Goal: Use online tool/utility: Use online tool/utility

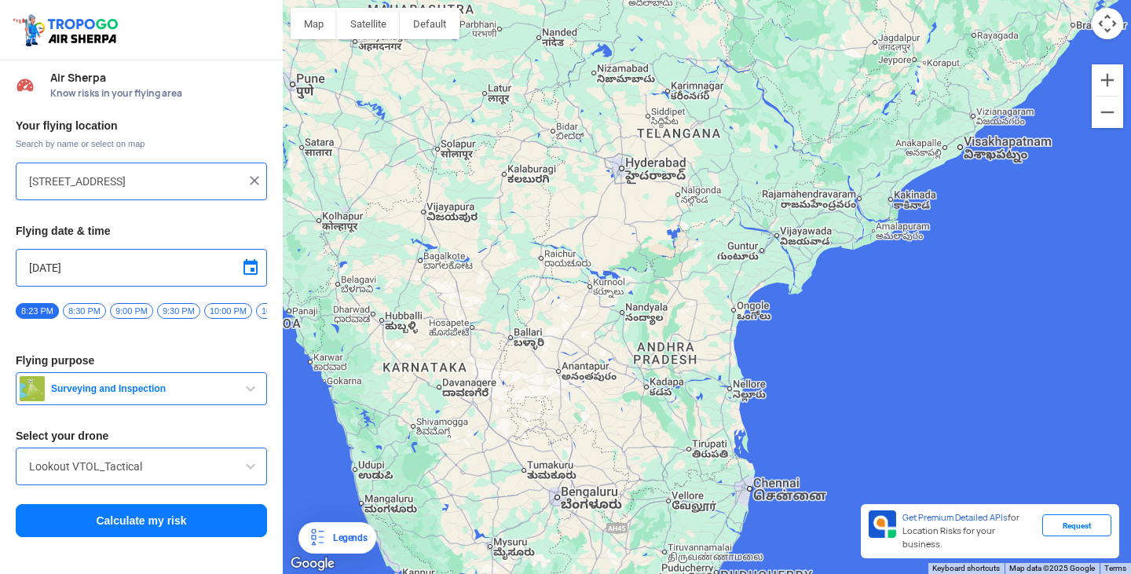
drag, startPoint x: 580, startPoint y: 321, endPoint x: 589, endPoint y: 177, distance: 143.9
click at [590, 199] on div at bounding box center [707, 287] width 848 height 574
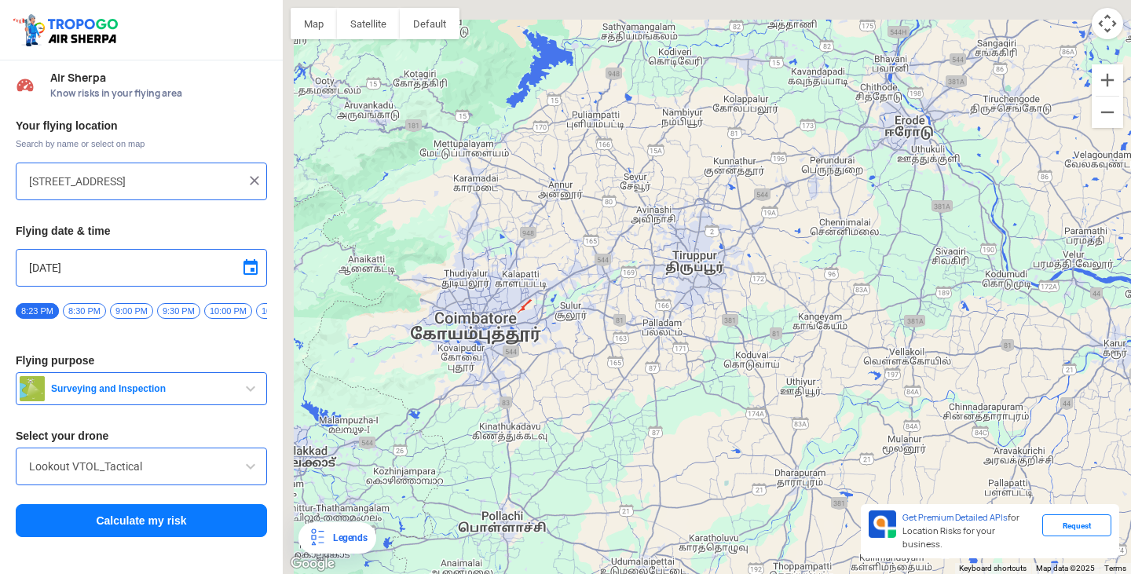
drag, startPoint x: 541, startPoint y: 332, endPoint x: 641, endPoint y: 448, distance: 152.5
click at [641, 448] on div at bounding box center [707, 287] width 848 height 574
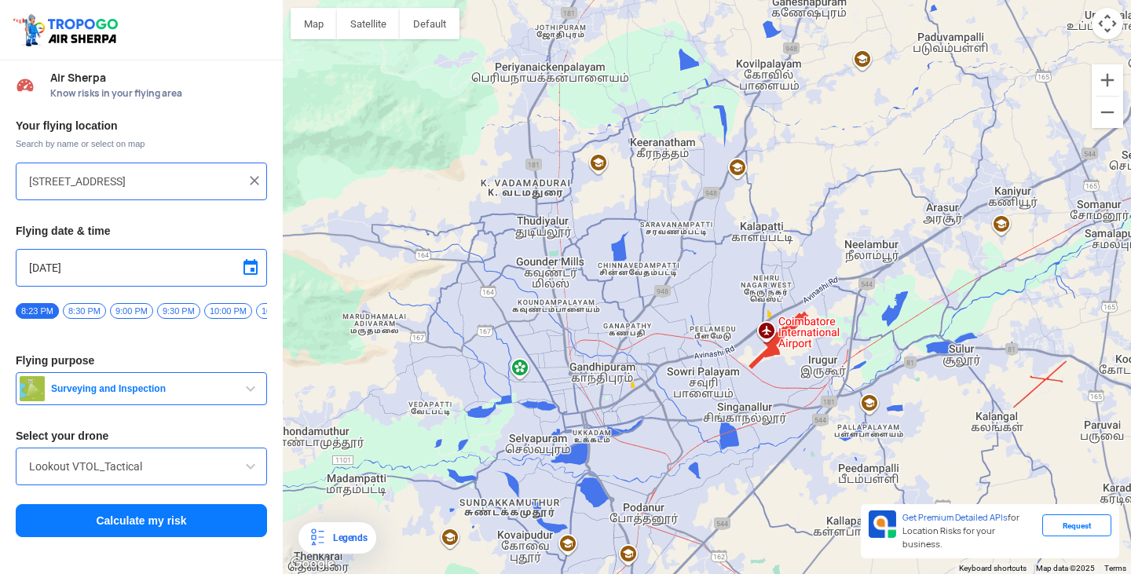
drag, startPoint x: 492, startPoint y: 347, endPoint x: 660, endPoint y: 369, distance: 169.5
click at [660, 369] on div at bounding box center [707, 287] width 848 height 574
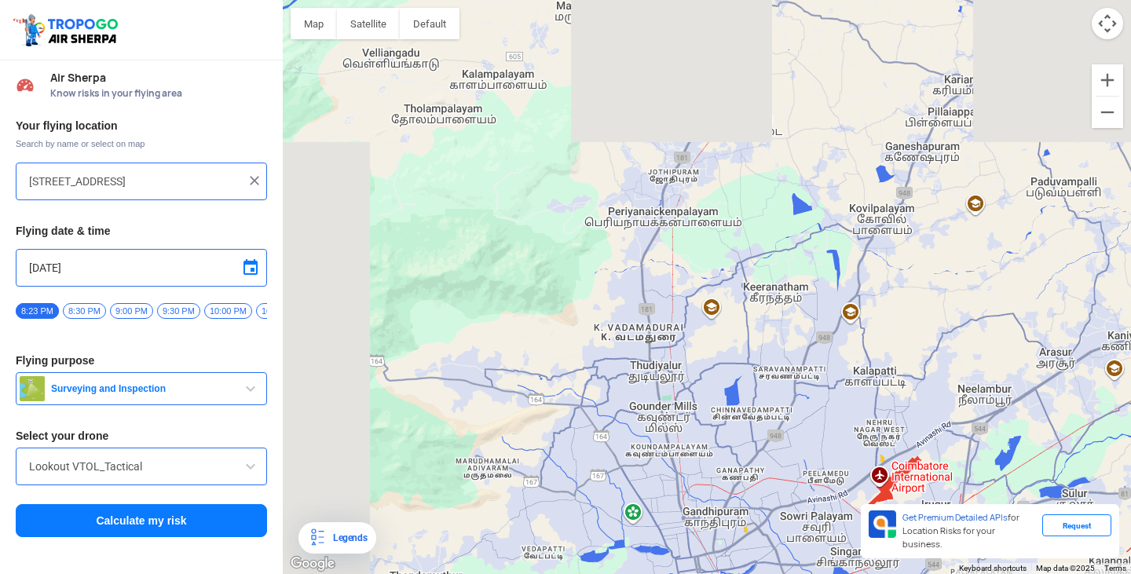
drag, startPoint x: 532, startPoint y: 270, endPoint x: 661, endPoint y: 428, distance: 204.2
click at [661, 428] on div at bounding box center [707, 287] width 848 height 574
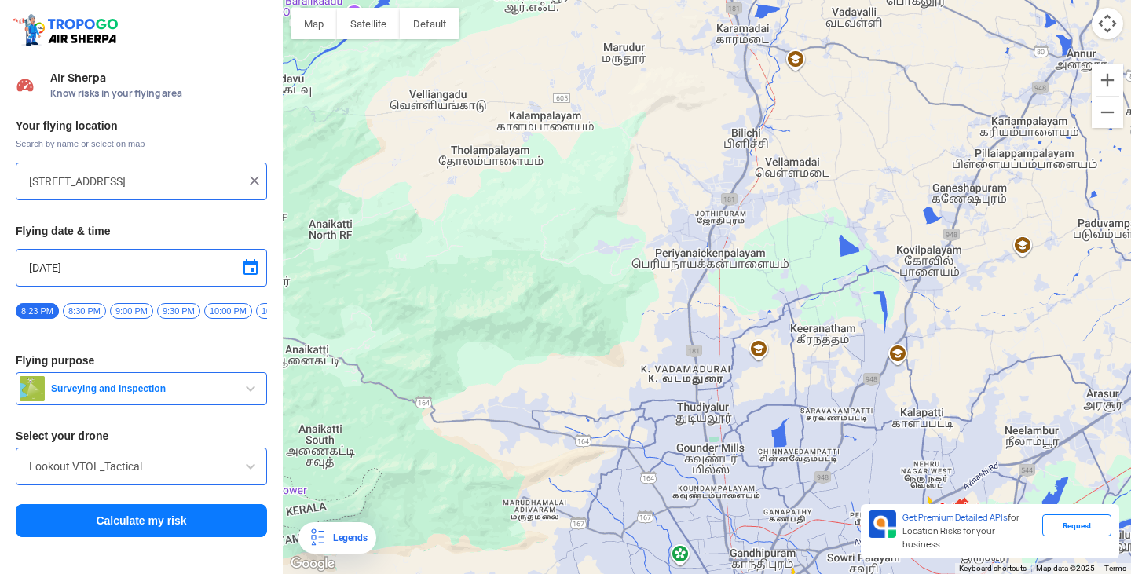
drag, startPoint x: 543, startPoint y: 293, endPoint x: 688, endPoint y: 426, distance: 196.2
click at [682, 421] on div at bounding box center [707, 287] width 848 height 574
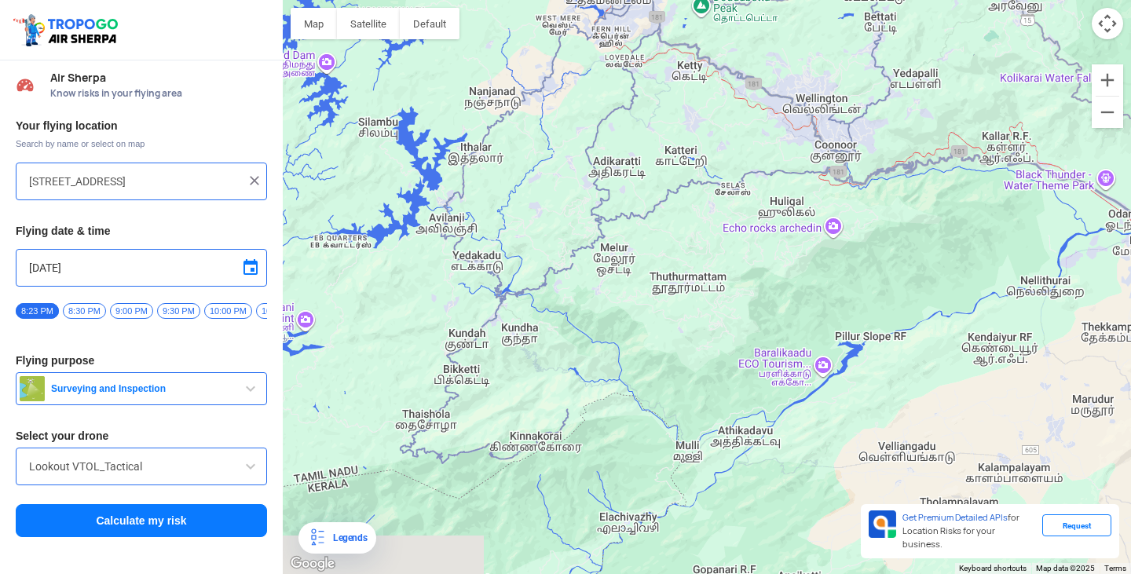
drag, startPoint x: 583, startPoint y: 427, endPoint x: 512, endPoint y: 249, distance: 192.0
click at [512, 249] on div at bounding box center [707, 287] width 848 height 574
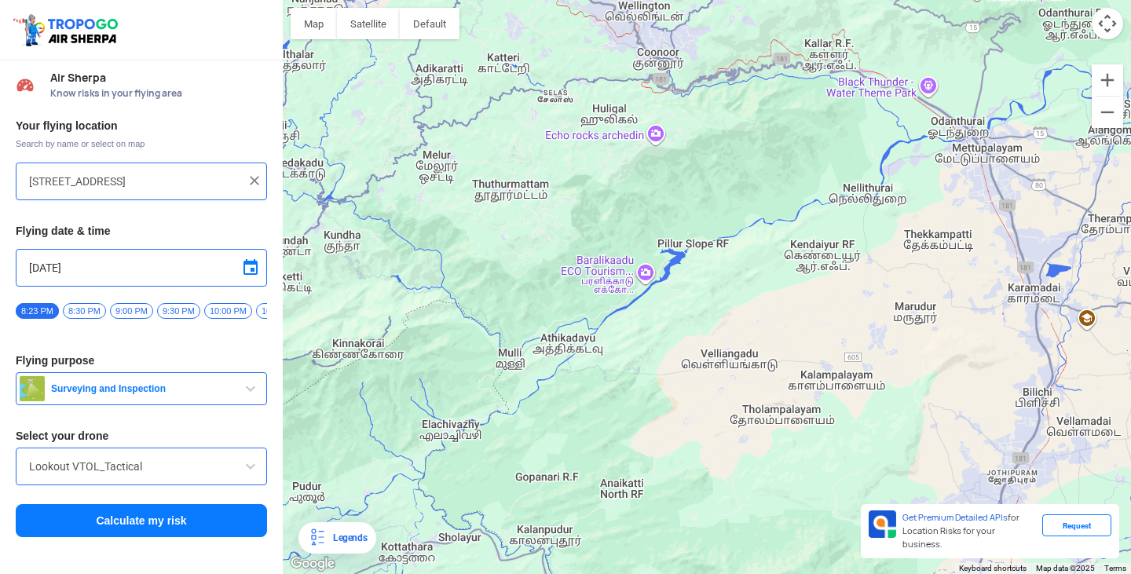
drag, startPoint x: 576, startPoint y: 433, endPoint x: 500, endPoint y: 483, distance: 90.6
click at [500, 483] on div at bounding box center [707, 287] width 848 height 574
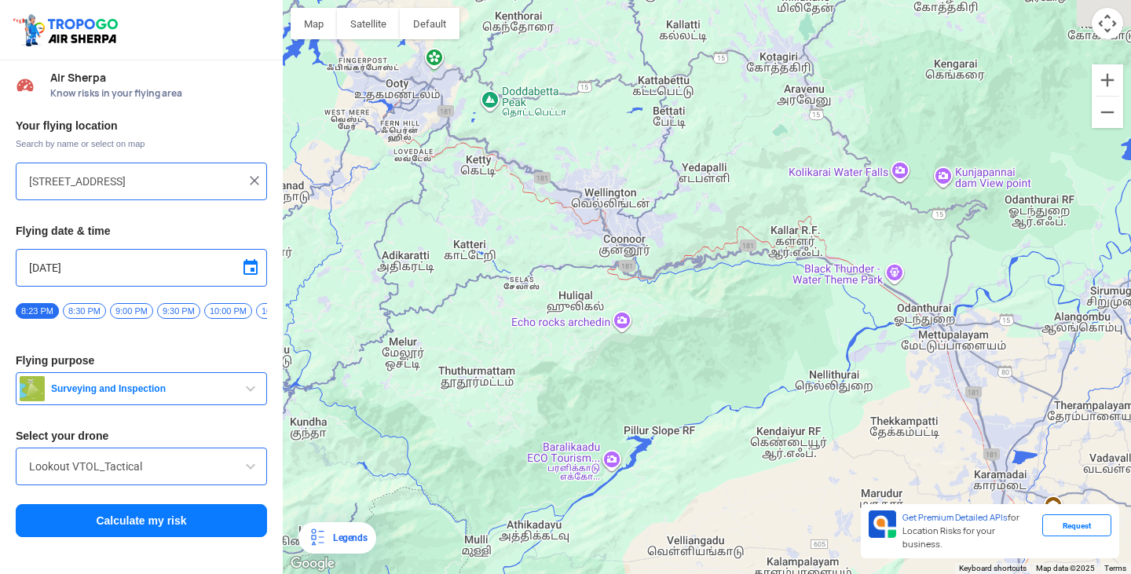
drag, startPoint x: 717, startPoint y: 158, endPoint x: 675, endPoint y: 380, distance: 226.1
click at [675, 379] on div at bounding box center [707, 287] width 848 height 574
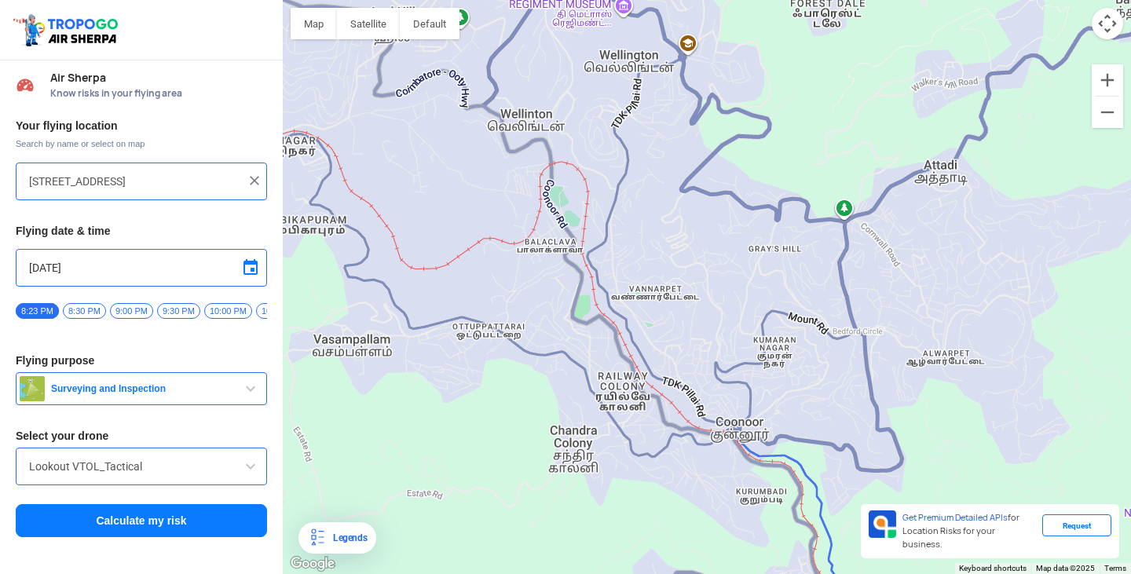
drag, startPoint x: 507, startPoint y: 239, endPoint x: 531, endPoint y: 320, distance: 85.0
click at [531, 320] on div at bounding box center [707, 287] width 848 height 574
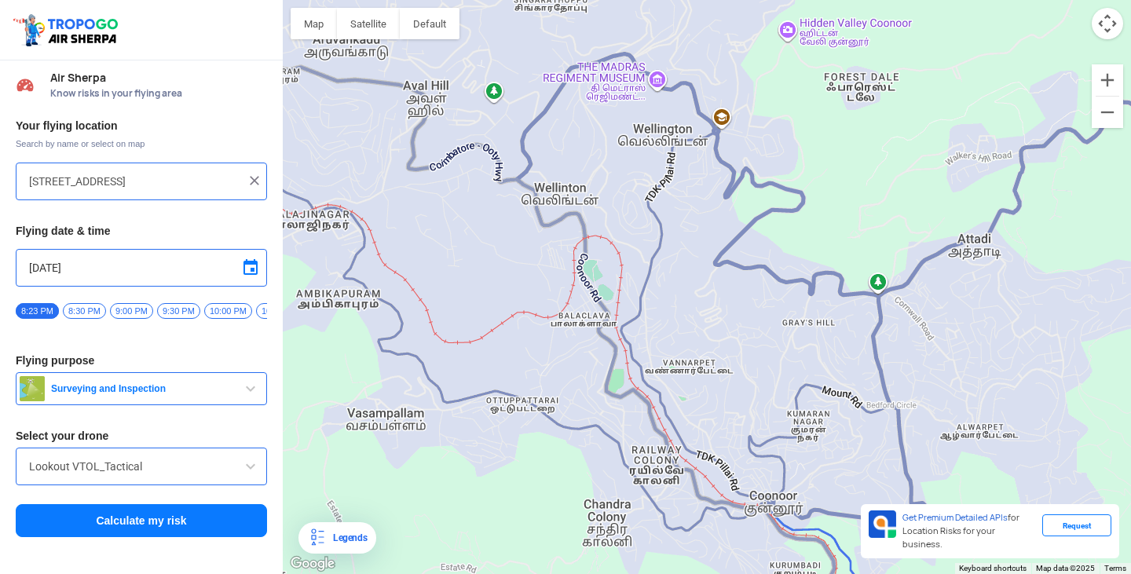
drag, startPoint x: 530, startPoint y: 221, endPoint x: 601, endPoint y: 381, distance: 175.4
click at [601, 381] on div at bounding box center [707, 287] width 848 height 574
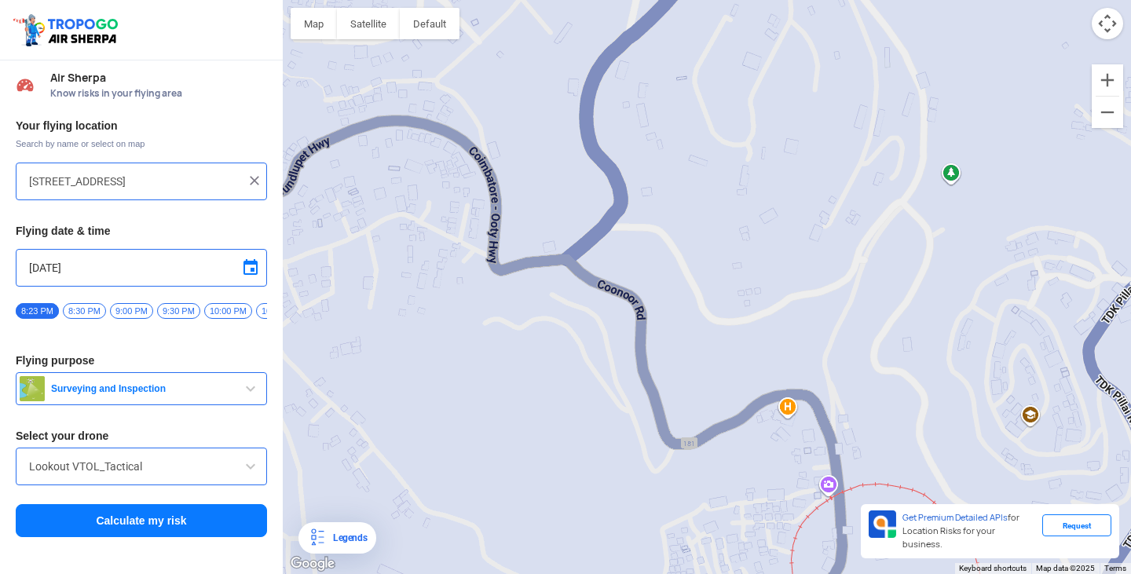
drag, startPoint x: 607, startPoint y: 280, endPoint x: 589, endPoint y: 397, distance: 118.4
click at [589, 397] on div at bounding box center [707, 287] width 848 height 574
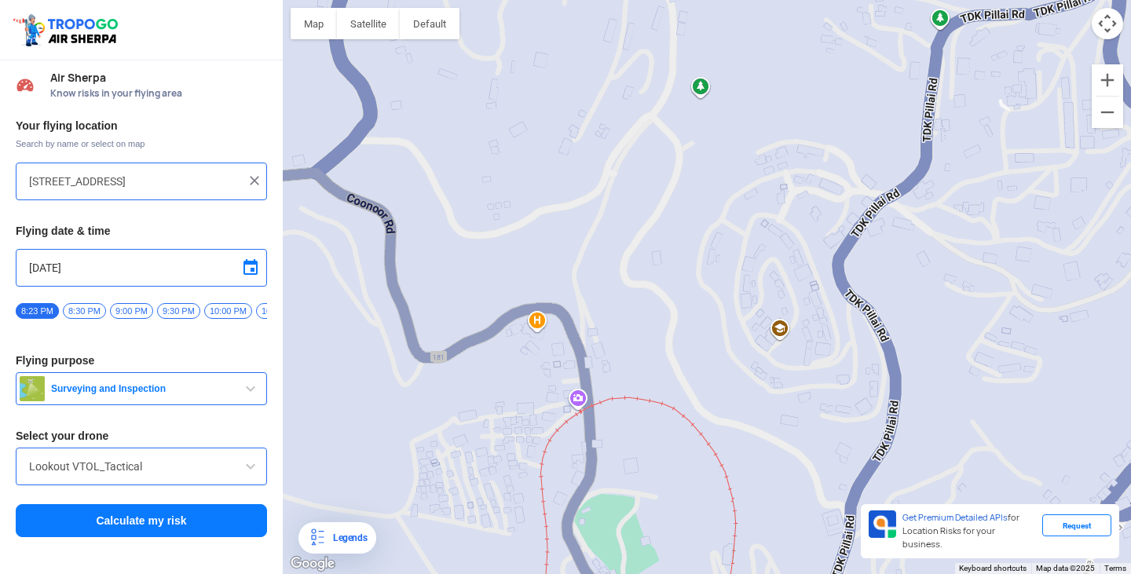
drag, startPoint x: 913, startPoint y: 393, endPoint x: 660, endPoint y: 307, distance: 267.2
click at [660, 307] on div at bounding box center [707, 287] width 848 height 574
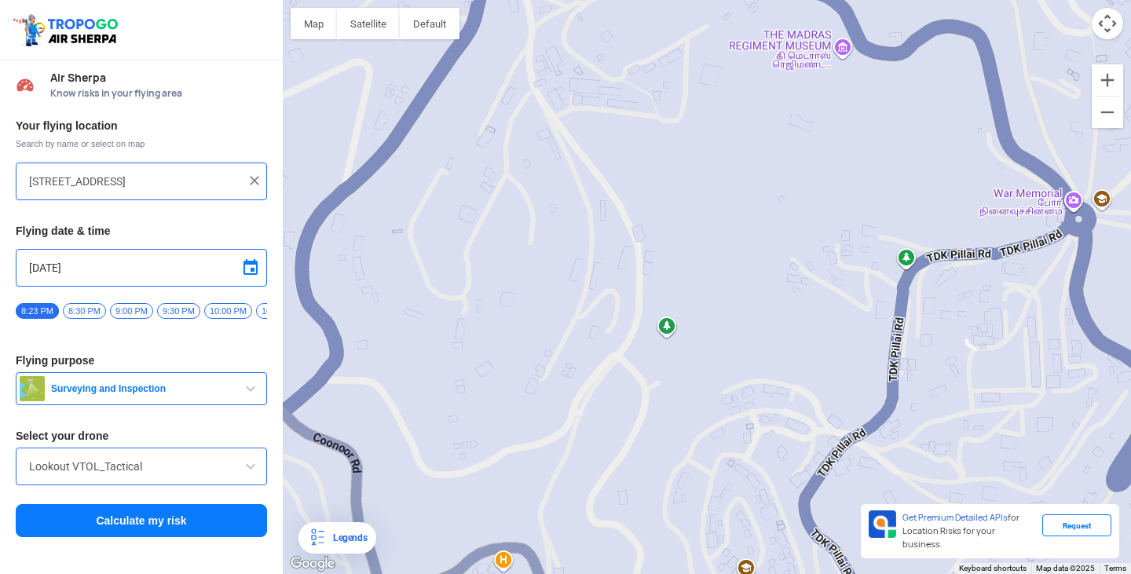
drag, startPoint x: 790, startPoint y: 171, endPoint x: 756, endPoint y: 415, distance: 246.5
click at [756, 415] on div at bounding box center [707, 287] width 848 height 574
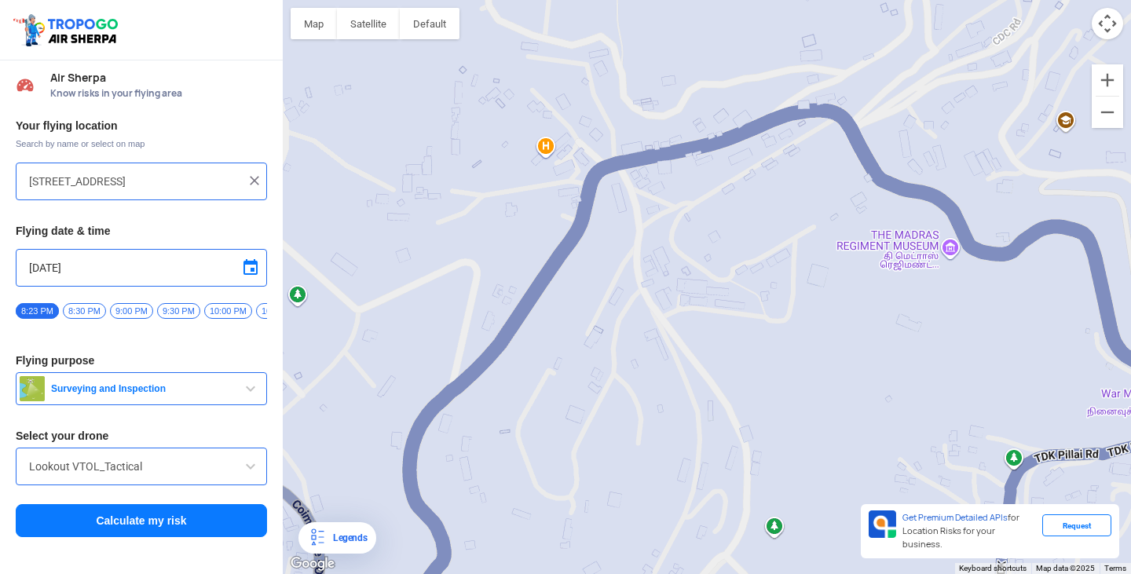
drag, startPoint x: 795, startPoint y: 300, endPoint x: 848, endPoint y: 408, distance: 120.8
click at [848, 408] on div at bounding box center [707, 287] width 848 height 574
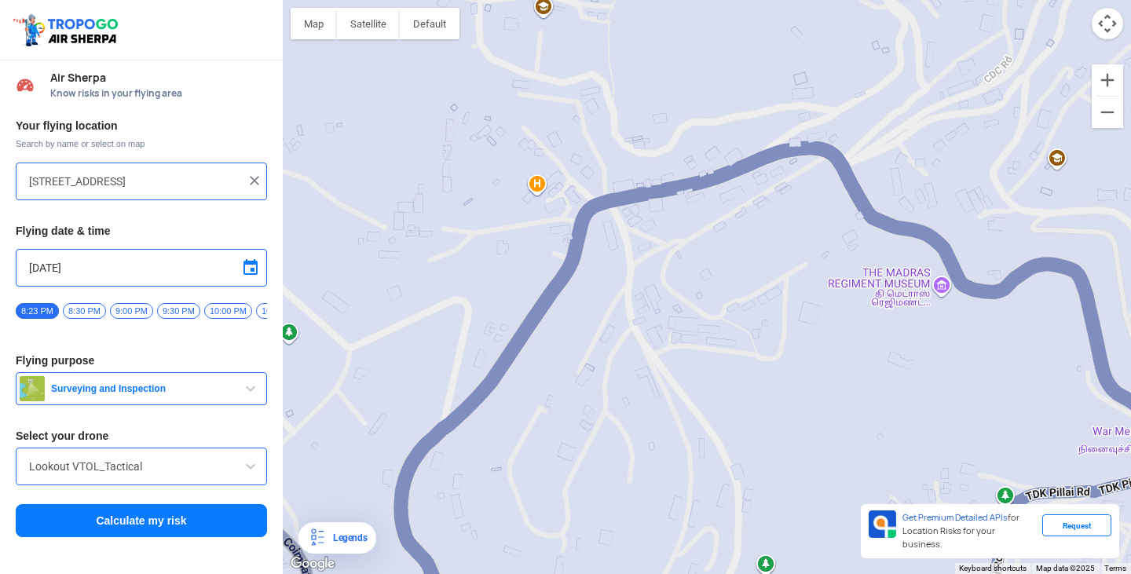
click at [655, 358] on div at bounding box center [707, 287] width 848 height 574
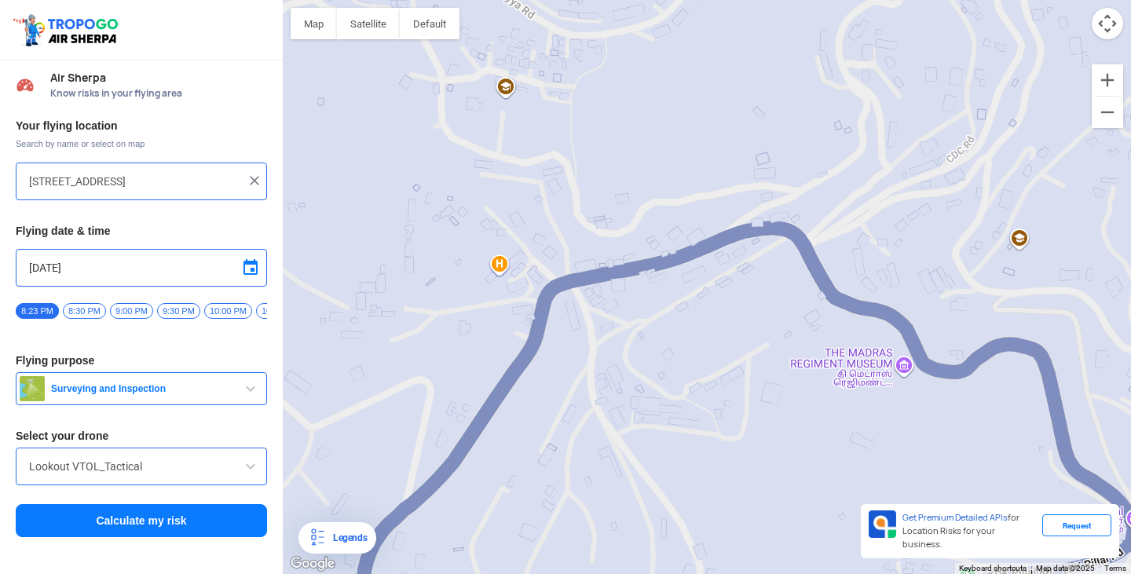
drag, startPoint x: 943, startPoint y: 278, endPoint x: 927, endPoint y: 316, distance: 40.8
click at [927, 316] on div at bounding box center [707, 287] width 848 height 574
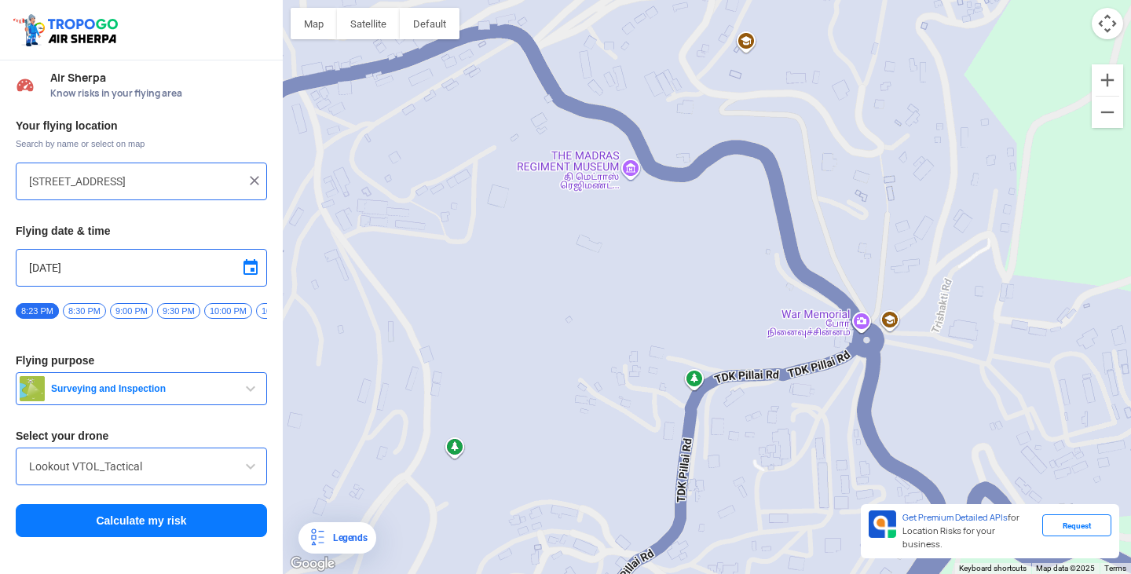
drag, startPoint x: 849, startPoint y: 428, endPoint x: 568, endPoint y: 227, distance: 344.9
click at [568, 227] on div at bounding box center [707, 287] width 848 height 574
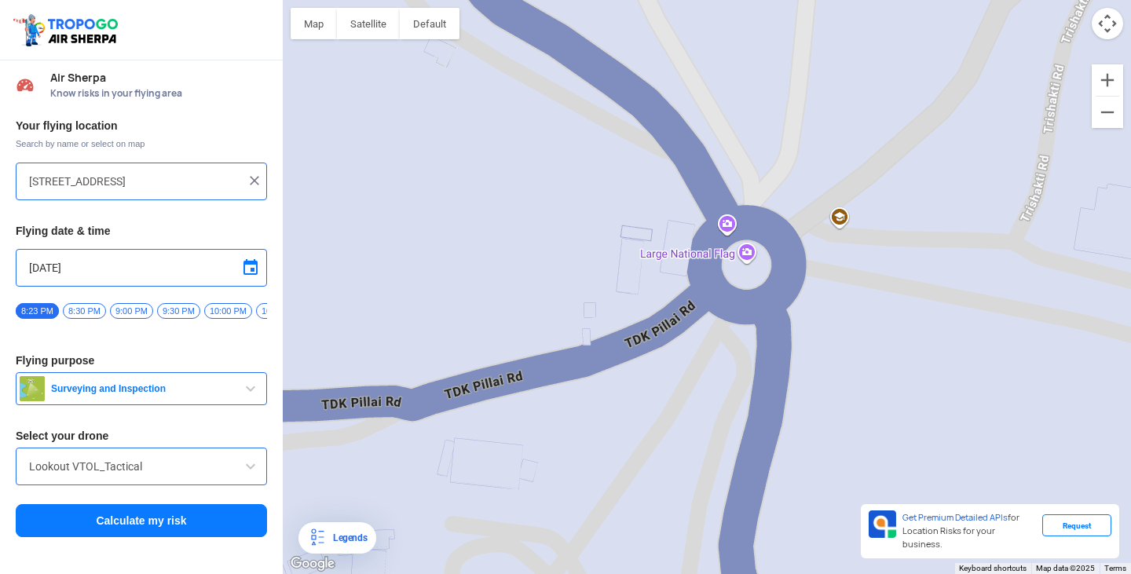
drag, startPoint x: 839, startPoint y: 351, endPoint x: 901, endPoint y: 345, distance: 62.3
click at [901, 345] on div at bounding box center [707, 287] width 848 height 574
click at [752, 256] on div at bounding box center [707, 287] width 848 height 574
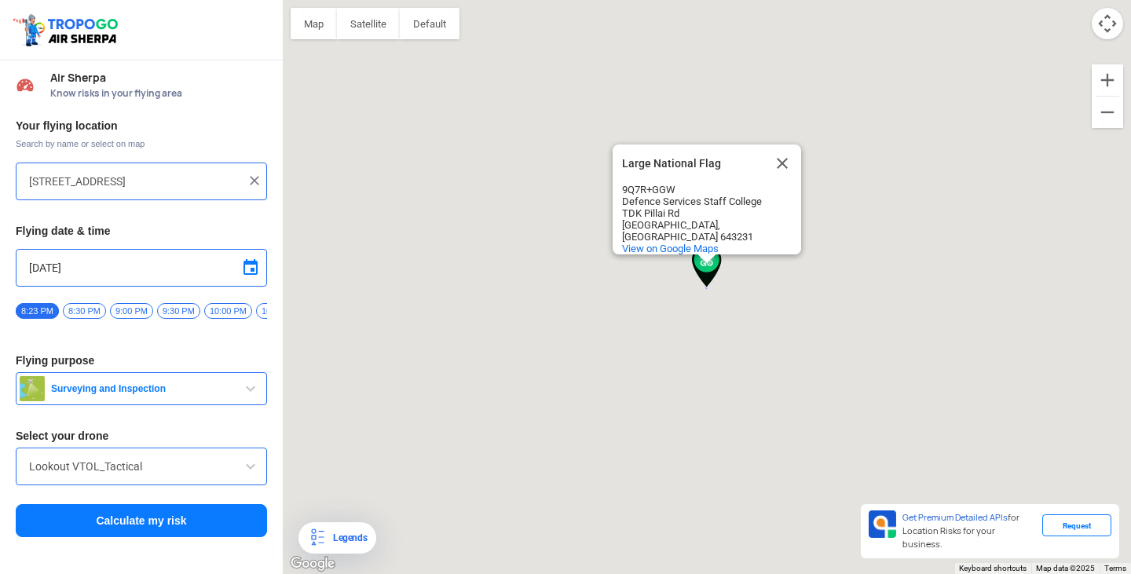
type input "Defence Services Staff College, [STREET_ADDRESS]"
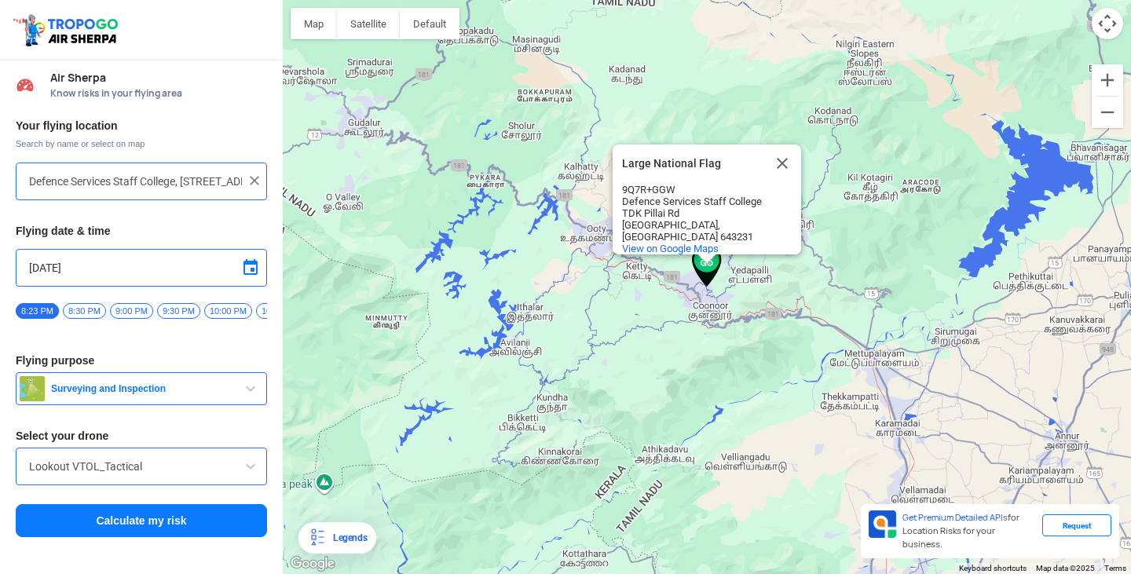
click at [149, 525] on button "Calculate my risk" at bounding box center [141, 520] width 251 height 33
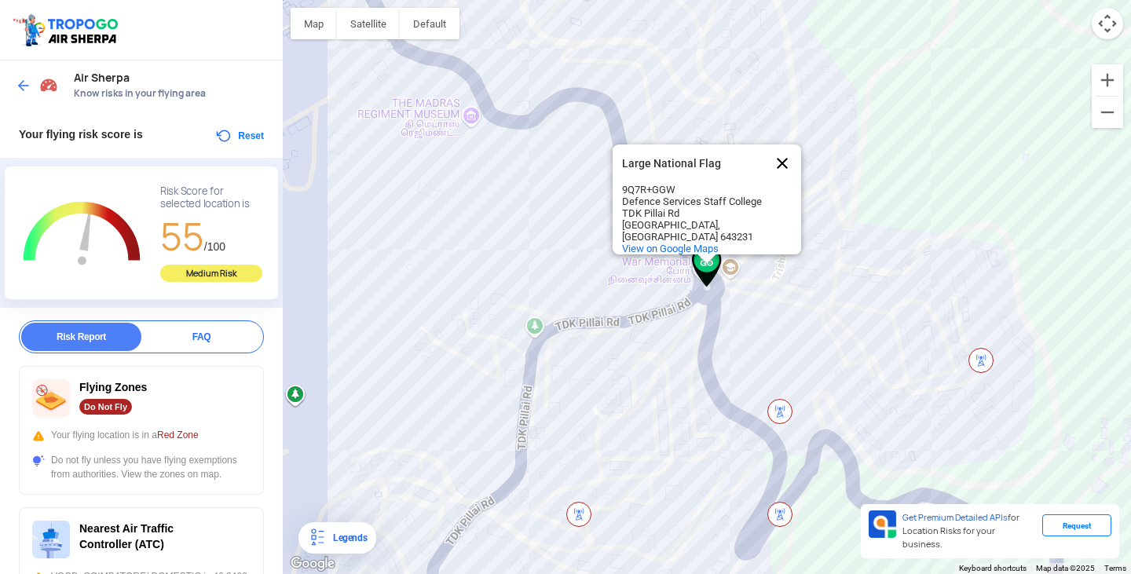
click at [782, 166] on button "Close" at bounding box center [782, 163] width 38 height 38
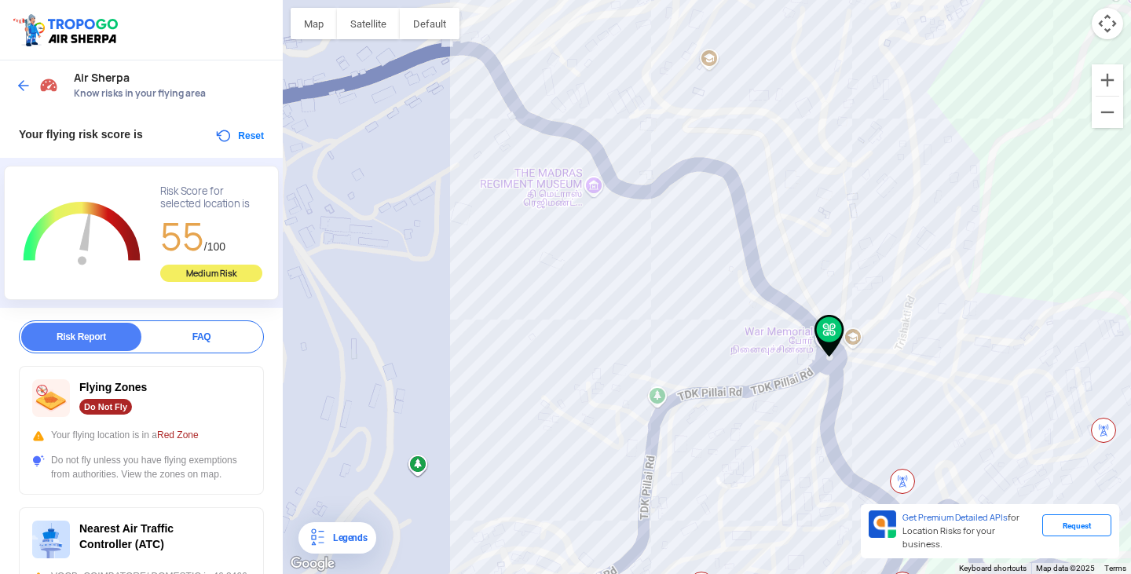
drag, startPoint x: 503, startPoint y: 193, endPoint x: 616, endPoint y: 259, distance: 130.2
click at [616, 259] on div at bounding box center [707, 287] width 848 height 574
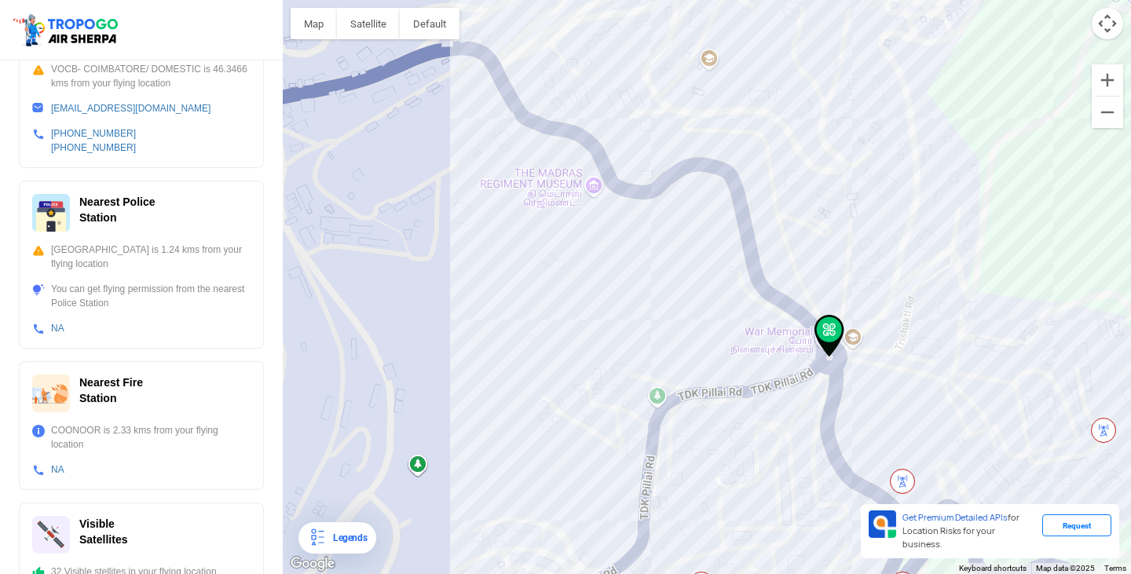
scroll to position [538, 0]
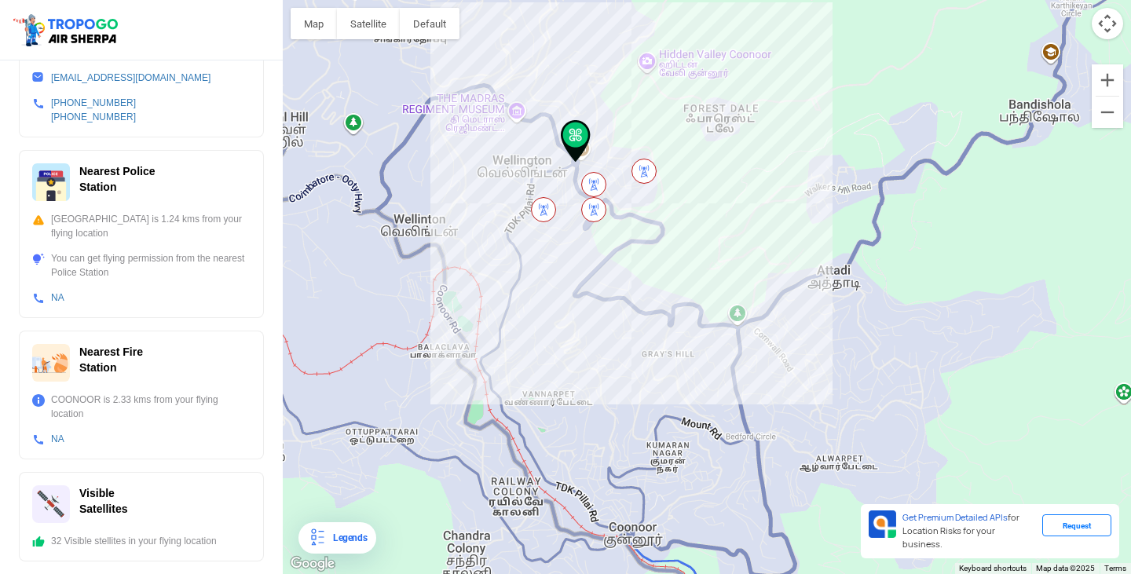
drag, startPoint x: 782, startPoint y: 402, endPoint x: 749, endPoint y: 190, distance: 214.5
click at [749, 190] on div at bounding box center [707, 287] width 848 height 574
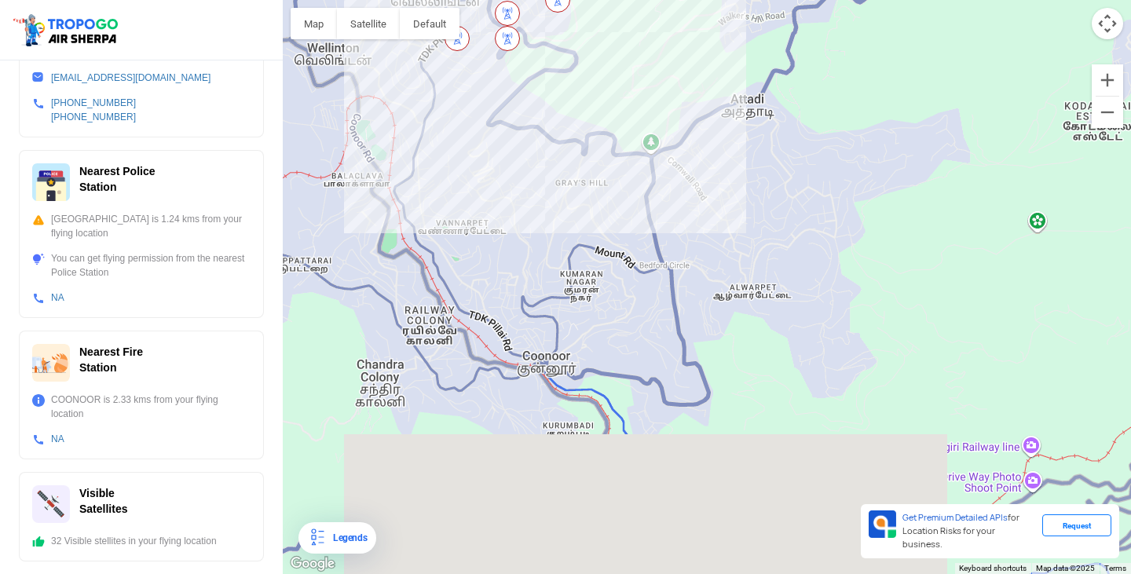
drag, startPoint x: 763, startPoint y: 392, endPoint x: 670, endPoint y: 210, distance: 204.7
click at [670, 210] on div at bounding box center [707, 287] width 848 height 574
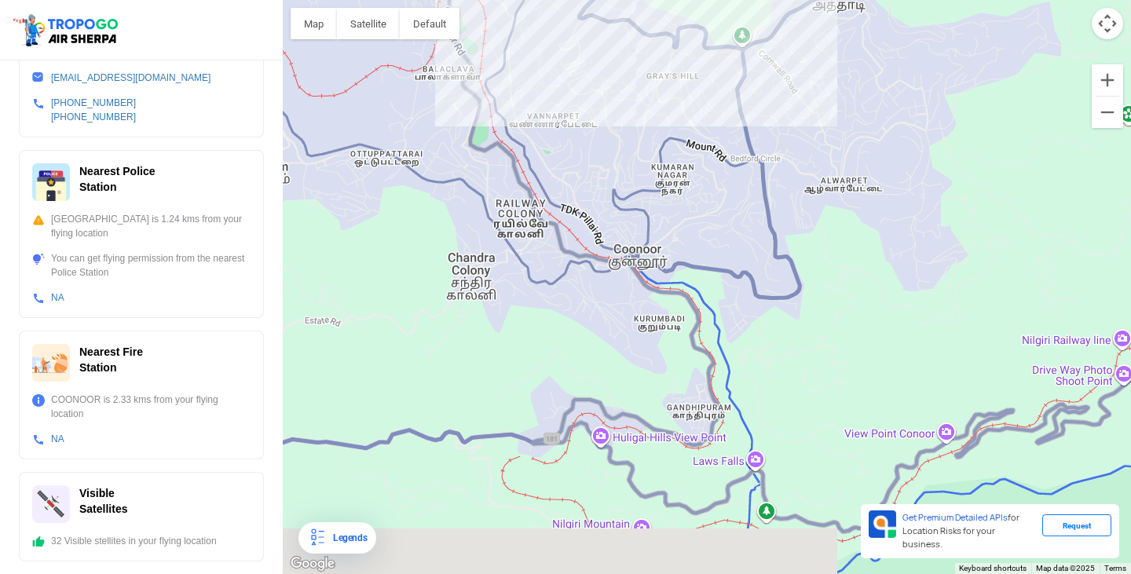
drag, startPoint x: 644, startPoint y: 384, endPoint x: 775, endPoint y: 317, distance: 147.1
click at [775, 317] on div at bounding box center [707, 287] width 848 height 574
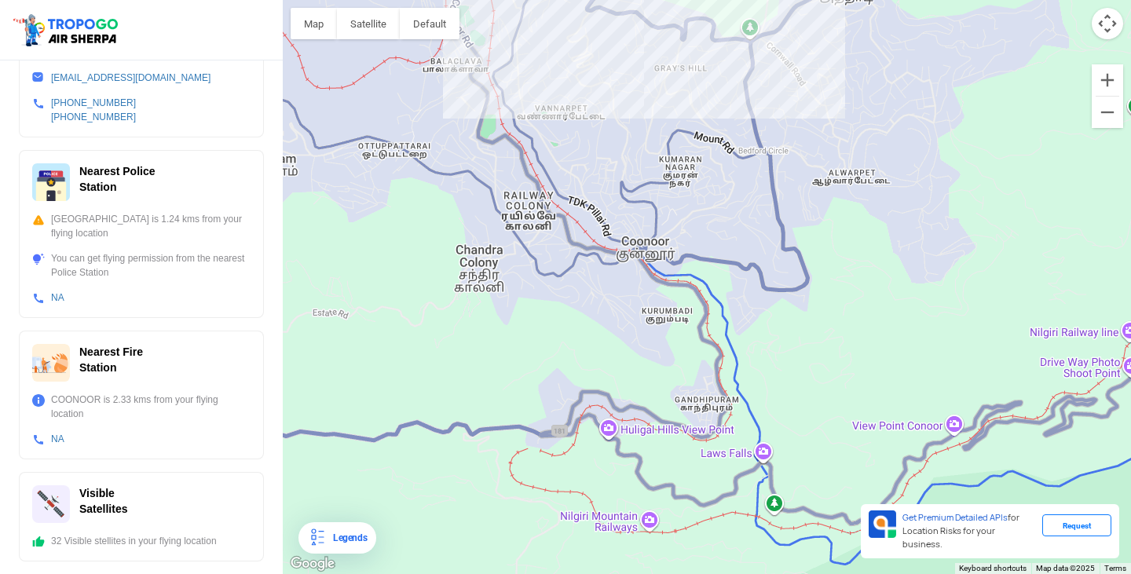
click at [337, 540] on div "Legends" at bounding box center [347, 537] width 40 height 19
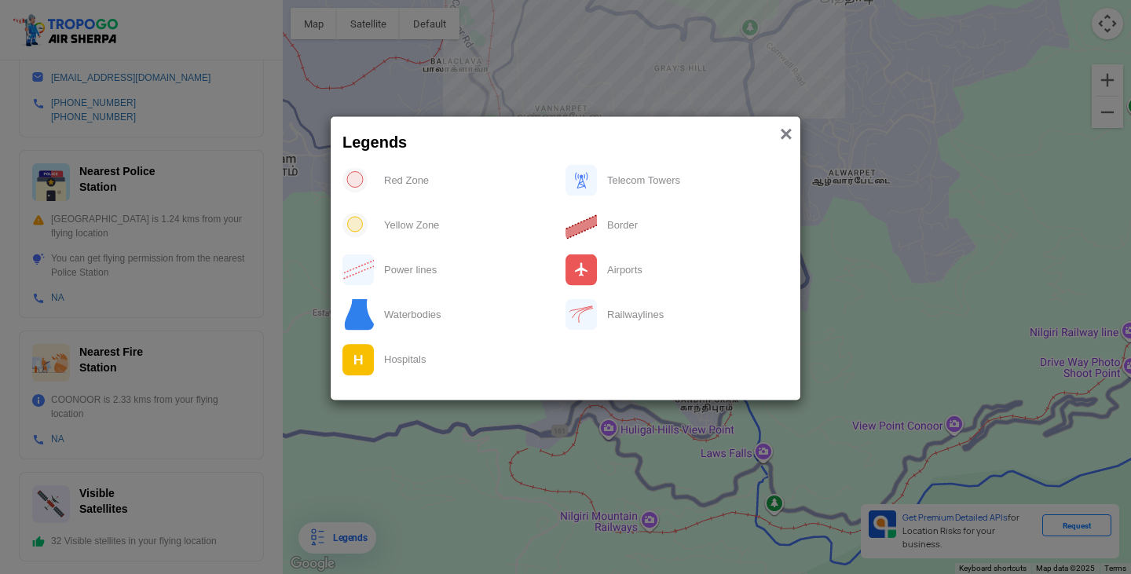
click at [780, 135] on span "×" at bounding box center [786, 133] width 13 height 24
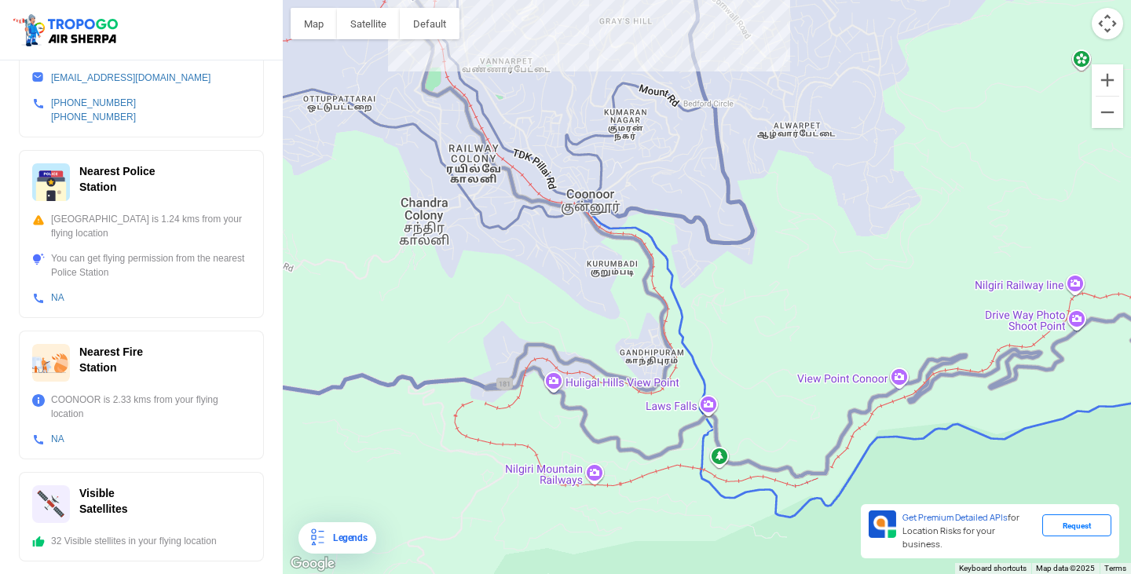
drag, startPoint x: 835, startPoint y: 385, endPoint x: 899, endPoint y: 548, distance: 175.3
click at [921, 561] on html "Location Risk Score Air Sherpa Know risks in your flying area Your flying risk …" at bounding box center [565, 287] width 1131 height 574
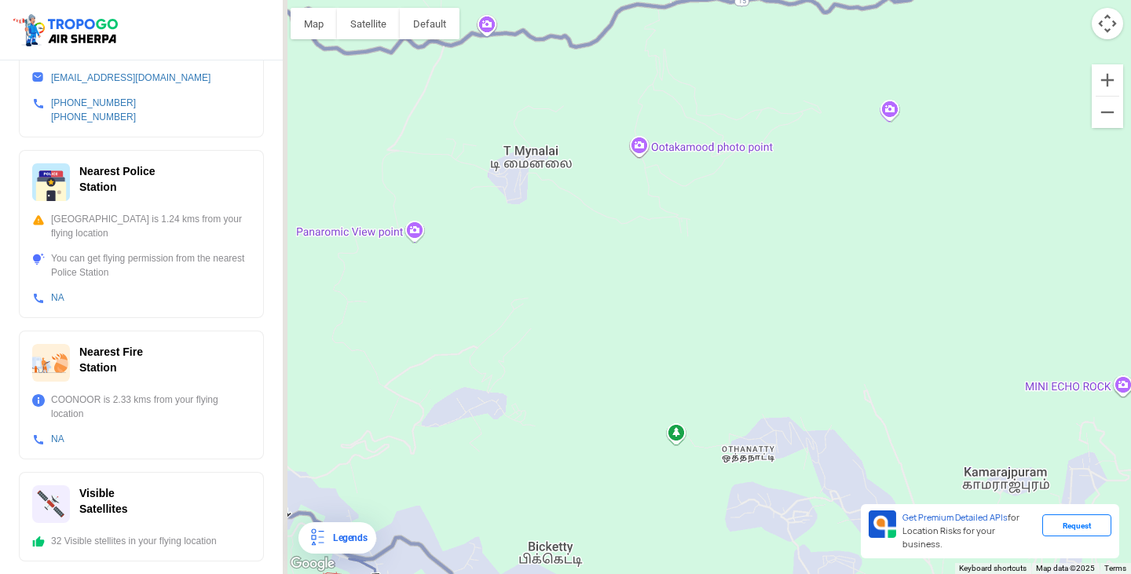
drag, startPoint x: 695, startPoint y: 327, endPoint x: 824, endPoint y: 294, distance: 133.7
click at [824, 294] on div at bounding box center [707, 287] width 848 height 574
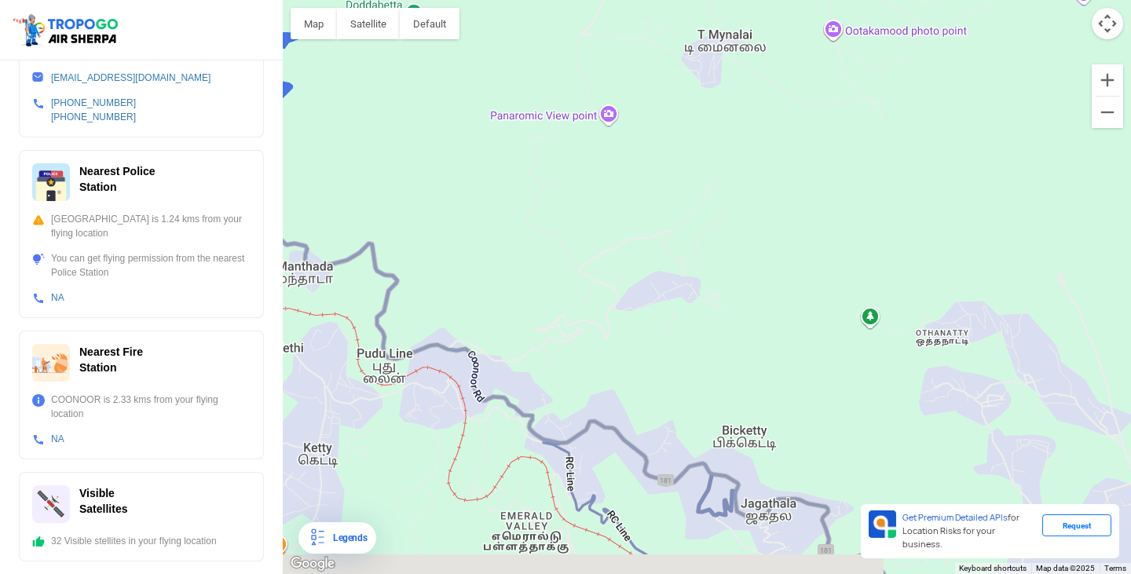
drag, startPoint x: 544, startPoint y: 227, endPoint x: 751, endPoint y: 85, distance: 251.3
click at [751, 85] on div at bounding box center [707, 287] width 848 height 574
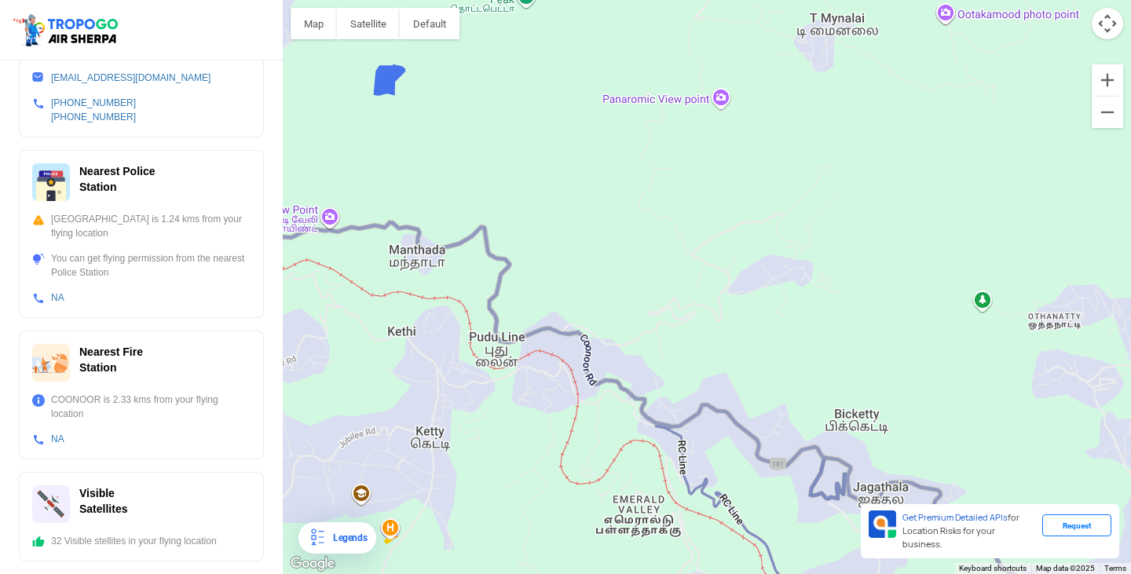
drag, startPoint x: 522, startPoint y: 273, endPoint x: 726, endPoint y: 314, distance: 208.2
click at [714, 309] on div at bounding box center [707, 287] width 848 height 574
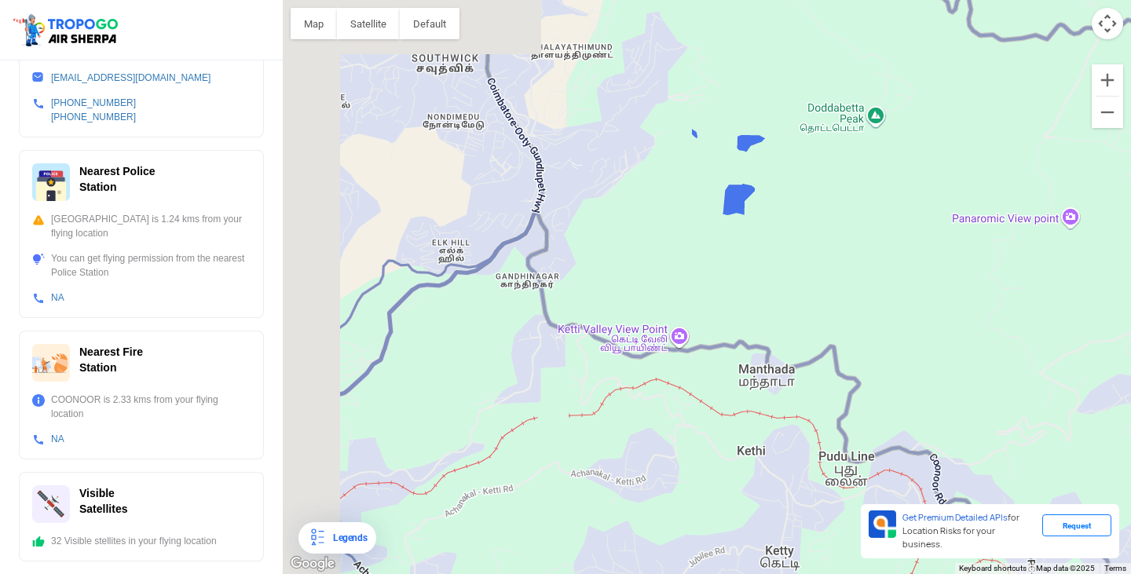
drag, startPoint x: 598, startPoint y: 214, endPoint x: 773, endPoint y: 312, distance: 201.4
click at [773, 312] on div at bounding box center [707, 287] width 848 height 574
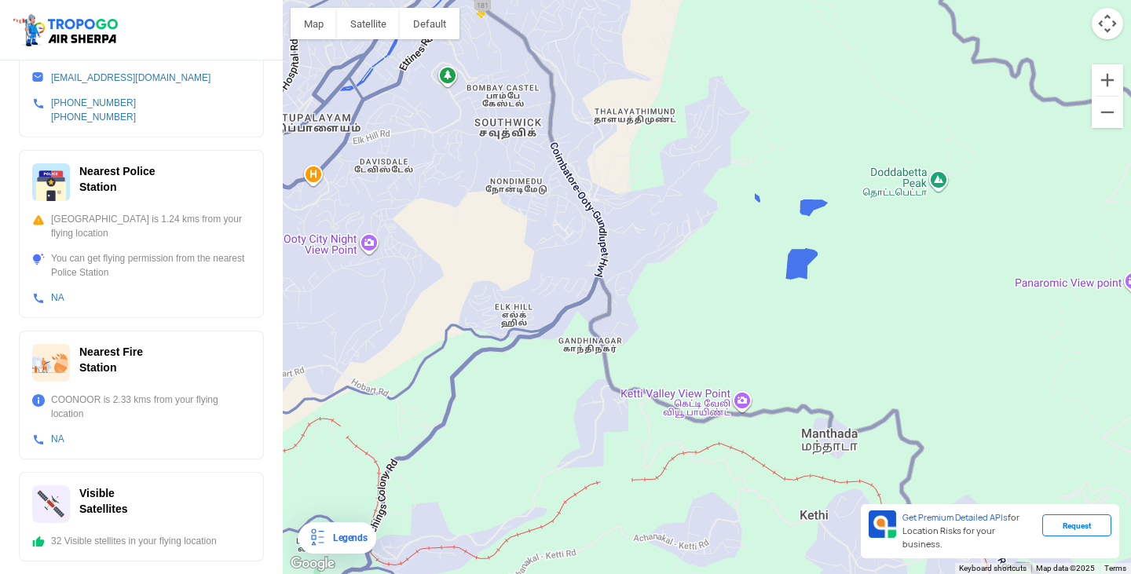
drag, startPoint x: 637, startPoint y: 166, endPoint x: 759, endPoint y: 294, distance: 176.6
click at [759, 294] on div at bounding box center [707, 287] width 848 height 574
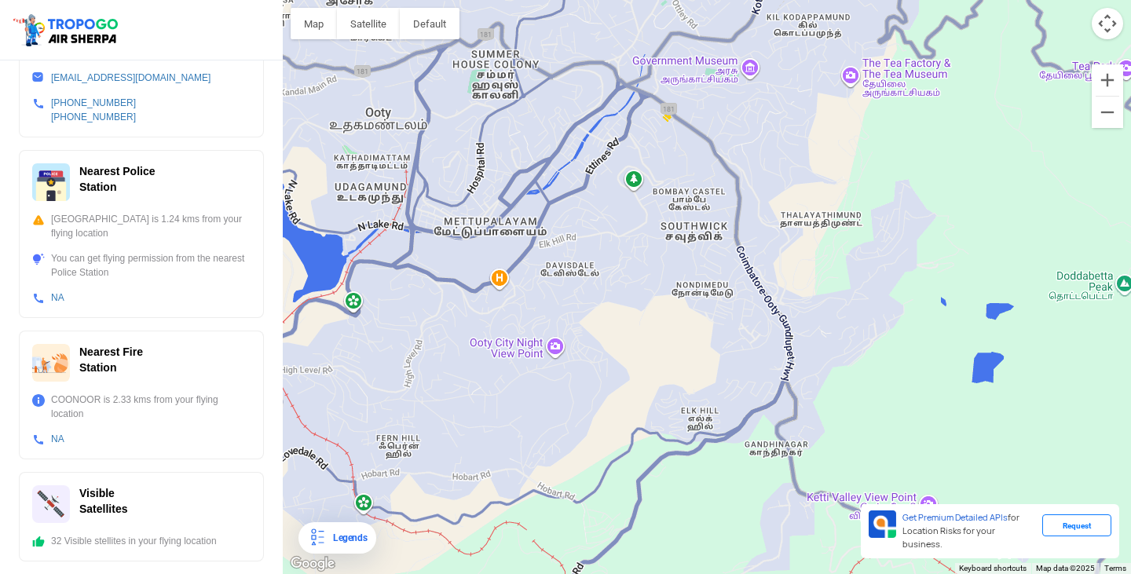
drag, startPoint x: 568, startPoint y: 196, endPoint x: 653, endPoint y: 210, distance: 86.6
click at [653, 210] on div at bounding box center [707, 287] width 848 height 574
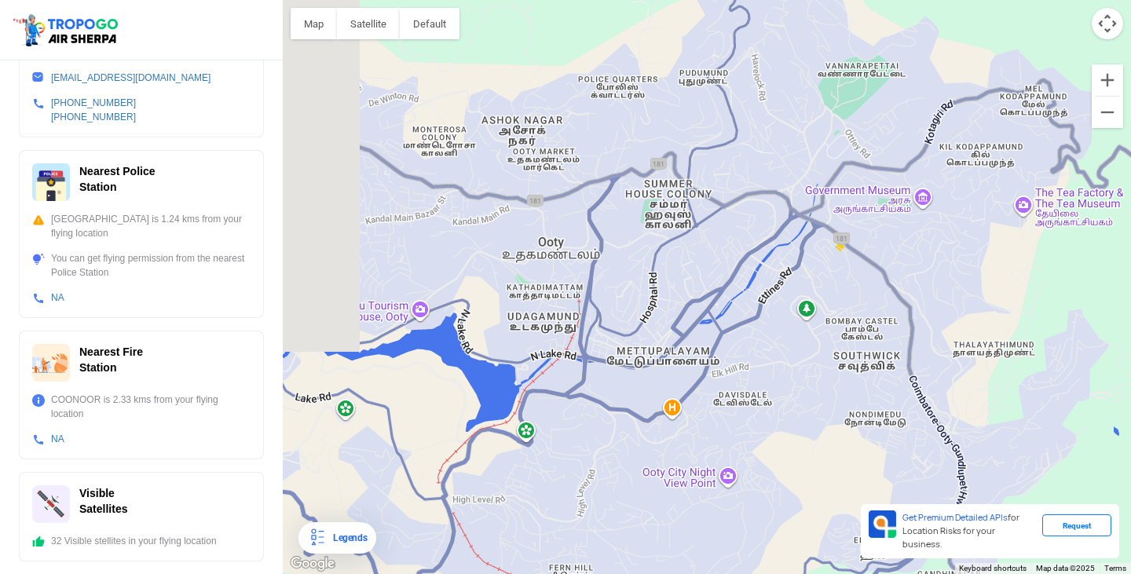
drag, startPoint x: 502, startPoint y: 165, endPoint x: 681, endPoint y: 295, distance: 220.8
click at [681, 295] on div at bounding box center [707, 287] width 848 height 574
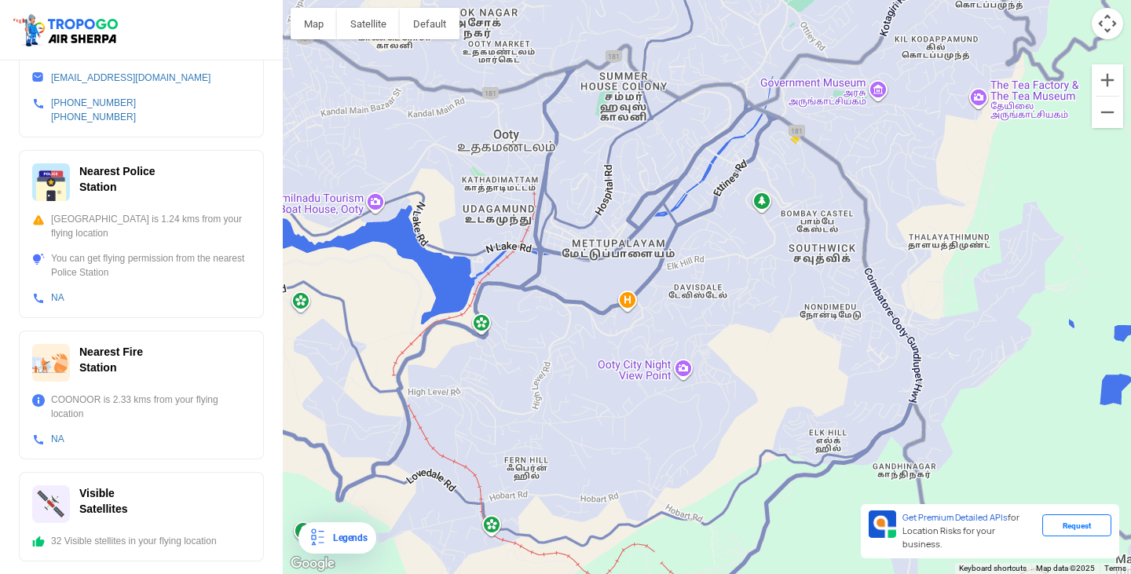
drag, startPoint x: 545, startPoint y: 308, endPoint x: 495, endPoint y: 191, distance: 127.0
click at [495, 191] on div at bounding box center [707, 287] width 848 height 574
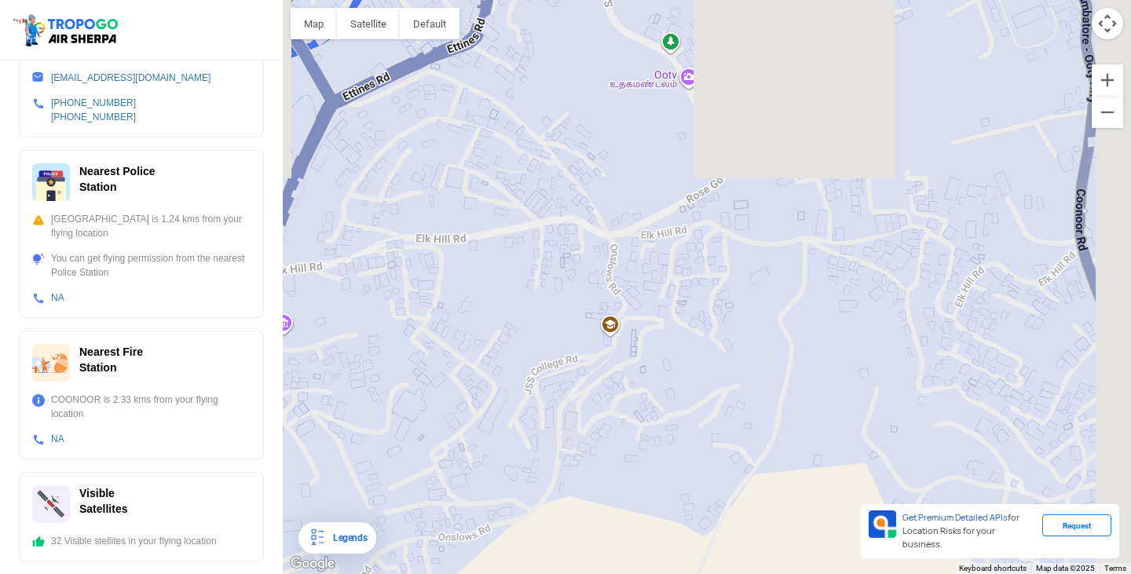
drag, startPoint x: 758, startPoint y: 194, endPoint x: 696, endPoint y: 422, distance: 236.7
click at [701, 416] on div at bounding box center [707, 287] width 848 height 574
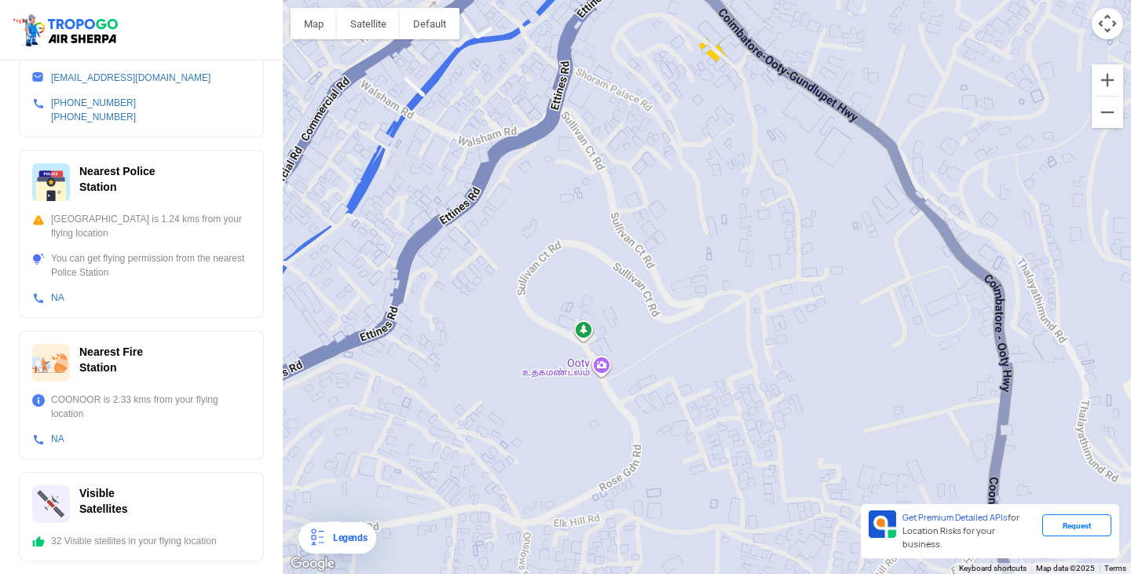
drag, startPoint x: 769, startPoint y: 137, endPoint x: 696, endPoint y: 399, distance: 271.3
click at [696, 399] on div at bounding box center [707, 287] width 848 height 574
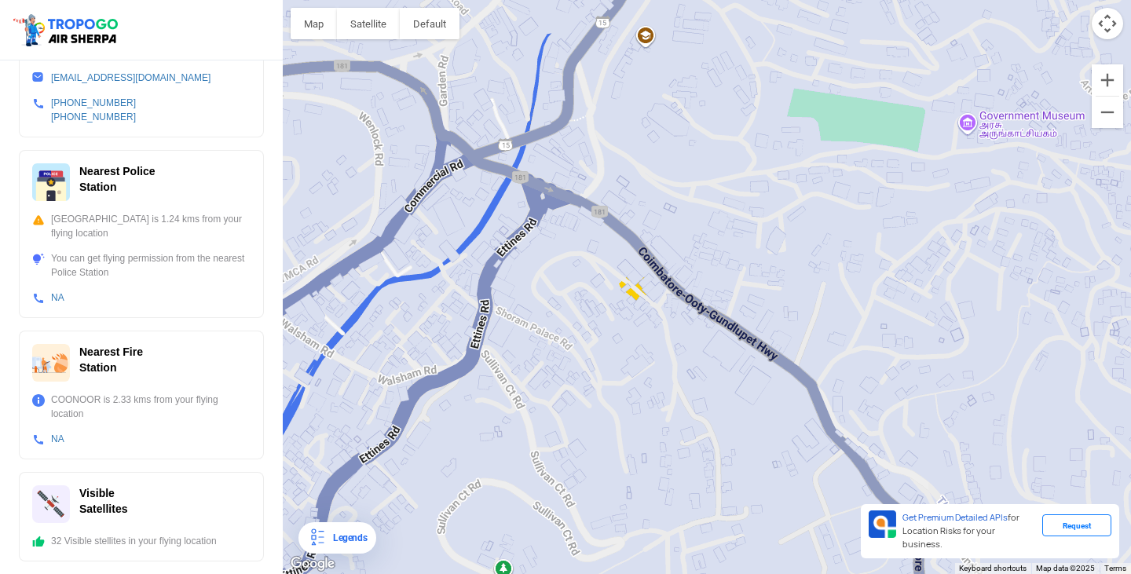
drag, startPoint x: 820, startPoint y: 157, endPoint x: 741, endPoint y: 393, distance: 249.0
click at [741, 393] on div at bounding box center [707, 287] width 848 height 574
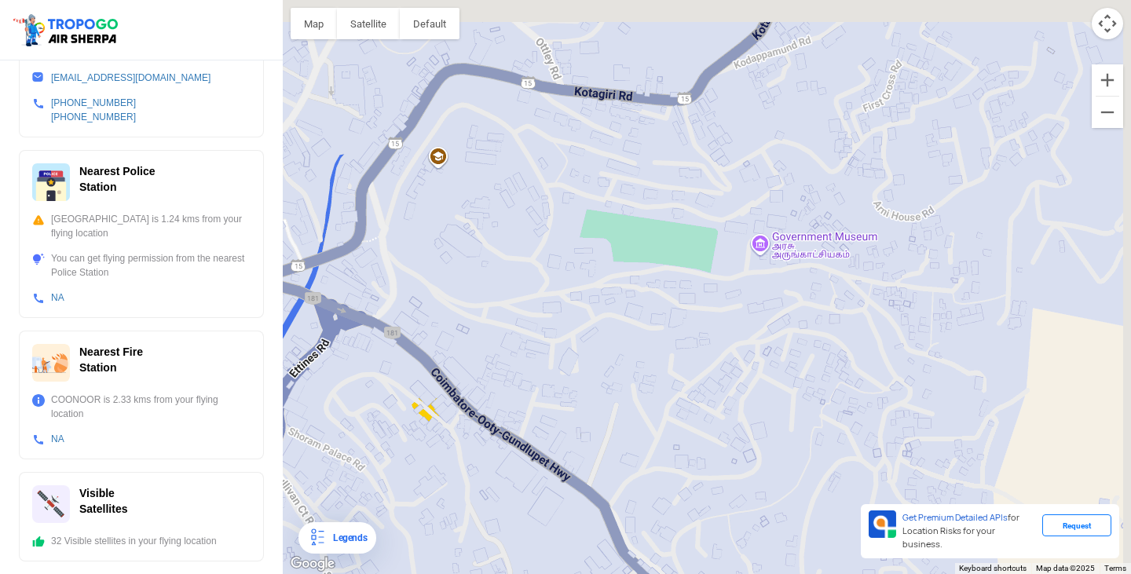
drag, startPoint x: 980, startPoint y: 192, endPoint x: 771, endPoint y: 306, distance: 237.9
click at [771, 306] on div at bounding box center [707, 287] width 848 height 574
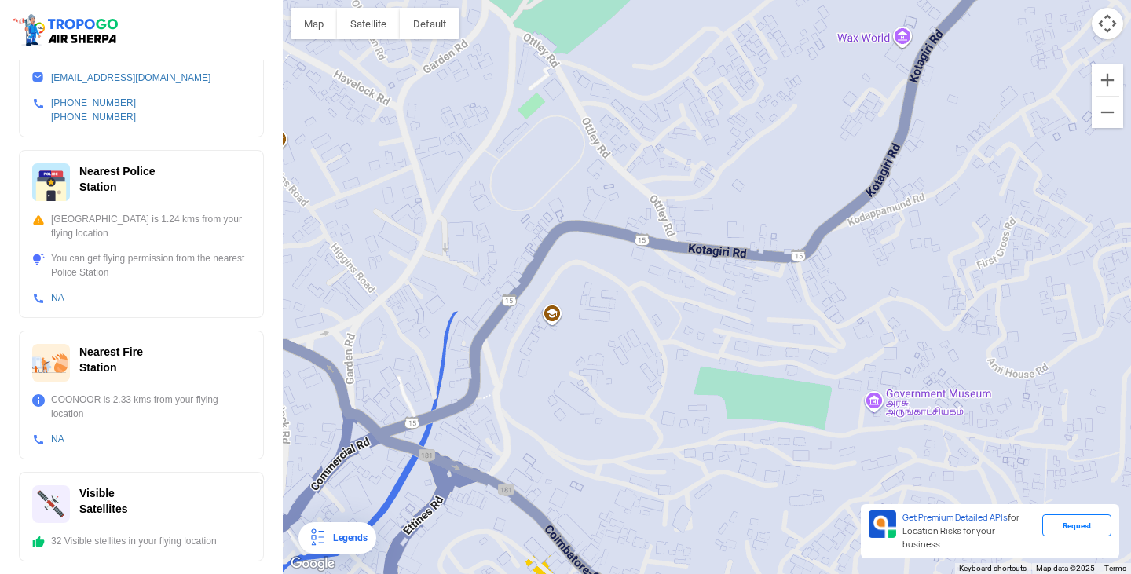
drag, startPoint x: 832, startPoint y: 250, endPoint x: 879, endPoint y: 305, distance: 71.9
click at [879, 305] on div at bounding box center [707, 287] width 848 height 574
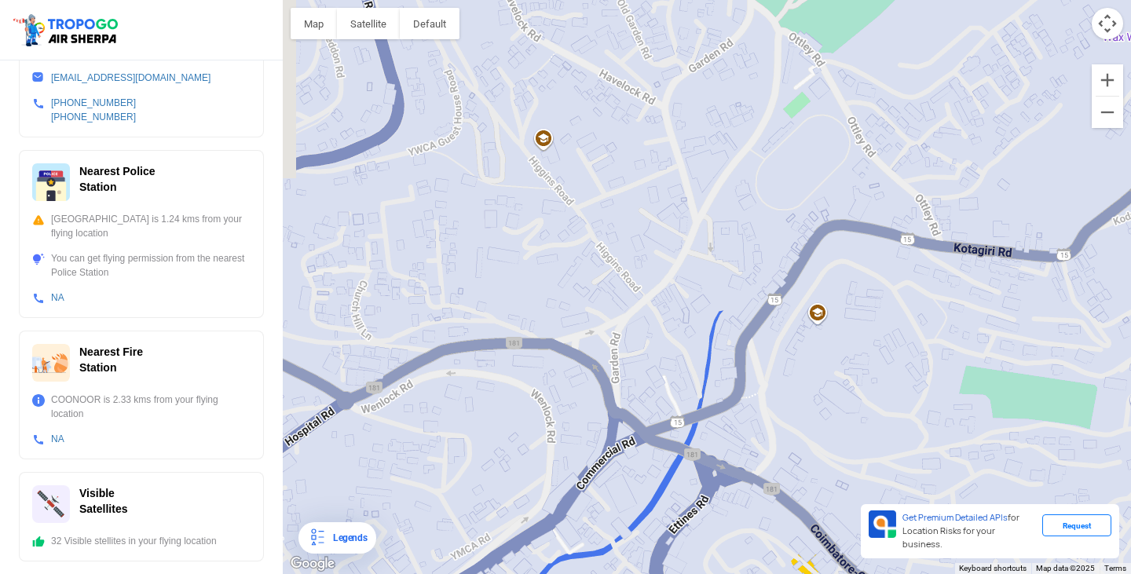
drag, startPoint x: 567, startPoint y: 375, endPoint x: 809, endPoint y: 375, distance: 242.6
click at [809, 375] on div at bounding box center [707, 287] width 848 height 574
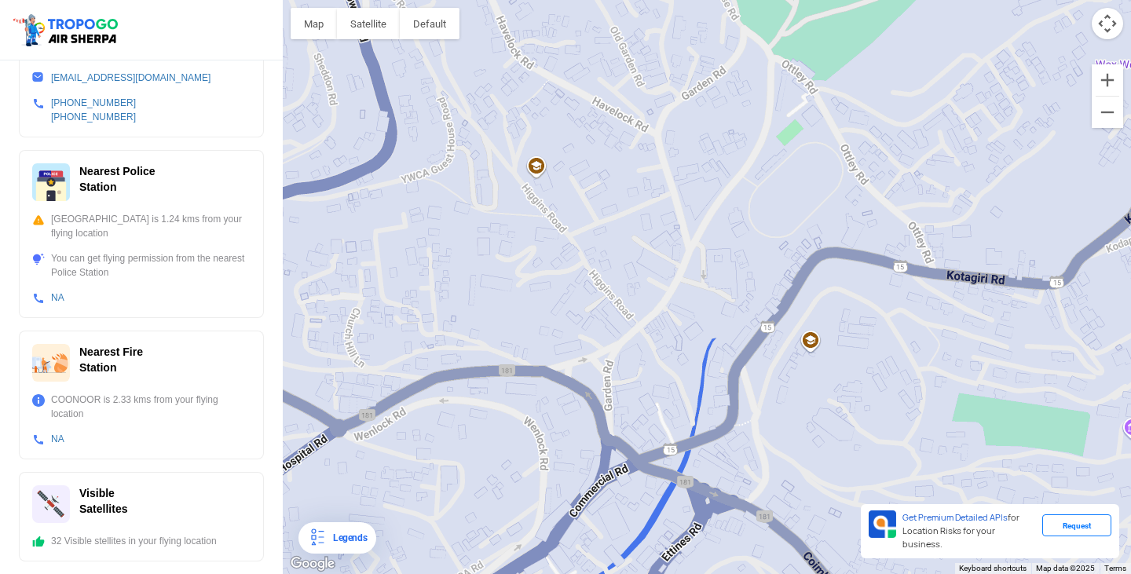
drag, startPoint x: 651, startPoint y: 218, endPoint x: 642, endPoint y: 258, distance: 41.0
click at [642, 258] on div at bounding box center [707, 287] width 848 height 574
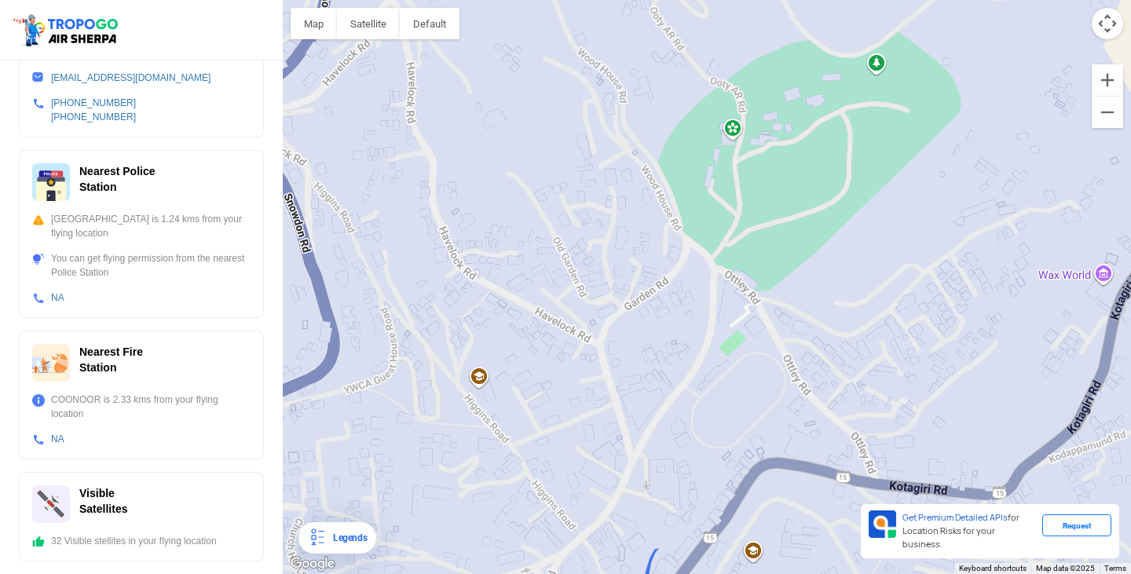
drag, startPoint x: 763, startPoint y: 166, endPoint x: 711, endPoint y: 366, distance: 206.8
click at [711, 366] on div at bounding box center [707, 287] width 848 height 574
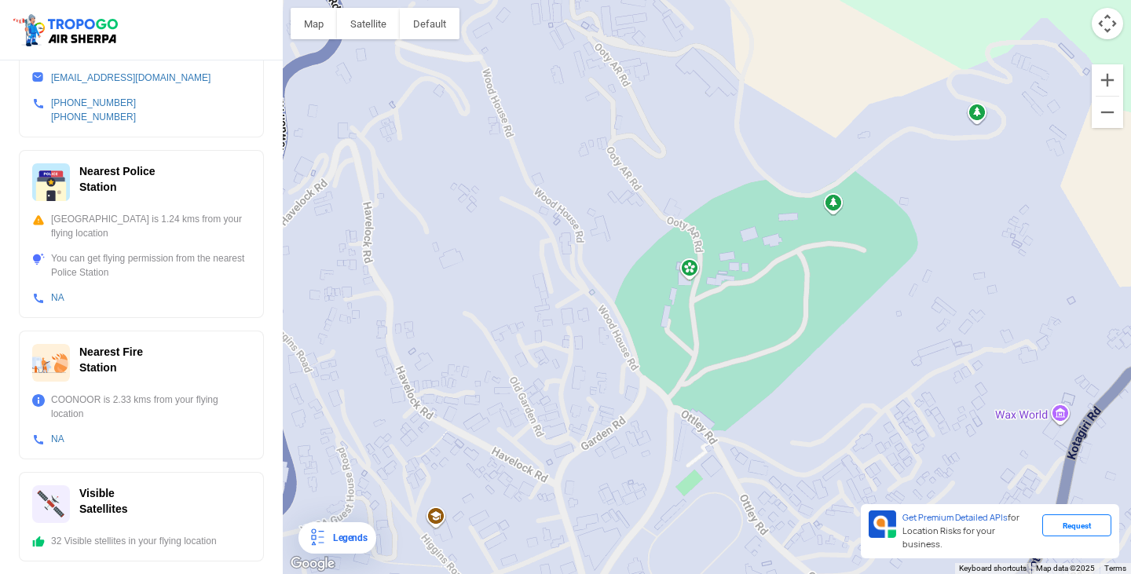
drag, startPoint x: 819, startPoint y: 286, endPoint x: 776, endPoint y: 427, distance: 147.8
click at [776, 427] on div at bounding box center [707, 287] width 848 height 574
click at [838, 205] on div at bounding box center [707, 287] width 848 height 574
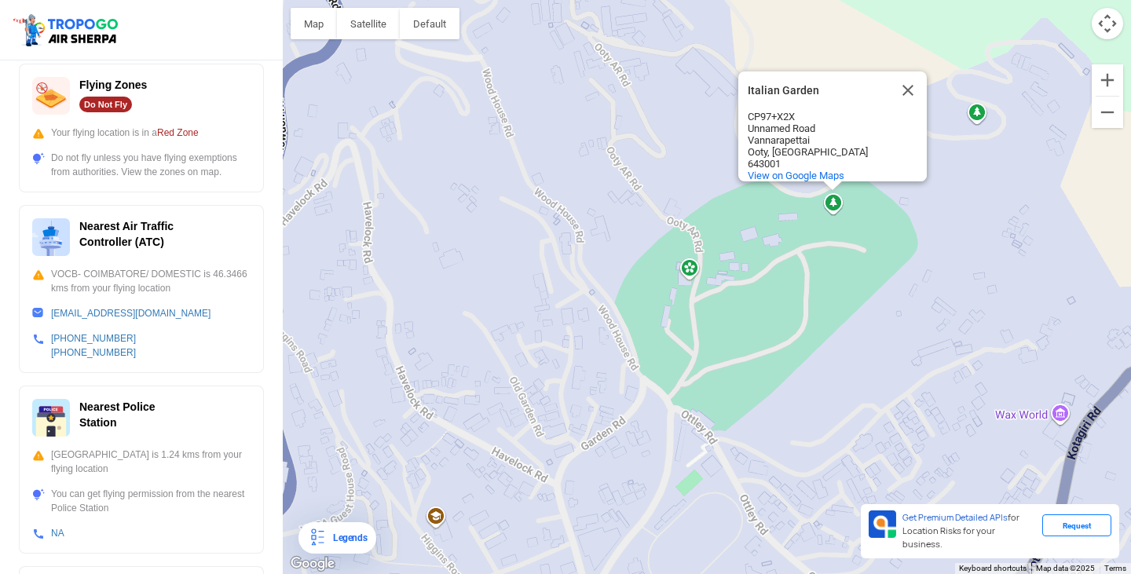
scroll to position [0, 0]
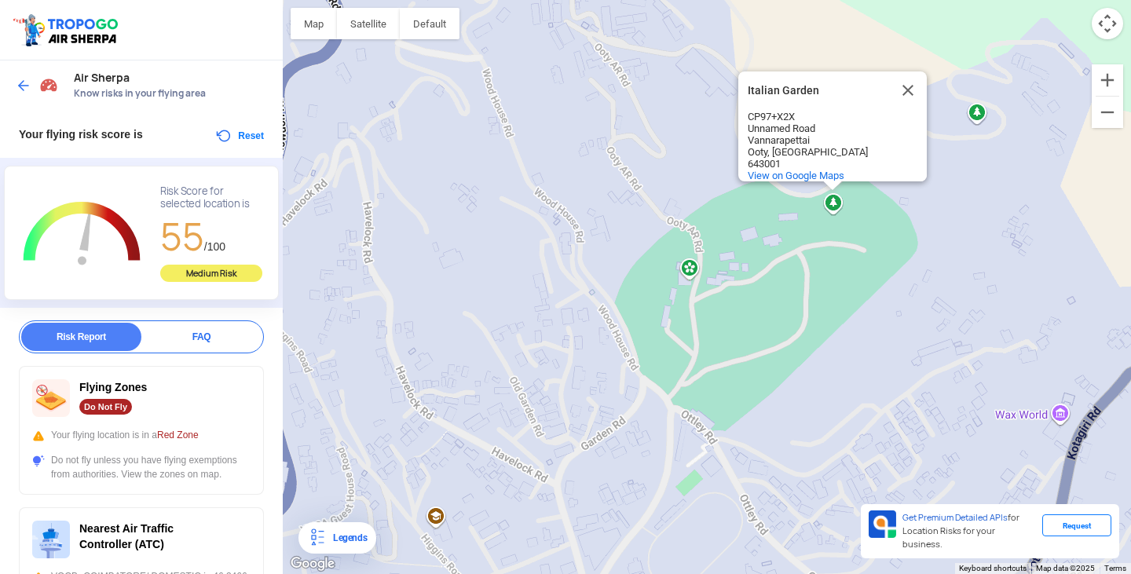
click at [239, 130] on button "Reset" at bounding box center [238, 135] width 49 height 19
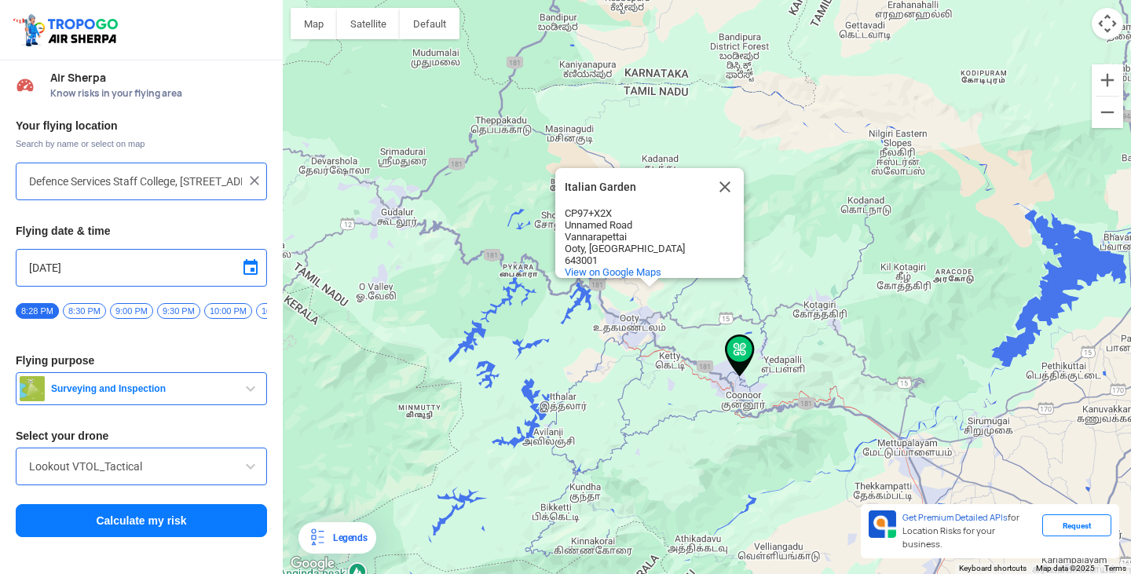
drag, startPoint x: 596, startPoint y: 282, endPoint x: 634, endPoint y: 375, distance: 100.0
click at [634, 375] on div "Italian Garden Italian Garden CP97+X2X Unnamed Road [GEOGRAPHIC_DATA] View on G…" at bounding box center [707, 287] width 848 height 574
click at [728, 190] on button "Close" at bounding box center [725, 187] width 38 height 38
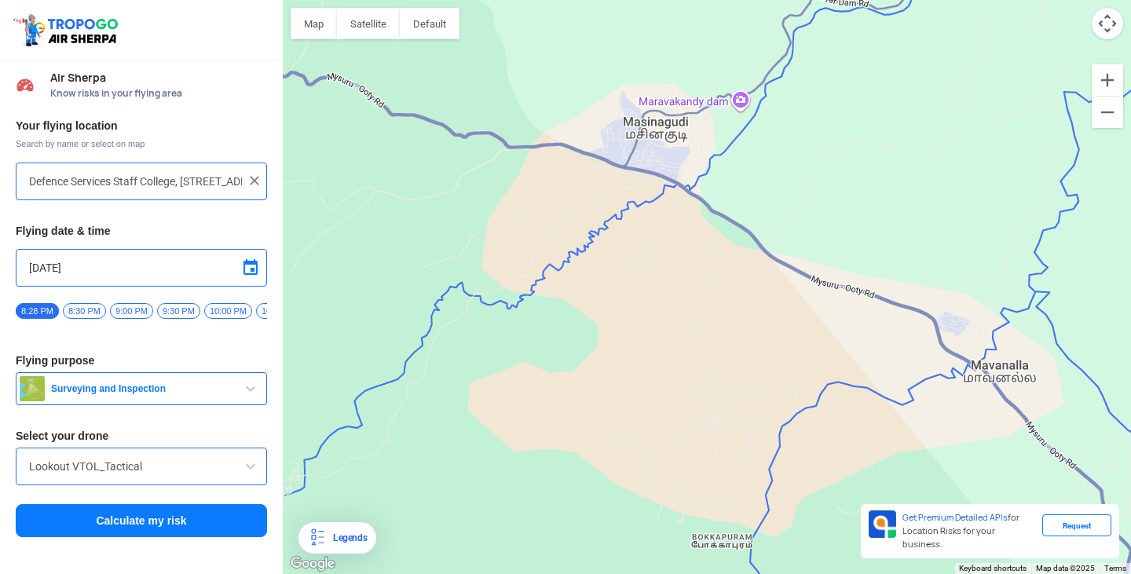
drag, startPoint x: 568, startPoint y: 125, endPoint x: 708, endPoint y: 424, distance: 330.2
click at [708, 424] on div at bounding box center [707, 287] width 848 height 574
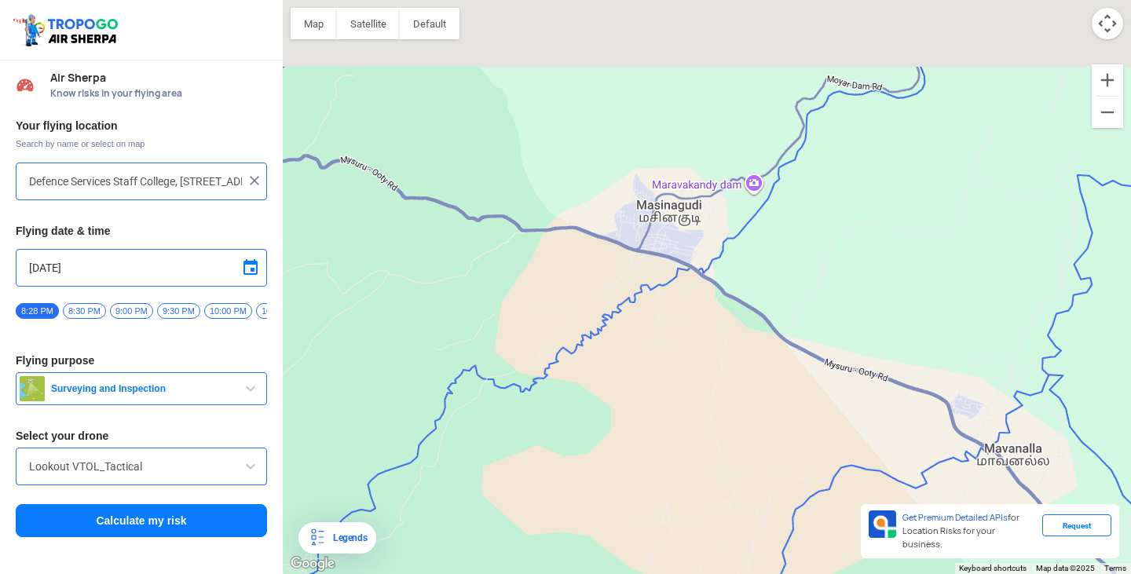
drag, startPoint x: 678, startPoint y: 250, endPoint x: 687, endPoint y: 334, distance: 85.3
click at [687, 334] on div at bounding box center [707, 287] width 848 height 574
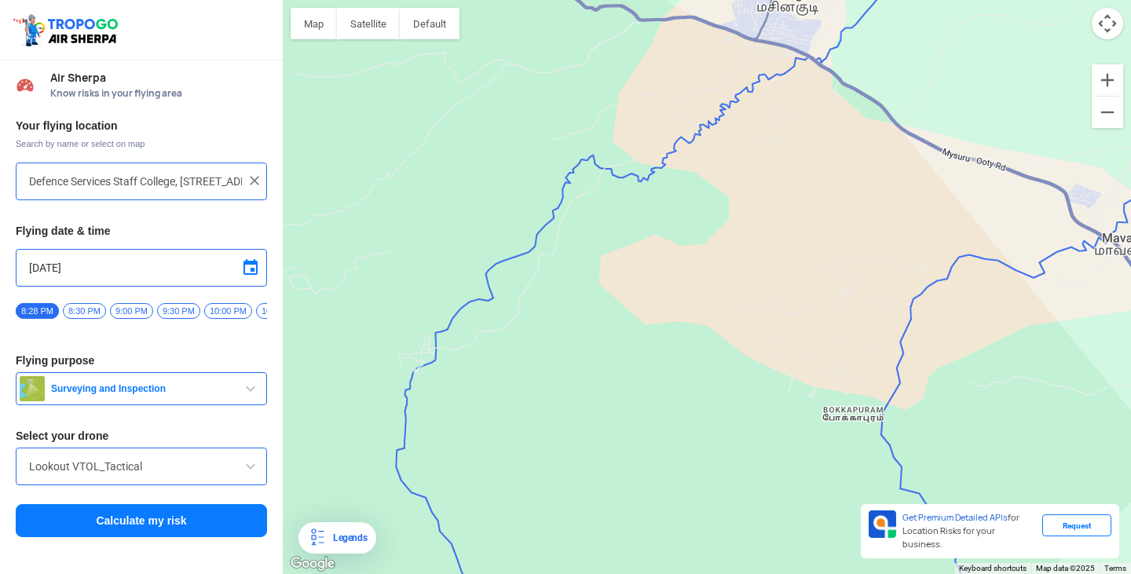
drag, startPoint x: 596, startPoint y: 247, endPoint x: 689, endPoint y: 59, distance: 210.3
click at [689, 59] on div at bounding box center [707, 287] width 848 height 574
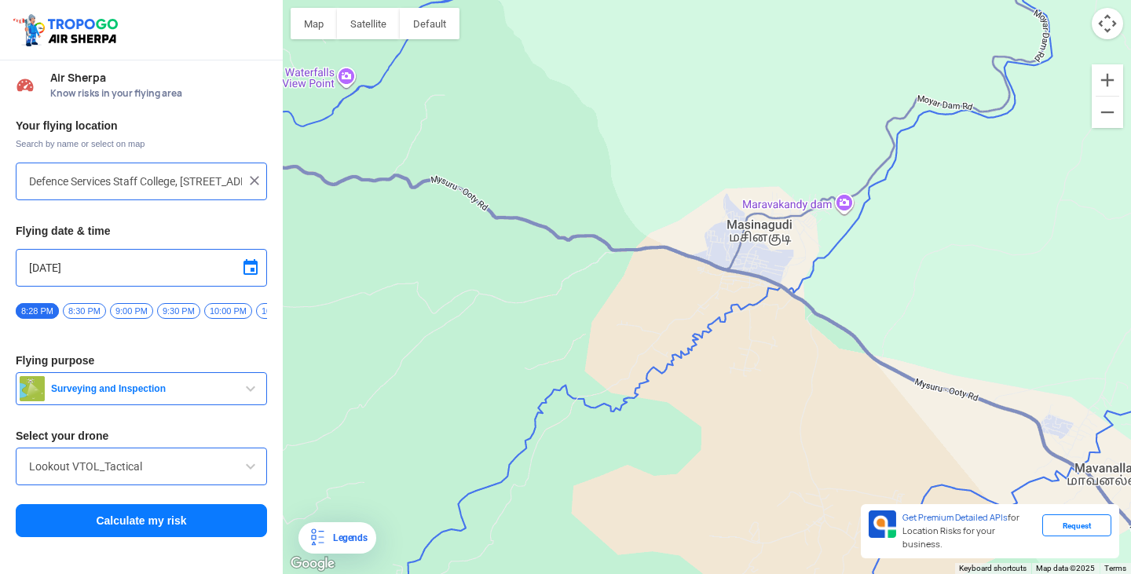
drag, startPoint x: 731, startPoint y: 240, endPoint x: 689, endPoint y: 513, distance: 275.7
click at [689, 513] on div at bounding box center [707, 287] width 848 height 574
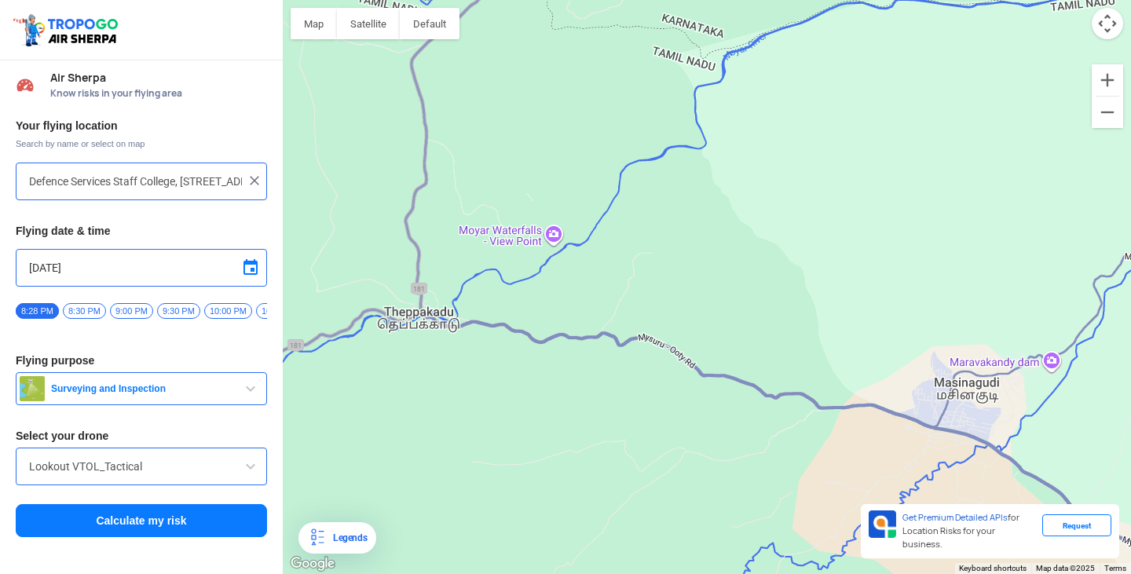
drag, startPoint x: 654, startPoint y: 164, endPoint x: 889, endPoint y: 254, distance: 251.2
click at [886, 257] on div at bounding box center [707, 287] width 848 height 574
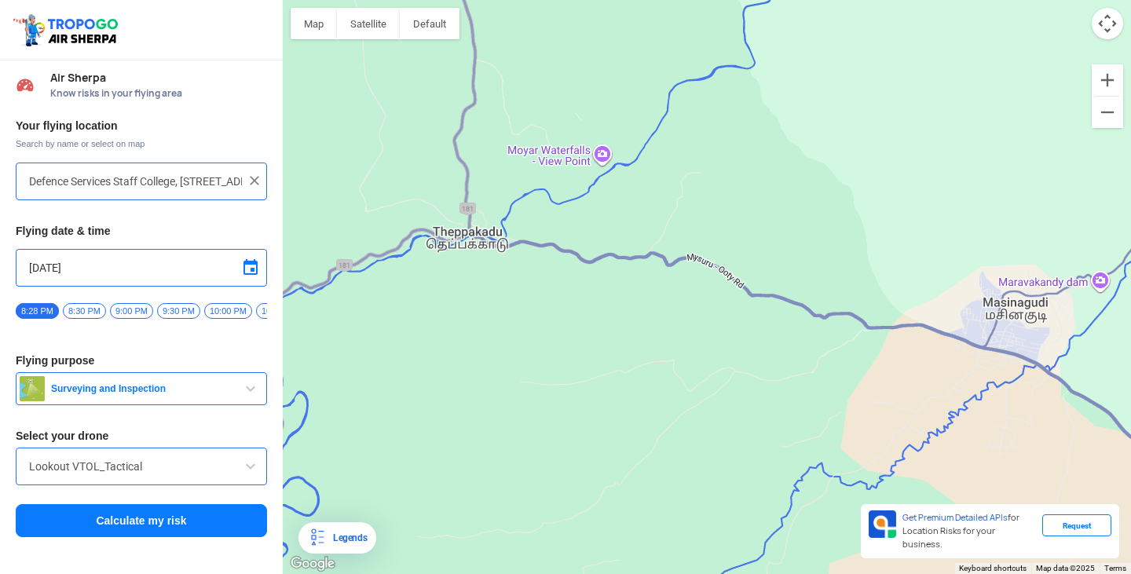
click at [889, 254] on div at bounding box center [707, 287] width 848 height 574
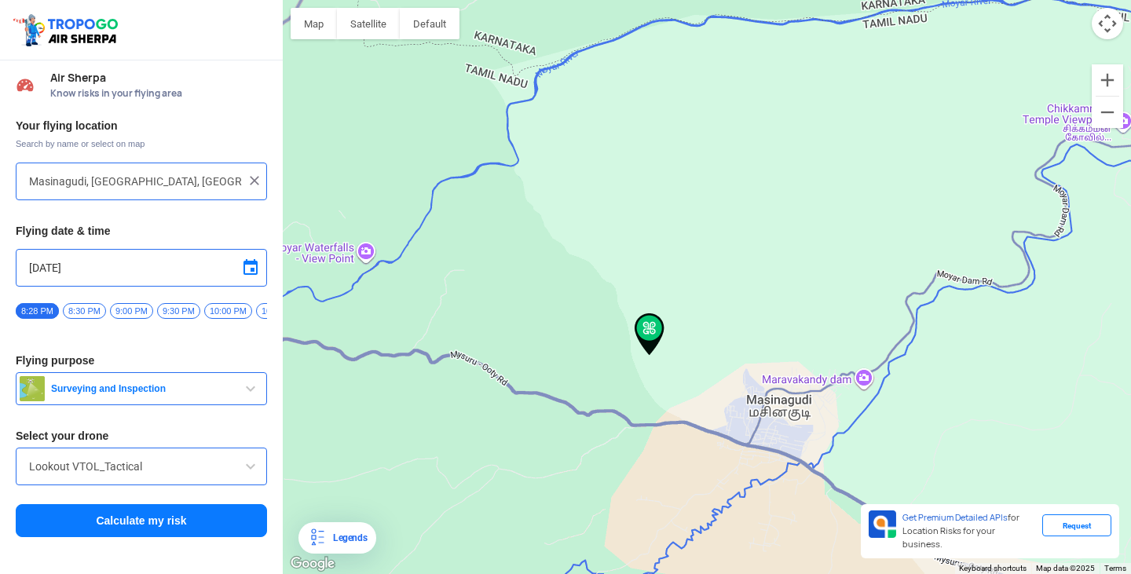
drag, startPoint x: 784, startPoint y: 250, endPoint x: 718, endPoint y: 334, distance: 106.8
click at [718, 334] on div at bounding box center [707, 287] width 848 height 574
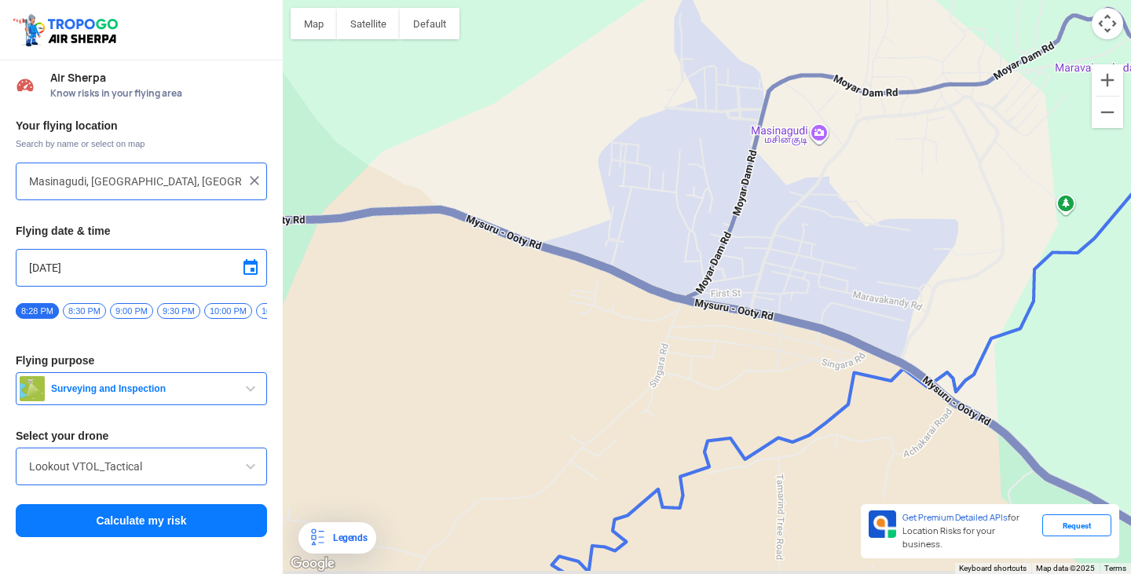
drag, startPoint x: 718, startPoint y: 437, endPoint x: 653, endPoint y: 189, distance: 255.8
click at [651, 177] on div at bounding box center [707, 287] width 848 height 574
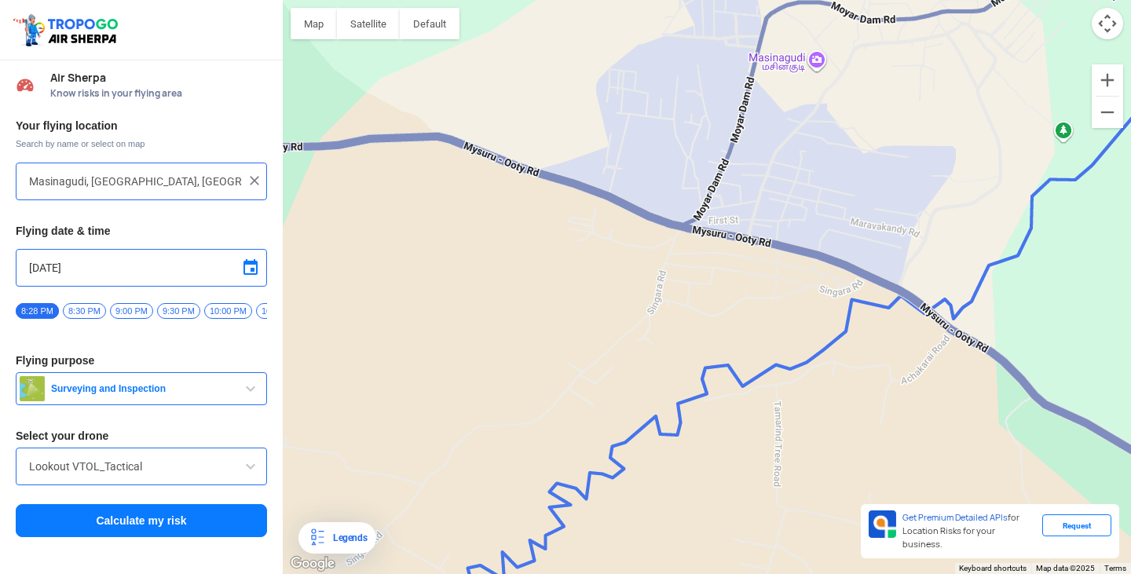
drag, startPoint x: 771, startPoint y: 452, endPoint x: 791, endPoint y: 411, distance: 45.6
click at [791, 411] on div at bounding box center [707, 287] width 848 height 574
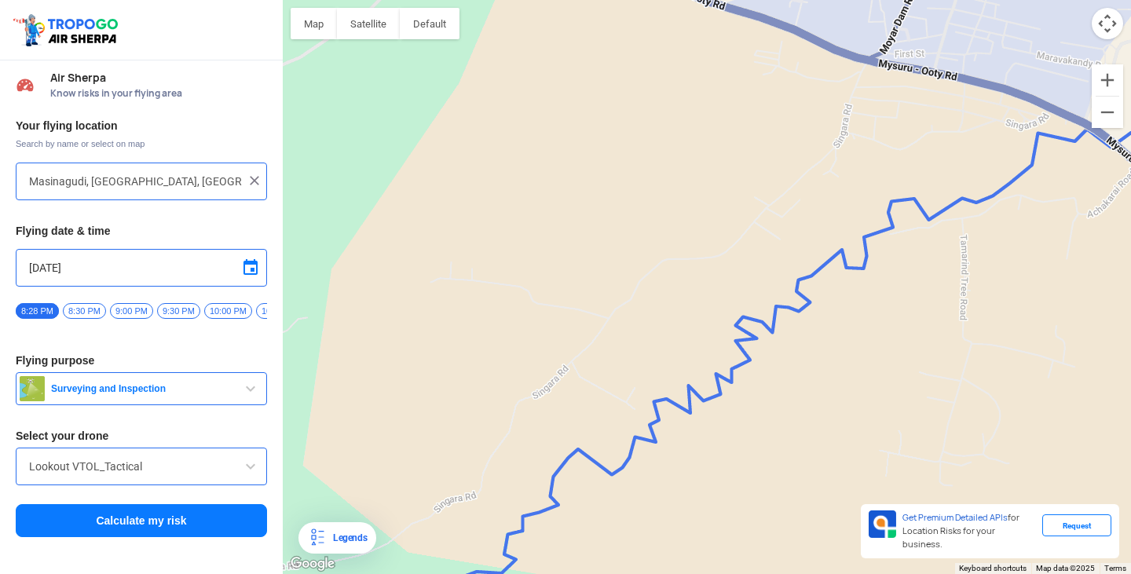
drag, startPoint x: 605, startPoint y: 407, endPoint x: 795, endPoint y: 239, distance: 253.6
click at [795, 239] on div at bounding box center [707, 287] width 848 height 574
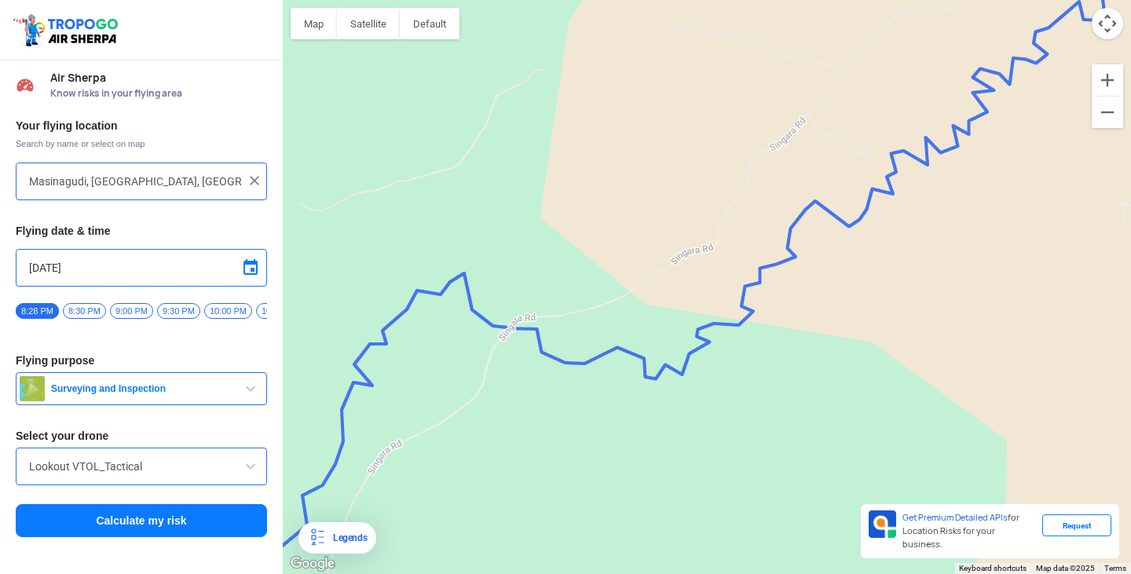
drag, startPoint x: 578, startPoint y: 421, endPoint x: 828, endPoint y: 167, distance: 355.9
click at [828, 167] on div at bounding box center [707, 287] width 848 height 574
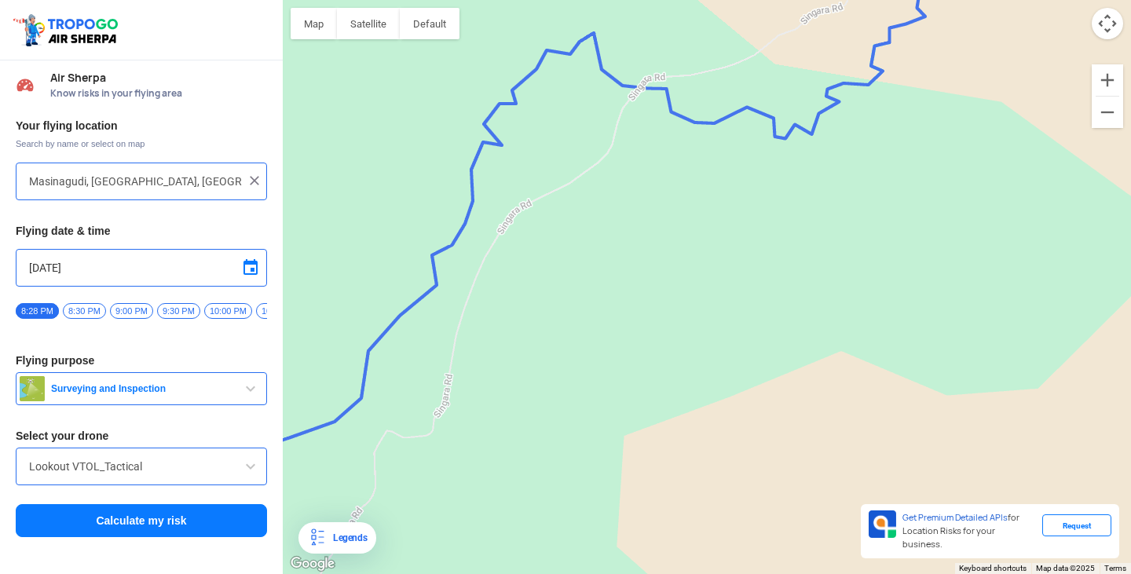
drag, startPoint x: 593, startPoint y: 255, endPoint x: 655, endPoint y: 182, distance: 95.8
click at [655, 182] on div at bounding box center [707, 287] width 848 height 574
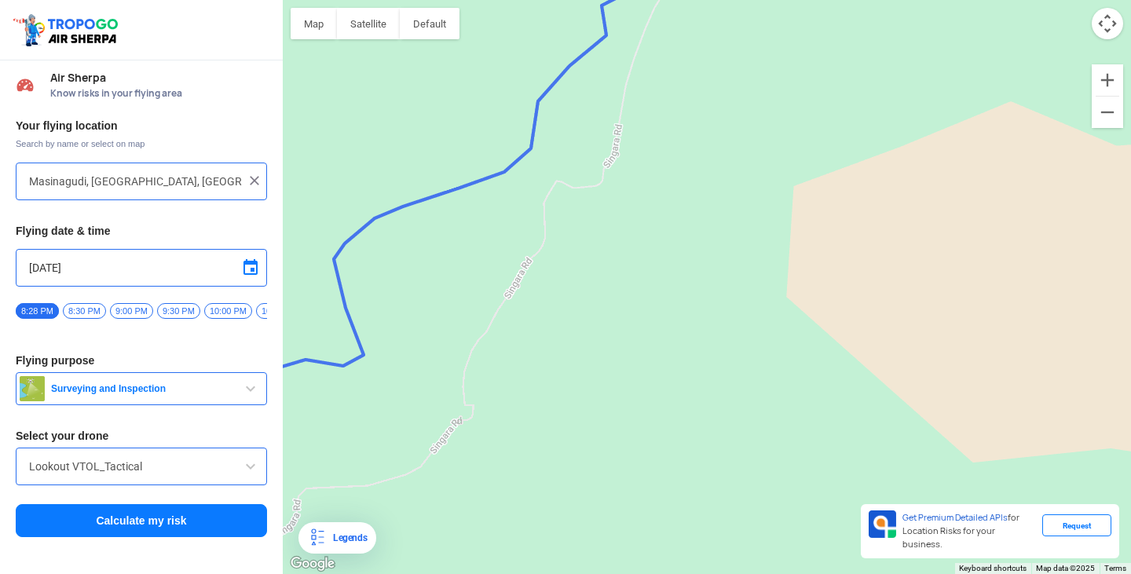
drag, startPoint x: 515, startPoint y: 423, endPoint x: 689, endPoint y: 170, distance: 307.7
click at [689, 170] on div at bounding box center [707, 287] width 848 height 574
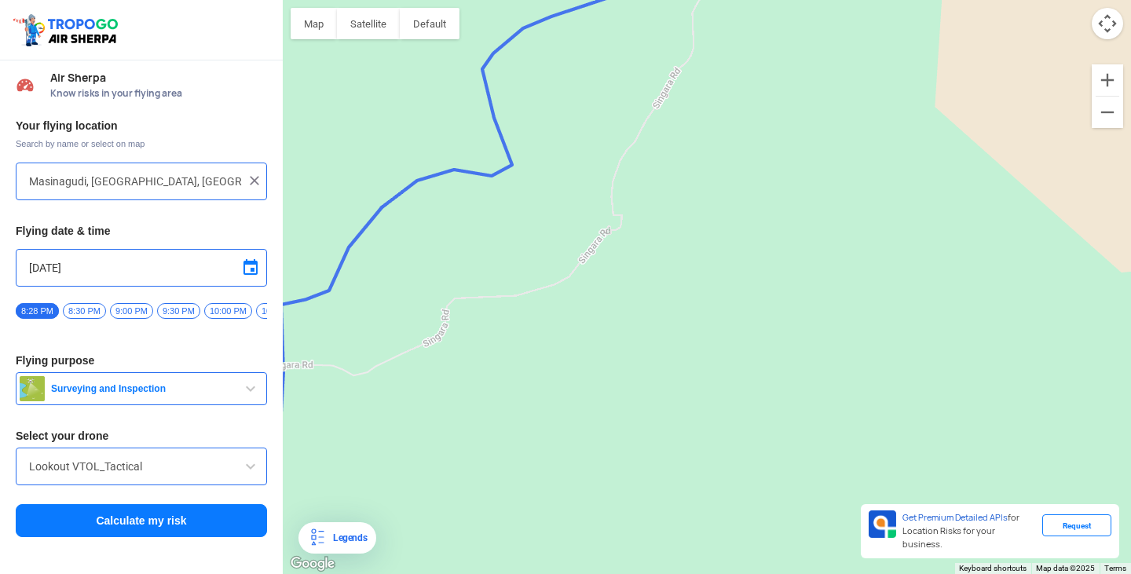
drag, startPoint x: 652, startPoint y: 287, endPoint x: 728, endPoint y: 203, distance: 113.4
click at [728, 203] on div at bounding box center [707, 287] width 848 height 574
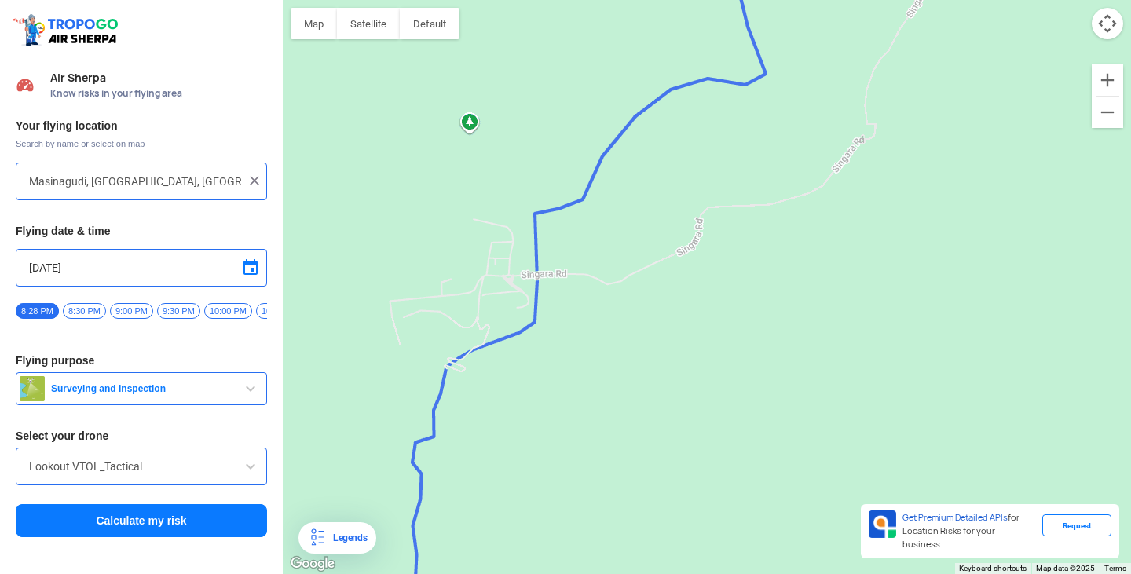
drag, startPoint x: 544, startPoint y: 360, endPoint x: 788, endPoint y: 280, distance: 256.2
click at [788, 280] on div at bounding box center [707, 287] width 848 height 574
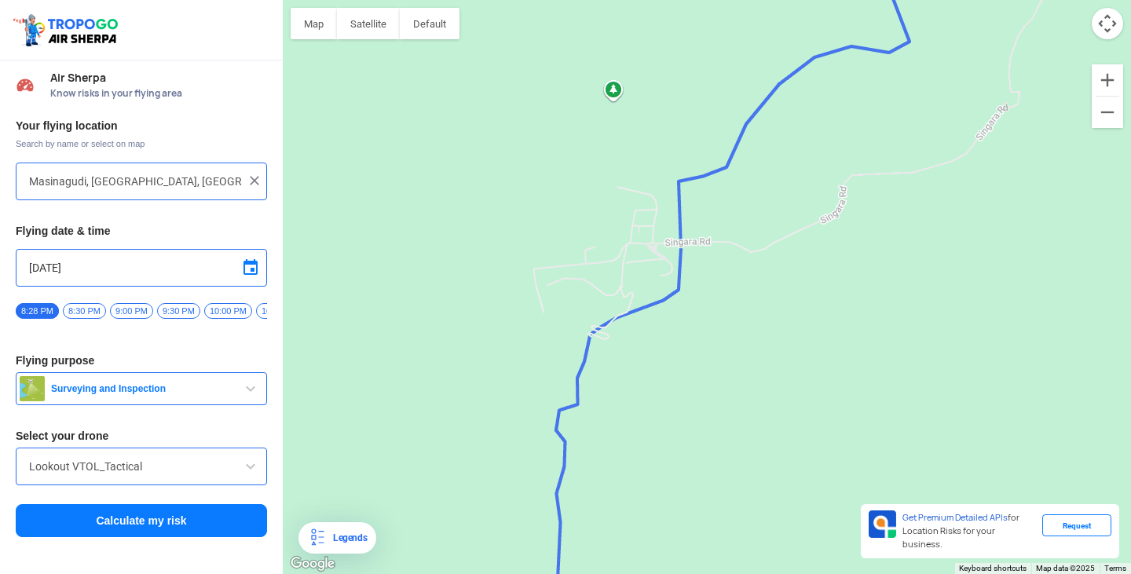
drag, startPoint x: 437, startPoint y: 332, endPoint x: 583, endPoint y: 298, distance: 149.9
click at [583, 298] on div at bounding box center [707, 287] width 848 height 574
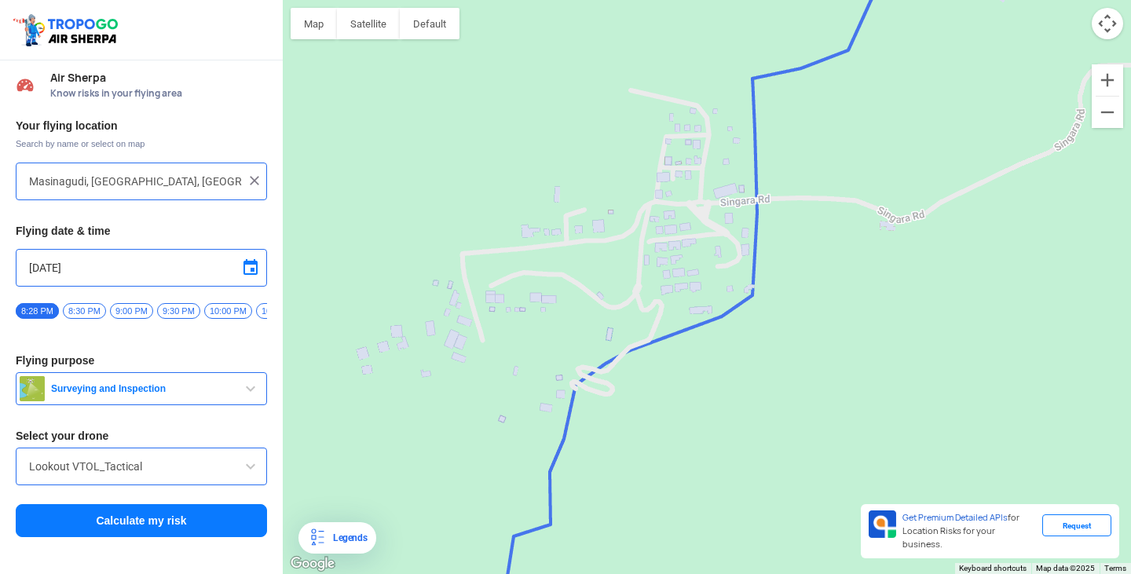
click at [639, 249] on div at bounding box center [707, 287] width 848 height 574
type input "[GEOGRAPHIC_DATA], [GEOGRAPHIC_DATA] 643223, [GEOGRAPHIC_DATA]"
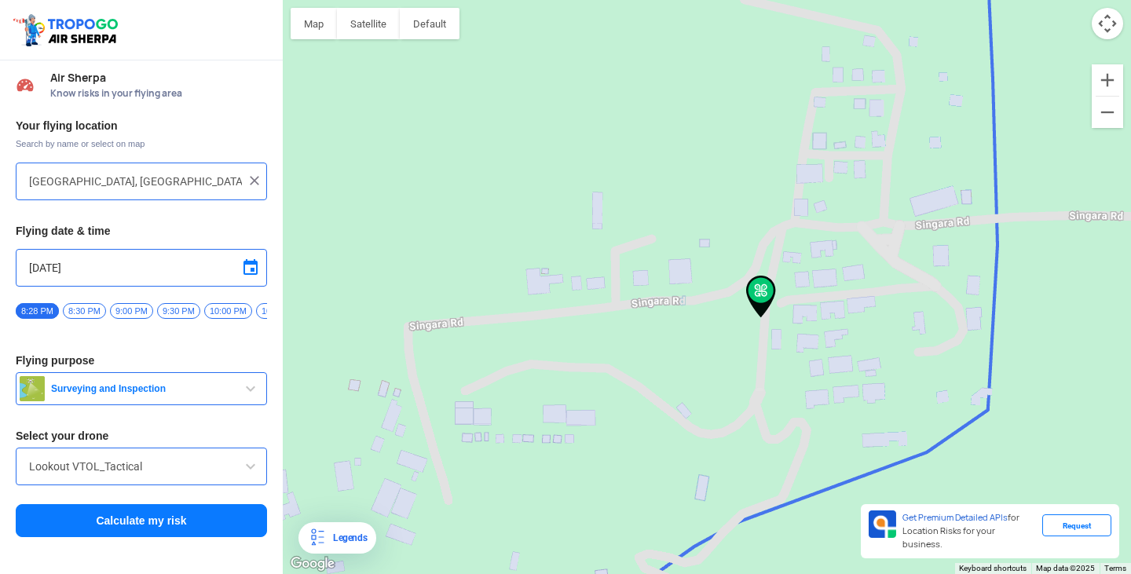
click at [172, 524] on button "Calculate my risk" at bounding box center [141, 520] width 251 height 33
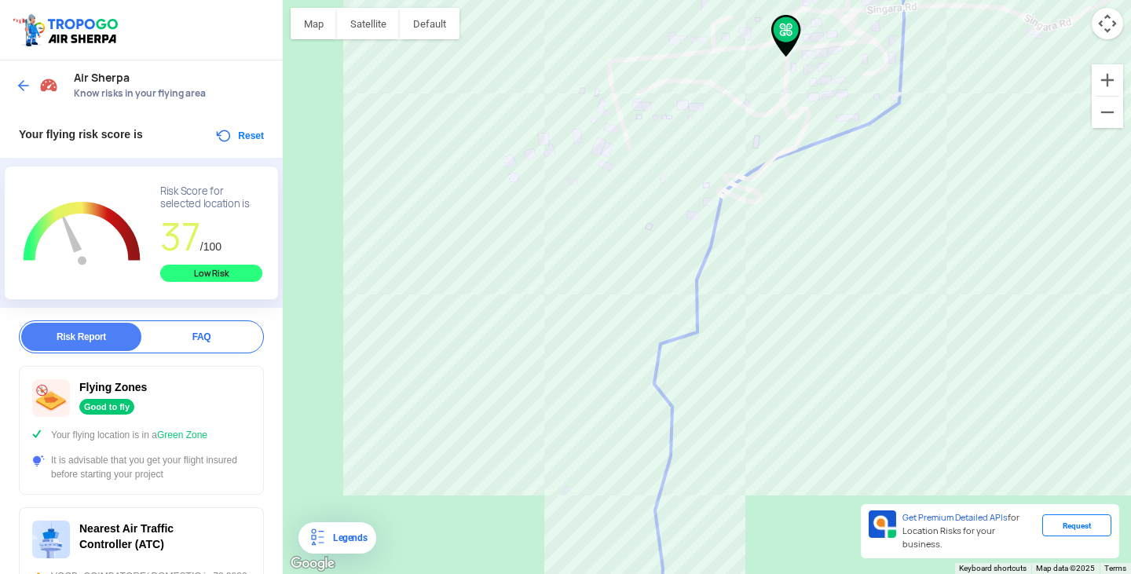
drag, startPoint x: 767, startPoint y: 440, endPoint x: 818, endPoint y: 223, distance: 222.6
click at [818, 223] on div at bounding box center [707, 287] width 848 height 574
click at [671, 247] on div at bounding box center [707, 287] width 848 height 574
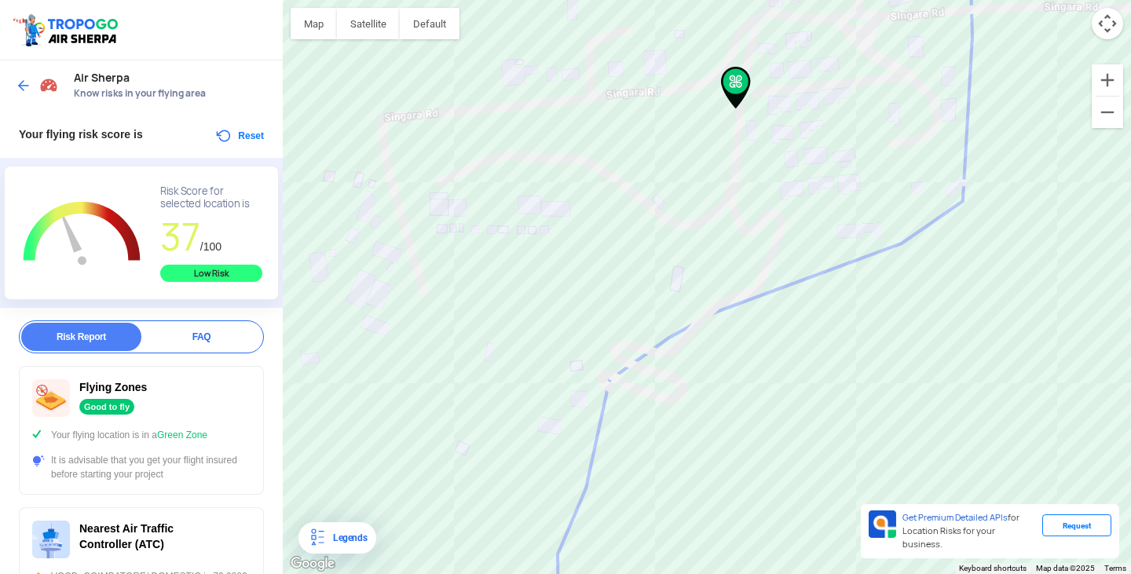
drag, startPoint x: 989, startPoint y: 177, endPoint x: 815, endPoint y: 429, distance: 306.6
click at [815, 429] on div at bounding box center [707, 287] width 848 height 574
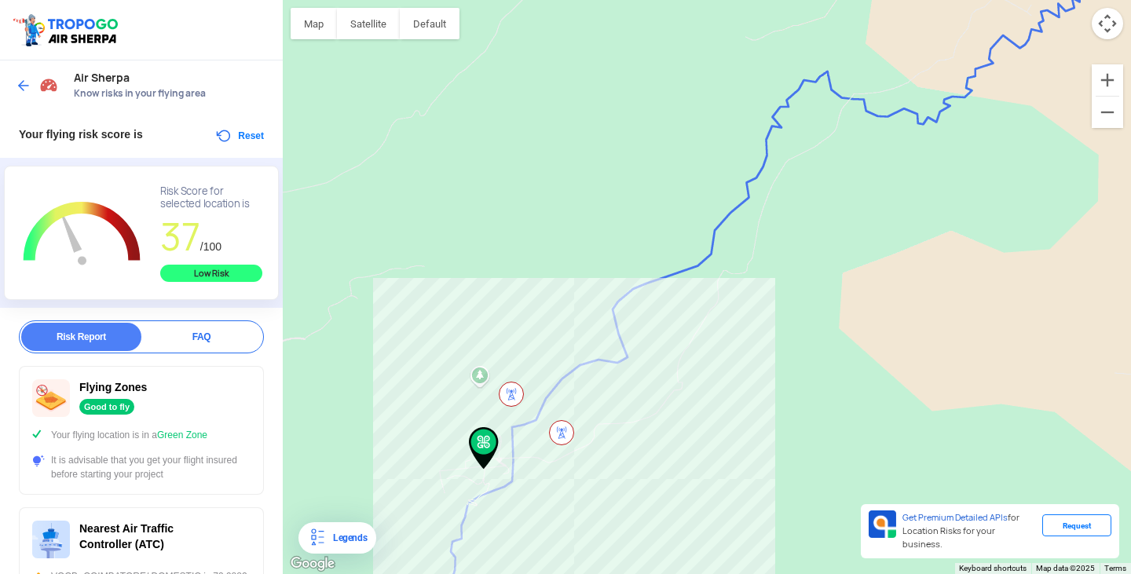
drag, startPoint x: 899, startPoint y: 234, endPoint x: 697, endPoint y: 391, distance: 255.7
click at [697, 391] on div at bounding box center [707, 287] width 848 height 574
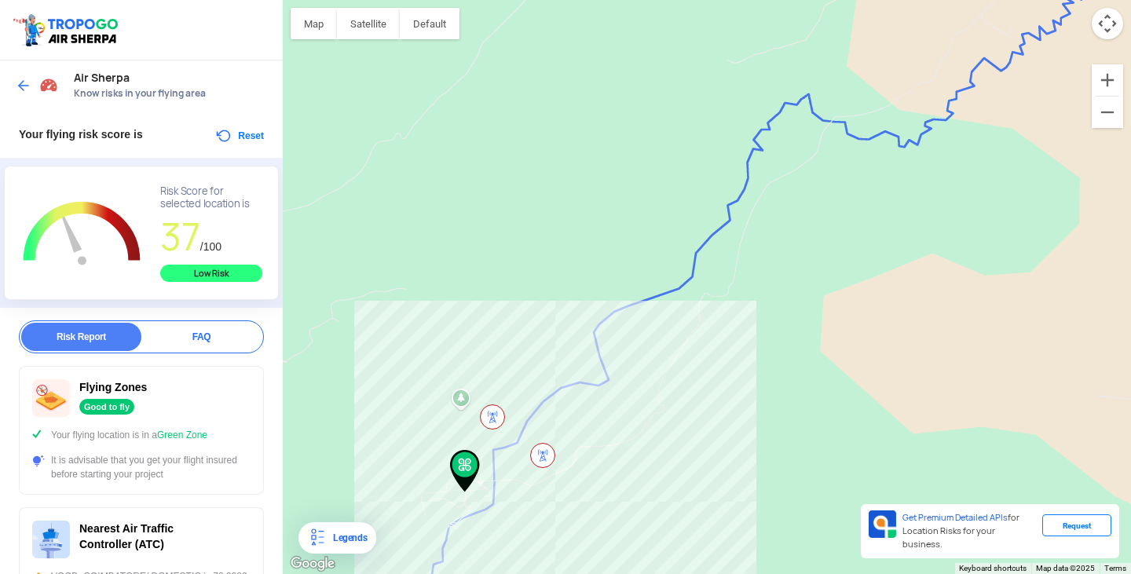
drag, startPoint x: 933, startPoint y: 247, endPoint x: 605, endPoint y: 465, distance: 393.5
click at [607, 463] on div at bounding box center [707, 287] width 848 height 574
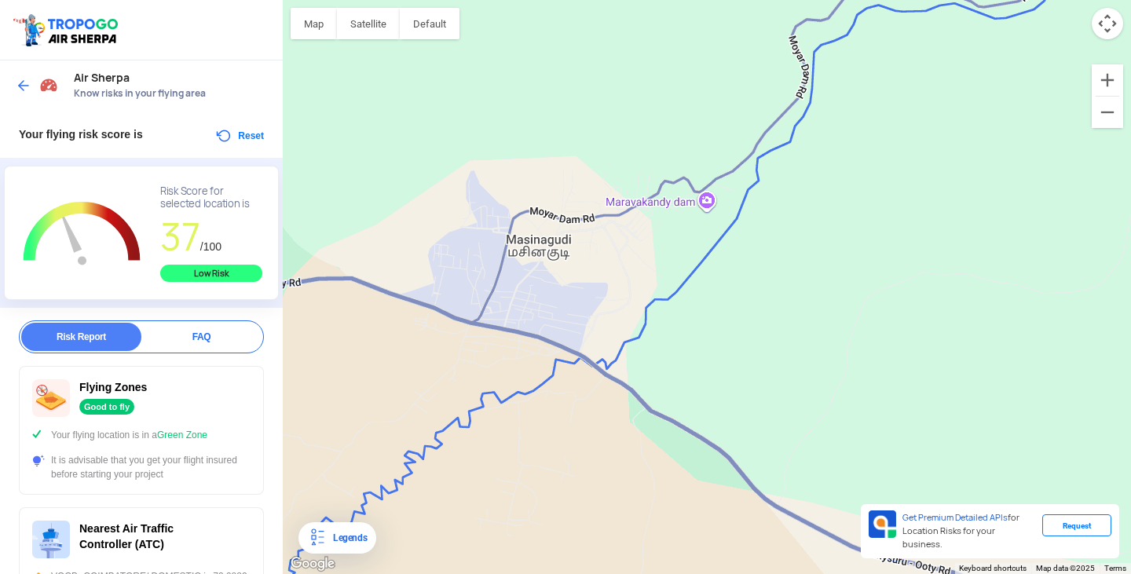
drag, startPoint x: 795, startPoint y: 309, endPoint x: 817, endPoint y: 358, distance: 53.1
click at [817, 358] on div at bounding box center [707, 287] width 848 height 574
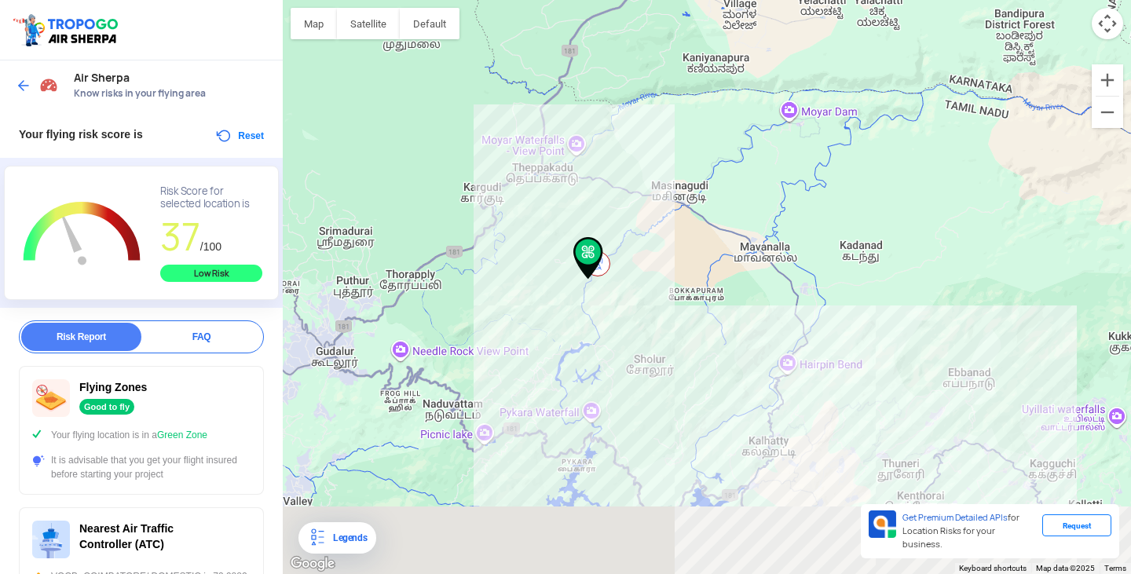
drag, startPoint x: 689, startPoint y: 472, endPoint x: 678, endPoint y: 293, distance: 179.4
click at [678, 293] on div at bounding box center [707, 287] width 848 height 574
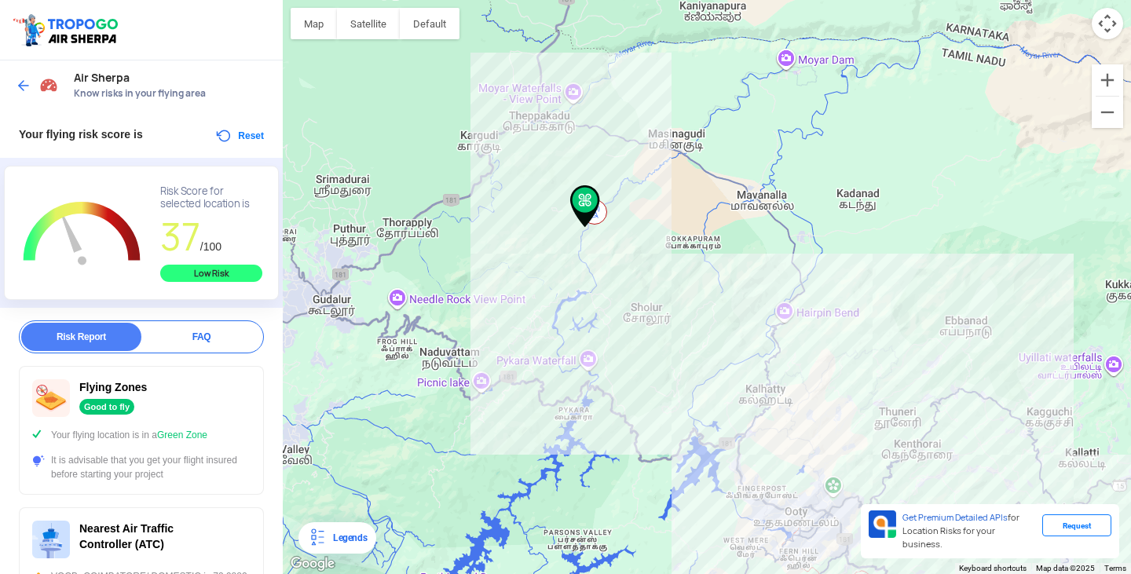
click at [347, 545] on div "Legends" at bounding box center [347, 537] width 40 height 19
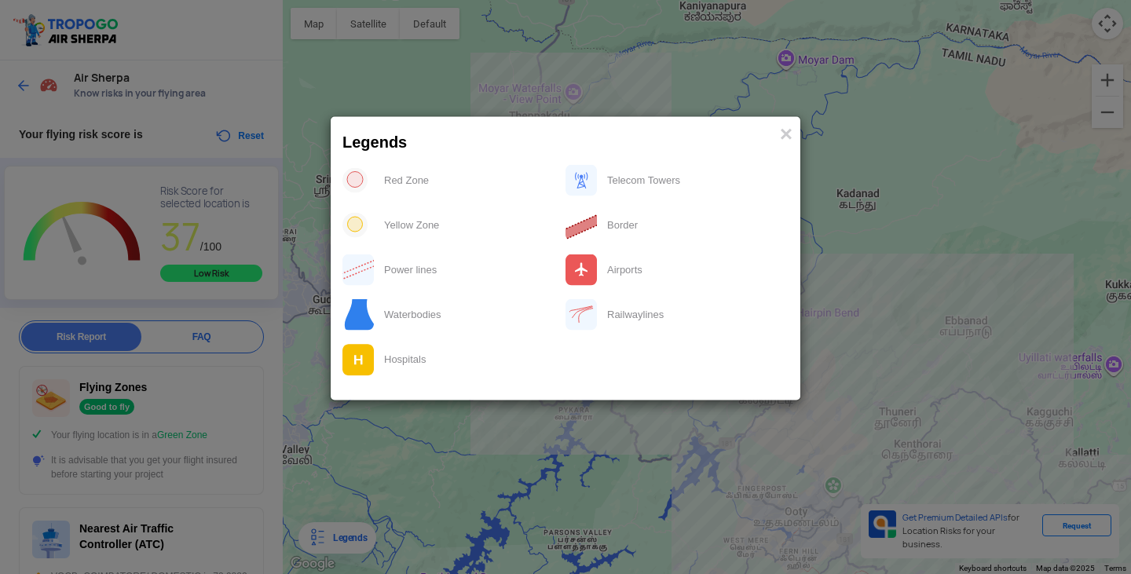
click at [347, 545] on modal-container "Legends × Red Zone Telecom Towers Yellow Zone Border Power lines Airports Water…" at bounding box center [565, 287] width 1131 height 574
click at [784, 136] on span "×" at bounding box center [786, 133] width 13 height 24
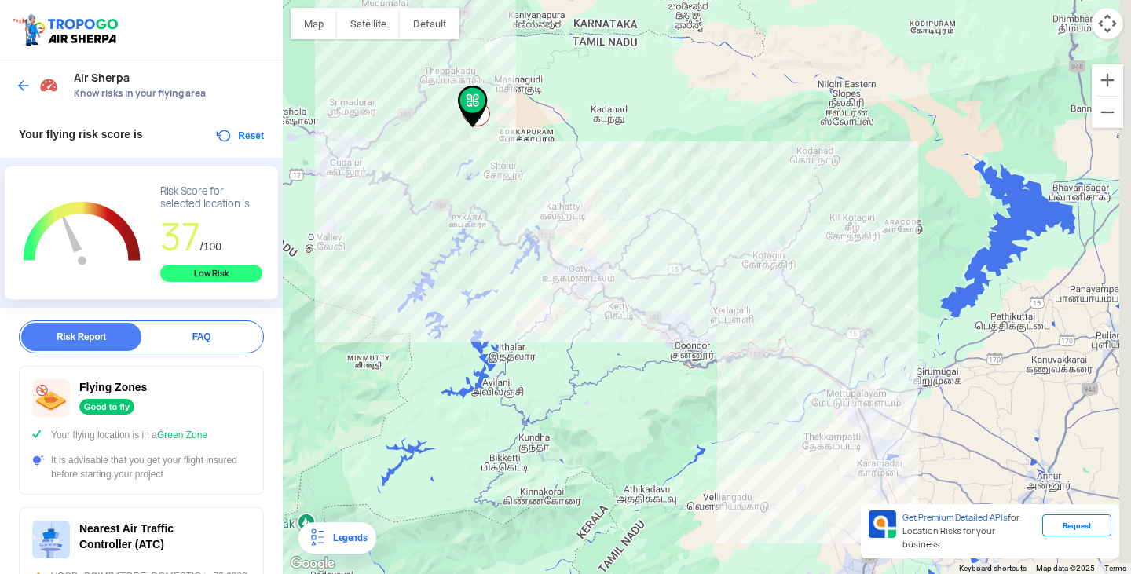
drag, startPoint x: 917, startPoint y: 447, endPoint x: 653, endPoint y: 294, distance: 305.0
click at [653, 294] on div at bounding box center [707, 287] width 848 height 574
click at [692, 134] on div at bounding box center [707, 287] width 848 height 574
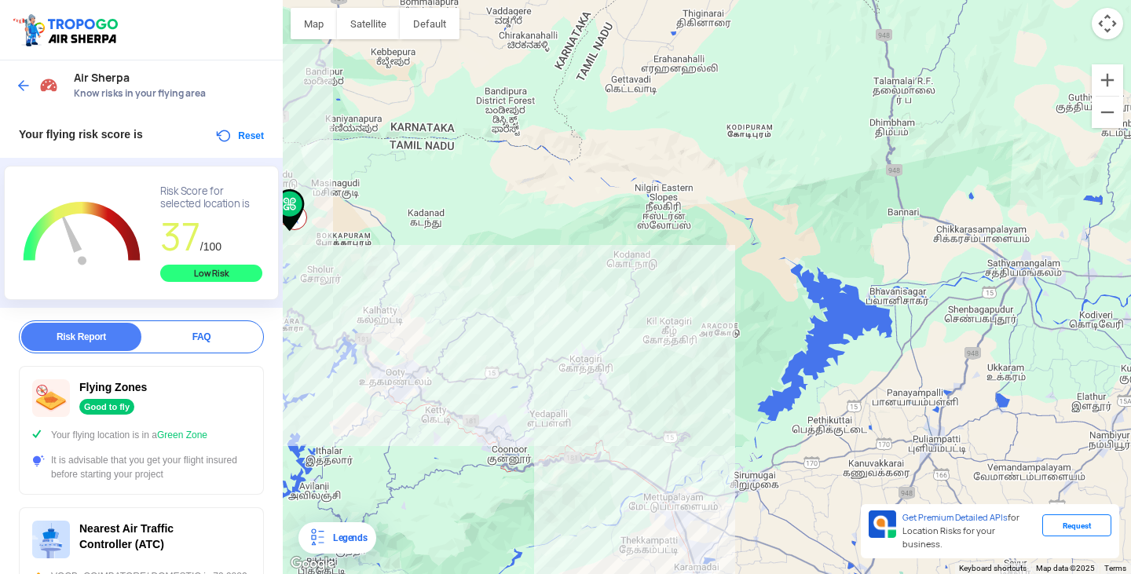
drag, startPoint x: 811, startPoint y: 146, endPoint x: 626, endPoint y: 250, distance: 212.7
click at [626, 250] on div at bounding box center [707, 287] width 848 height 574
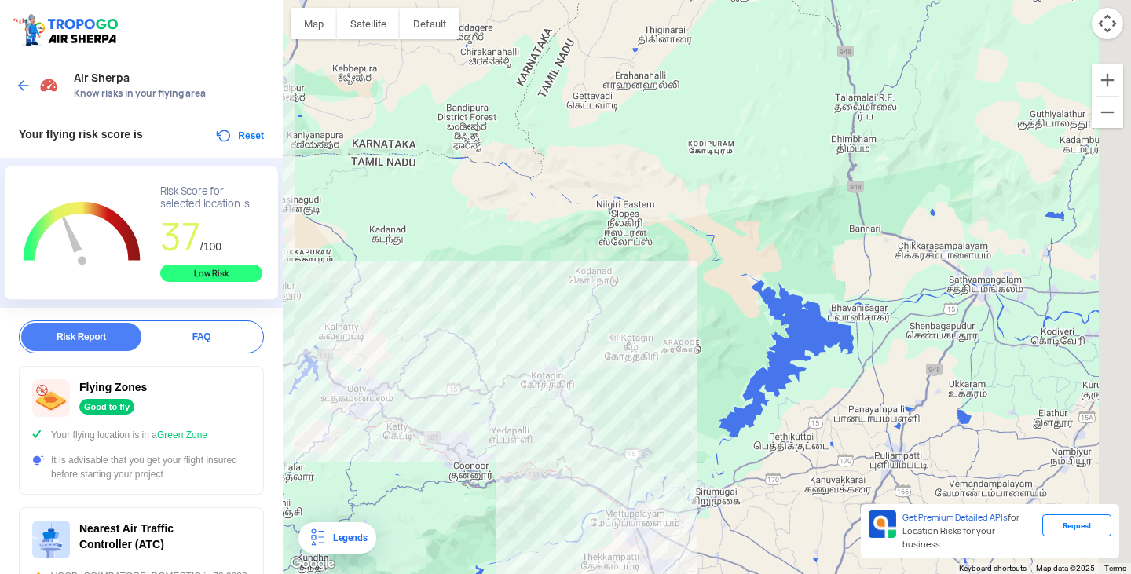
drag, startPoint x: 728, startPoint y: 187, endPoint x: 554, endPoint y: 192, distance: 173.6
click at [554, 194] on div at bounding box center [707, 287] width 848 height 574
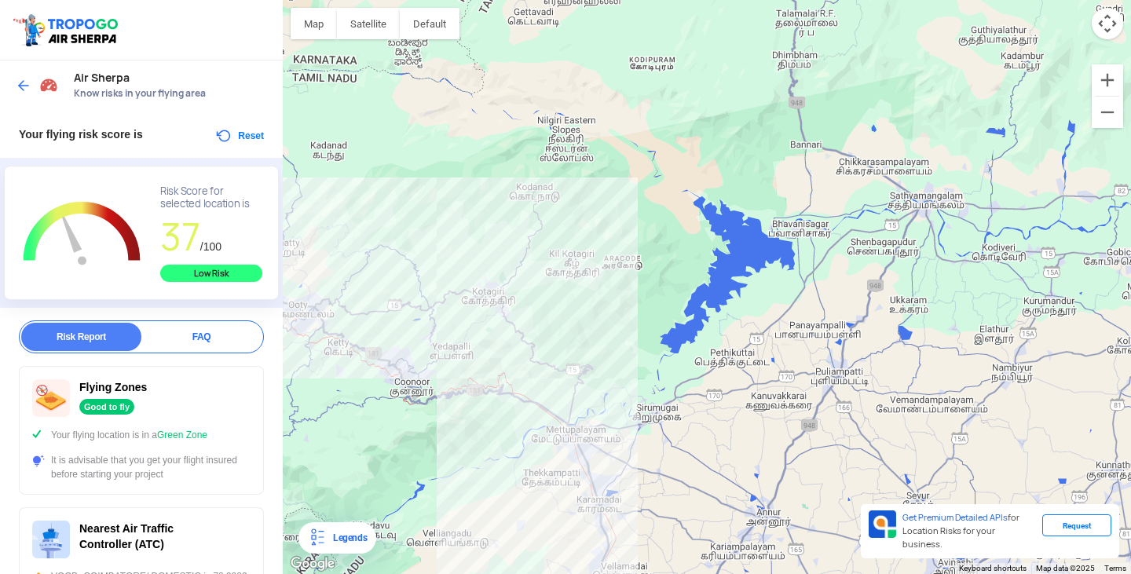
drag, startPoint x: 532, startPoint y: 313, endPoint x: 814, endPoint y: 234, distance: 292.8
click at [814, 234] on div at bounding box center [707, 287] width 848 height 574
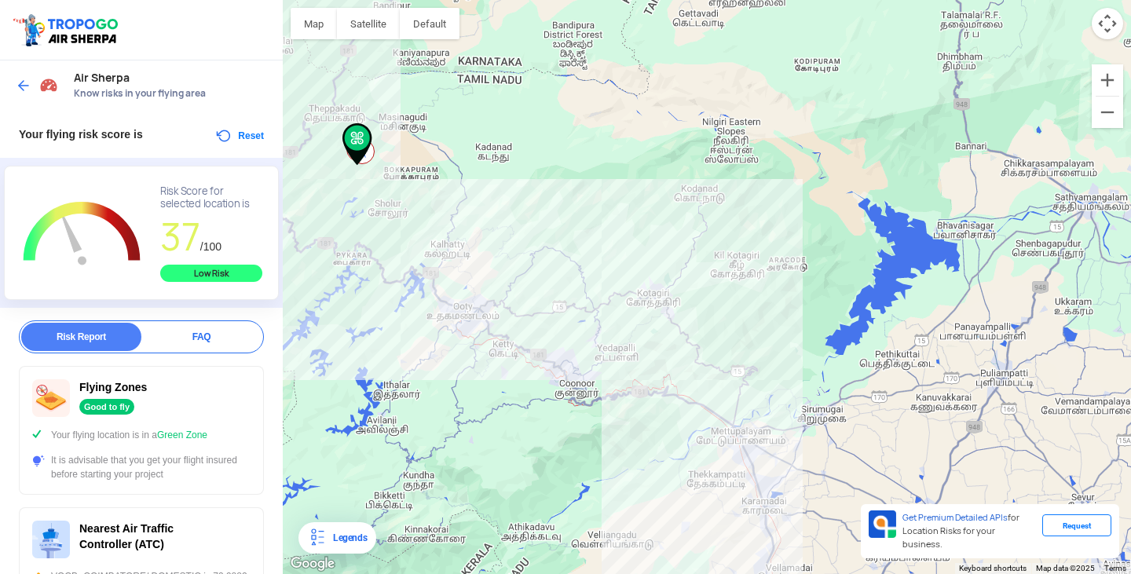
drag, startPoint x: 573, startPoint y: 353, endPoint x: 740, endPoint y: 355, distance: 166.5
click at [740, 355] on div at bounding box center [707, 287] width 848 height 574
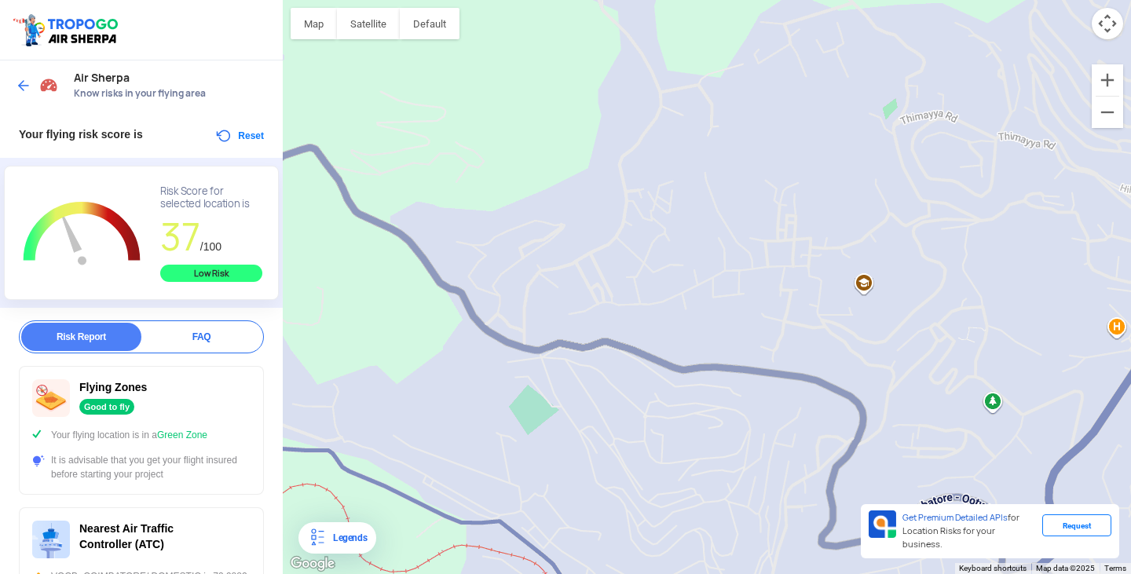
drag, startPoint x: 624, startPoint y: 383, endPoint x: 661, endPoint y: 406, distance: 43.4
click at [661, 406] on div at bounding box center [707, 287] width 848 height 574
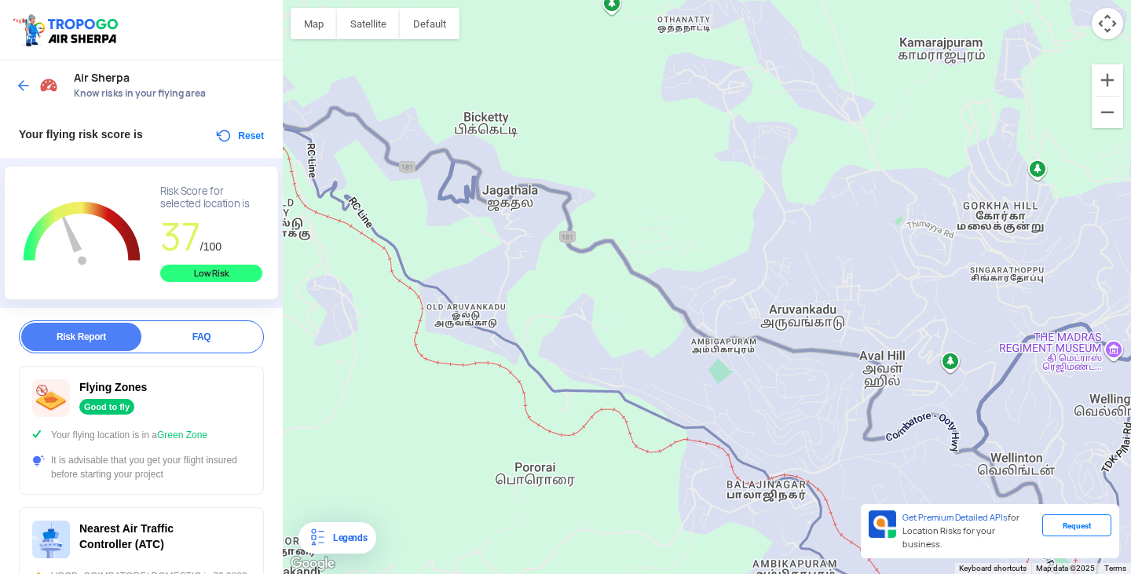
drag, startPoint x: 430, startPoint y: 276, endPoint x: 576, endPoint y: 294, distance: 147.2
click at [576, 294] on div at bounding box center [707, 287] width 848 height 574
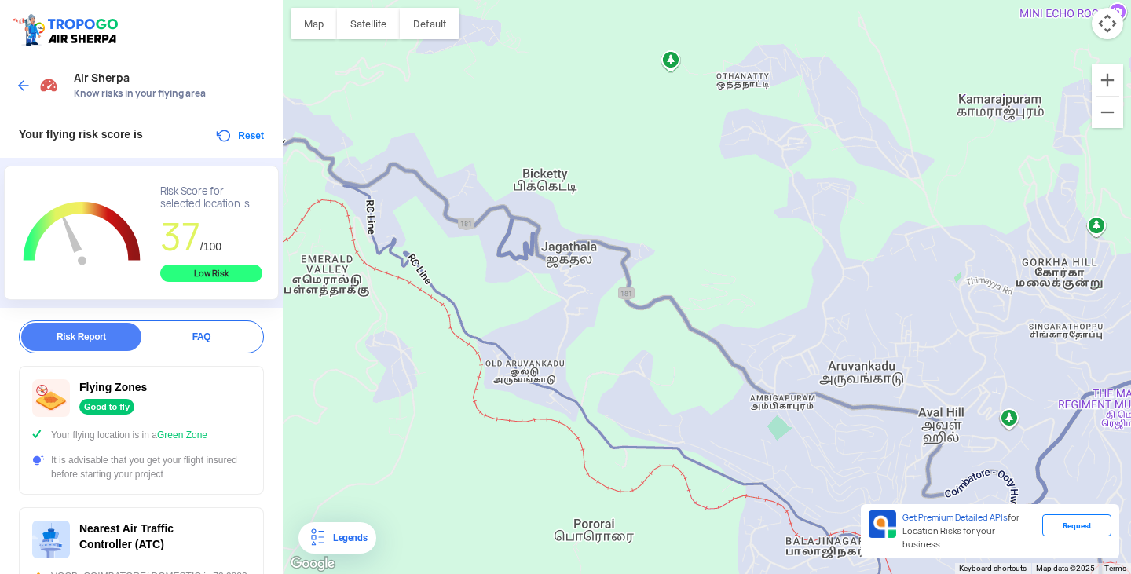
drag, startPoint x: 546, startPoint y: 272, endPoint x: 612, endPoint y: 331, distance: 88.5
click at [612, 331] on div at bounding box center [707, 287] width 848 height 574
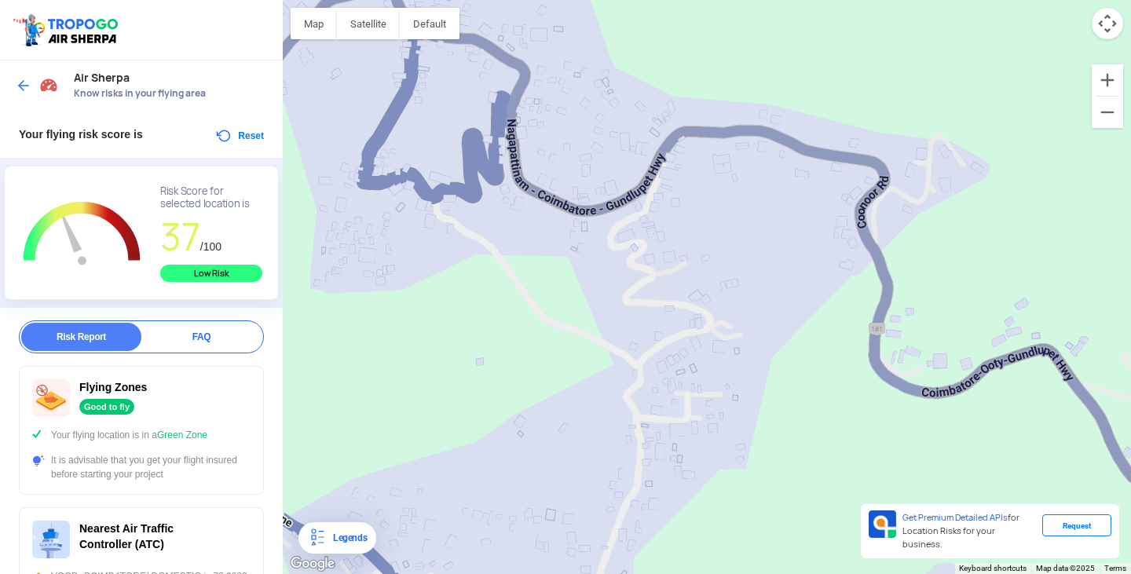
drag, startPoint x: 632, startPoint y: 262, endPoint x: 506, endPoint y: 321, distance: 138.7
click at [506, 321] on div at bounding box center [707, 287] width 848 height 574
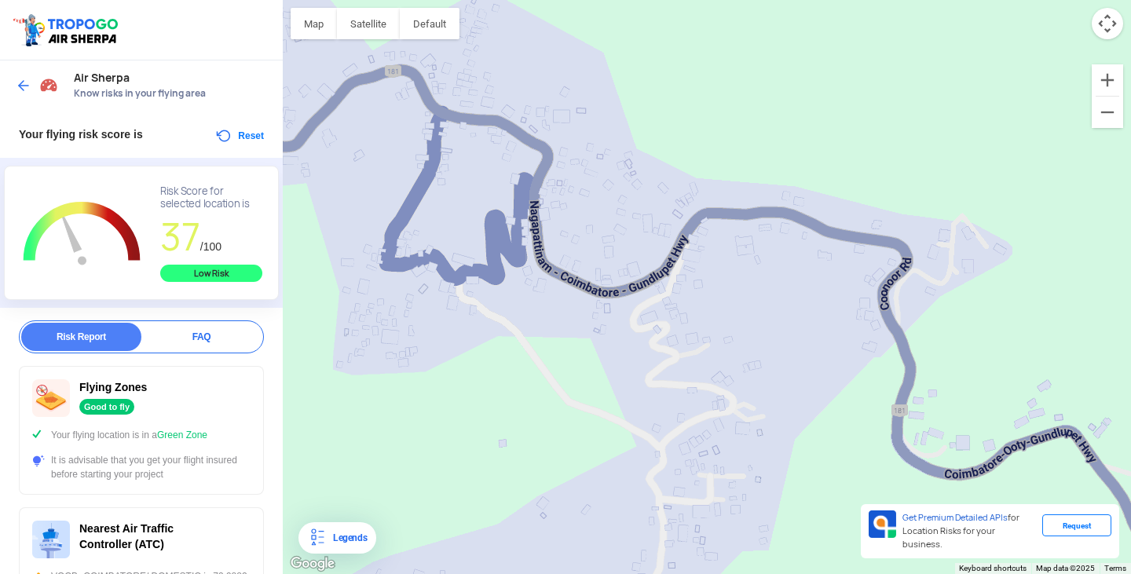
drag, startPoint x: 587, startPoint y: 275, endPoint x: 608, endPoint y: 374, distance: 101.2
click at [608, 374] on div at bounding box center [707, 287] width 848 height 574
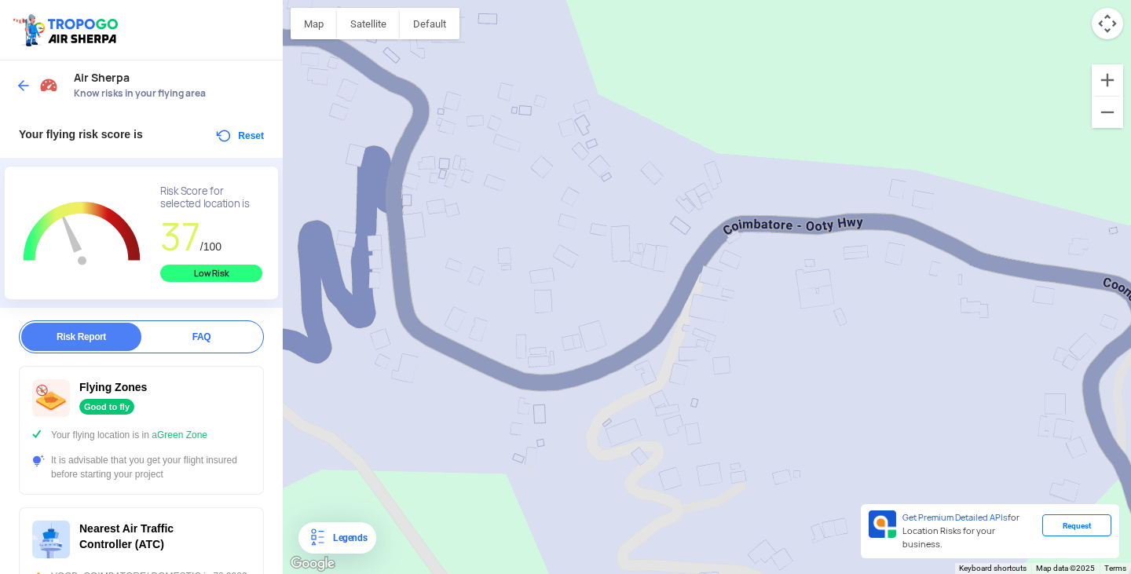
drag, startPoint x: 897, startPoint y: 180, endPoint x: 671, endPoint y: 285, distance: 249.4
click at [671, 285] on div at bounding box center [707, 287] width 848 height 574
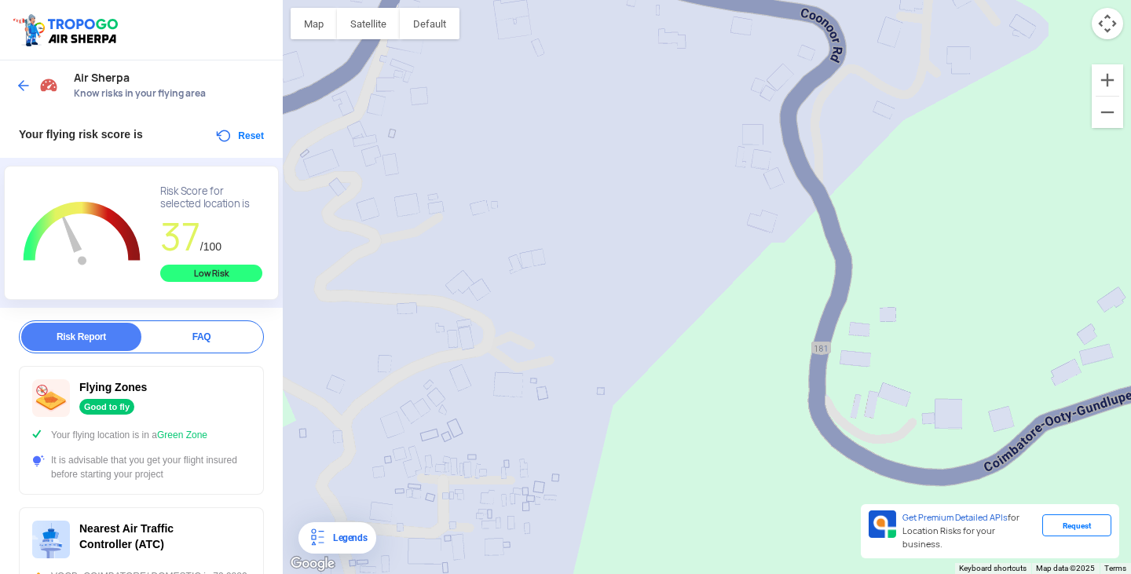
drag, startPoint x: 833, startPoint y: 393, endPoint x: 692, endPoint y: 201, distance: 238.7
click at [692, 201] on div at bounding box center [707, 287] width 848 height 574
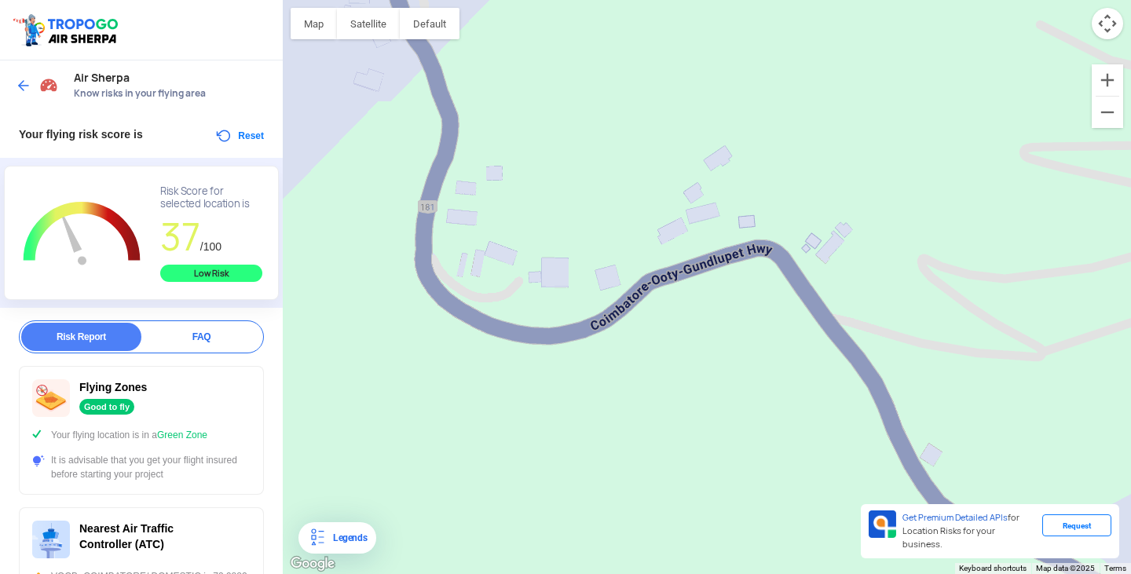
drag, startPoint x: 981, startPoint y: 323, endPoint x: 576, endPoint y: 180, distance: 429.6
click at [576, 180] on div at bounding box center [707, 287] width 848 height 574
drag, startPoint x: 1014, startPoint y: 403, endPoint x: 655, endPoint y: 148, distance: 440.3
click at [744, 193] on div at bounding box center [707, 287] width 848 height 574
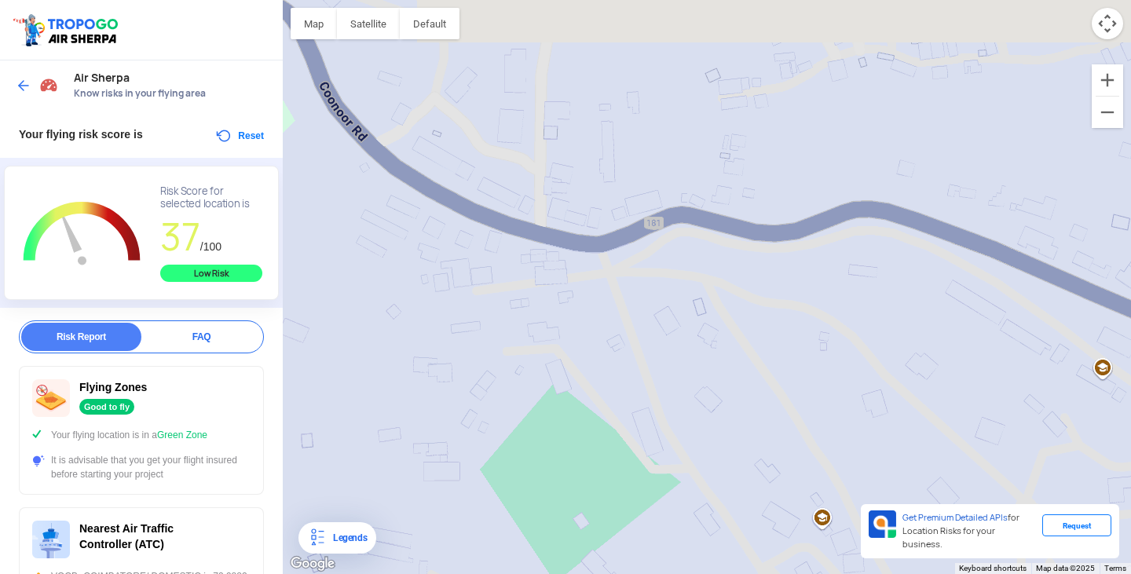
click at [707, 214] on div at bounding box center [707, 287] width 848 height 574
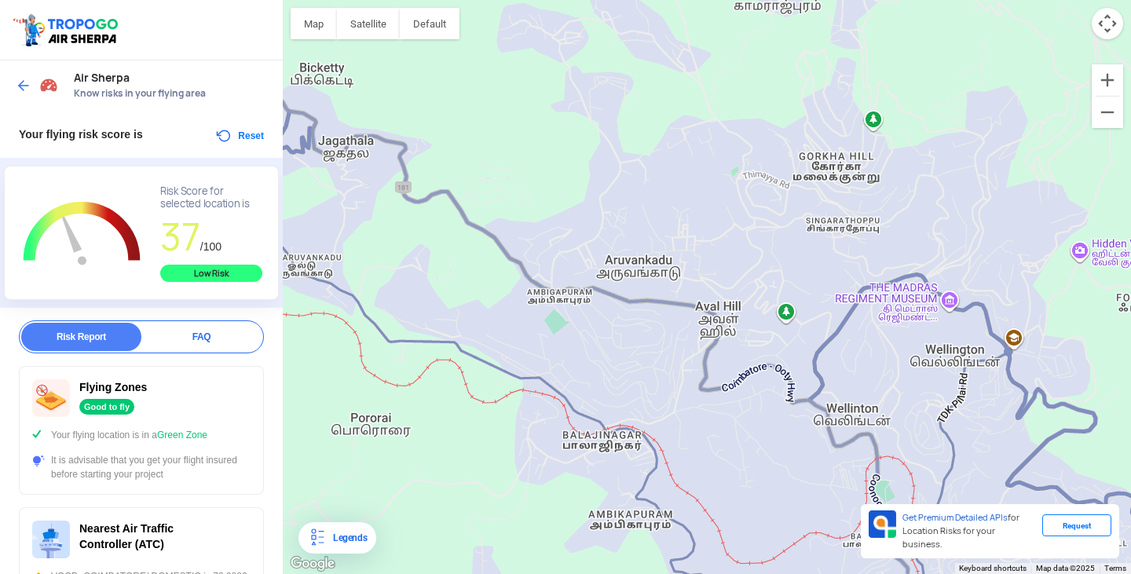
drag, startPoint x: 834, startPoint y: 375, endPoint x: 643, endPoint y: 342, distance: 193.8
click at [643, 342] on div at bounding box center [707, 287] width 848 height 574
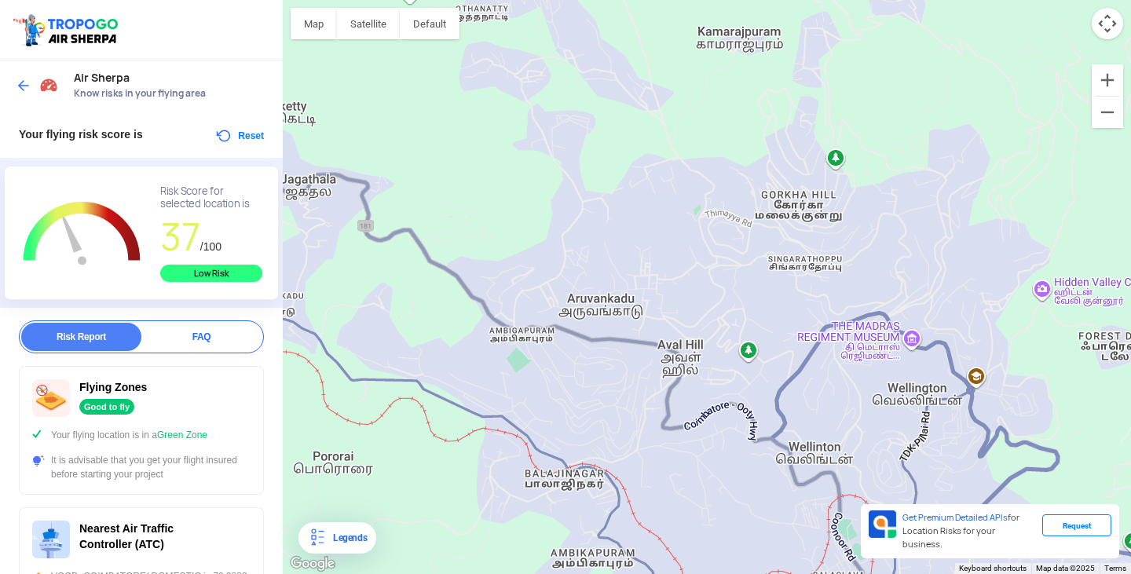
drag, startPoint x: 868, startPoint y: 334, endPoint x: 827, endPoint y: 375, distance: 58.3
click at [827, 375] on div at bounding box center [707, 287] width 848 height 574
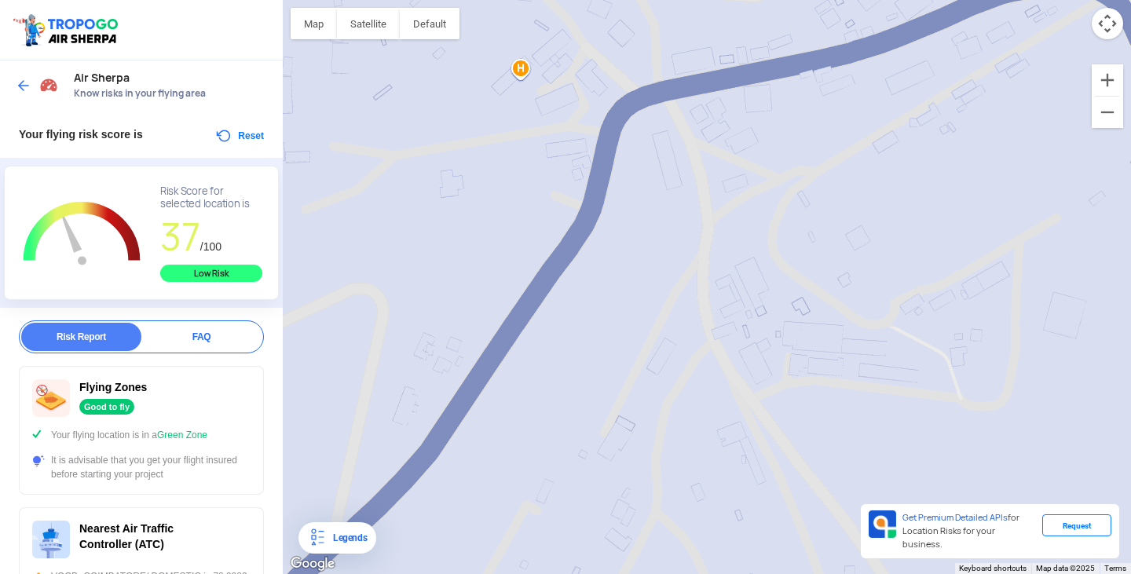
click at [521, 70] on div at bounding box center [707, 287] width 848 height 574
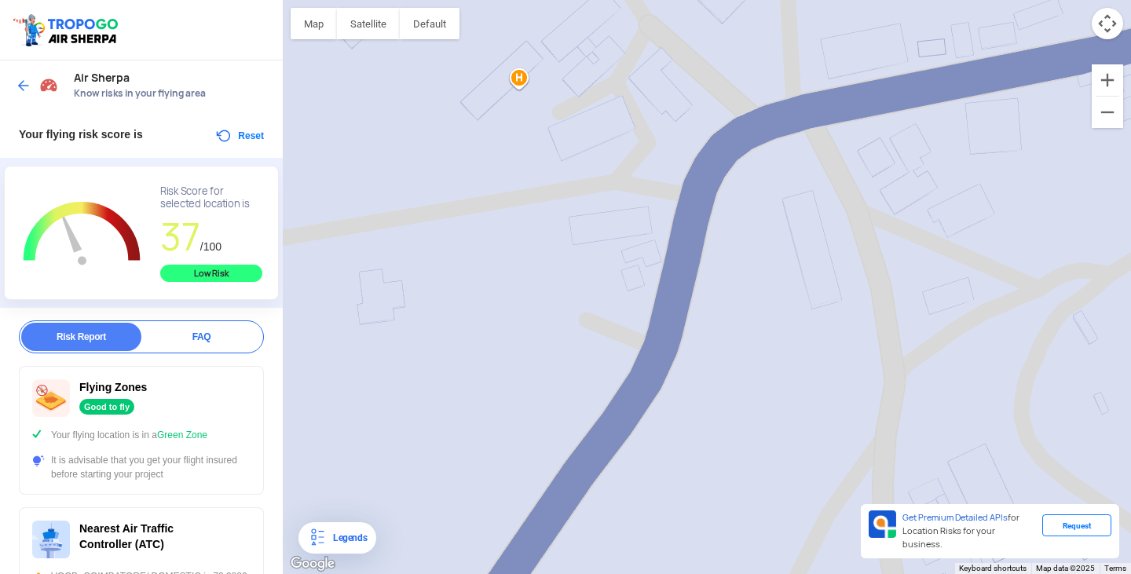
click at [240, 136] on button "Reset" at bounding box center [238, 135] width 49 height 19
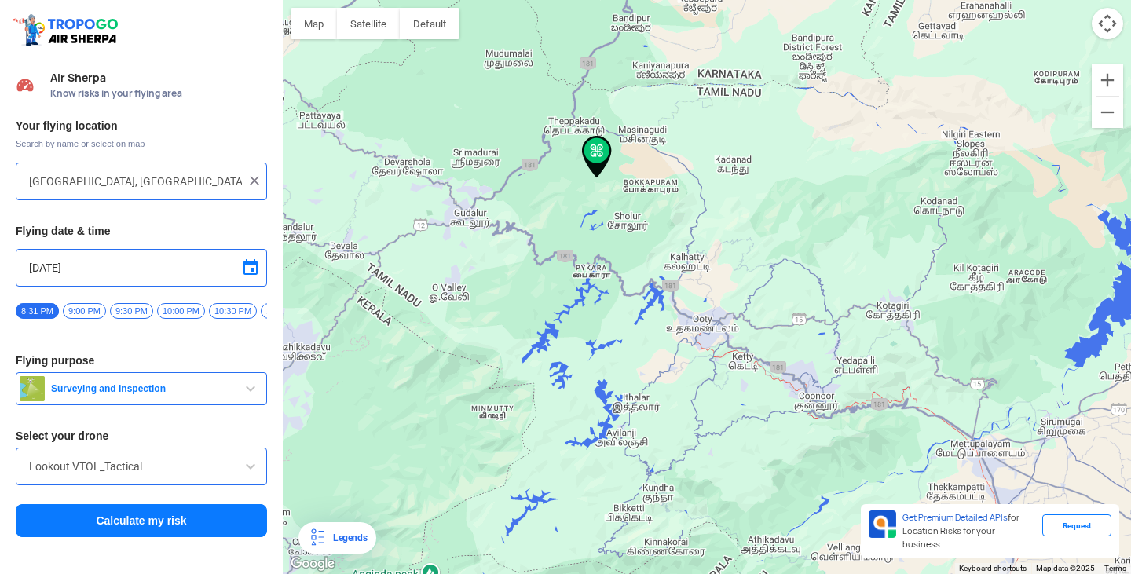
drag, startPoint x: 771, startPoint y: 355, endPoint x: 631, endPoint y: 221, distance: 193.3
click at [638, 225] on div at bounding box center [707, 287] width 848 height 574
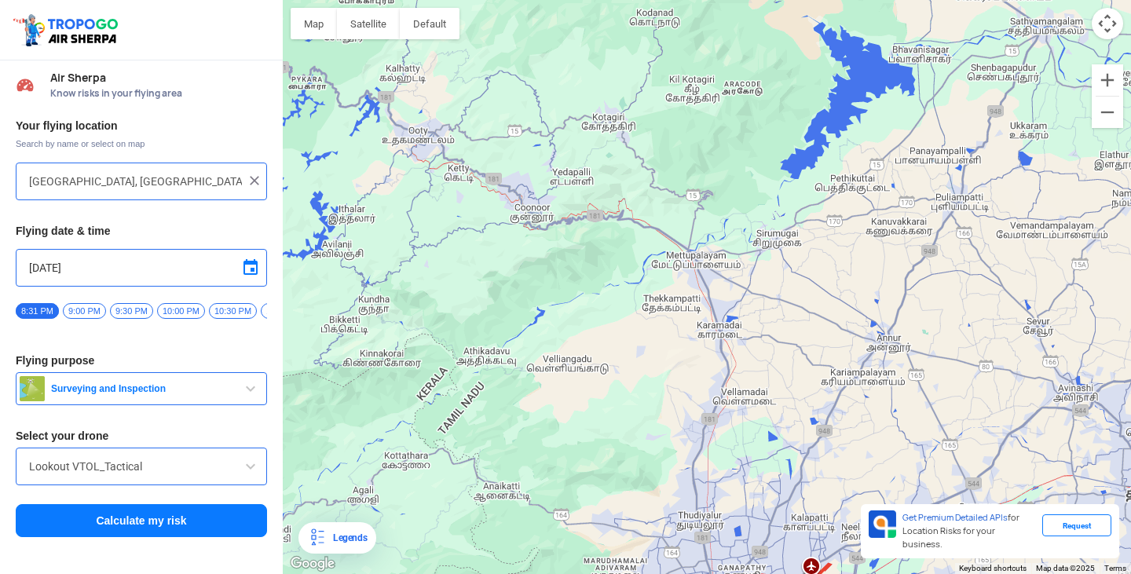
drag, startPoint x: 695, startPoint y: 265, endPoint x: 615, endPoint y: 269, distance: 80.2
click at [615, 269] on div at bounding box center [707, 287] width 848 height 574
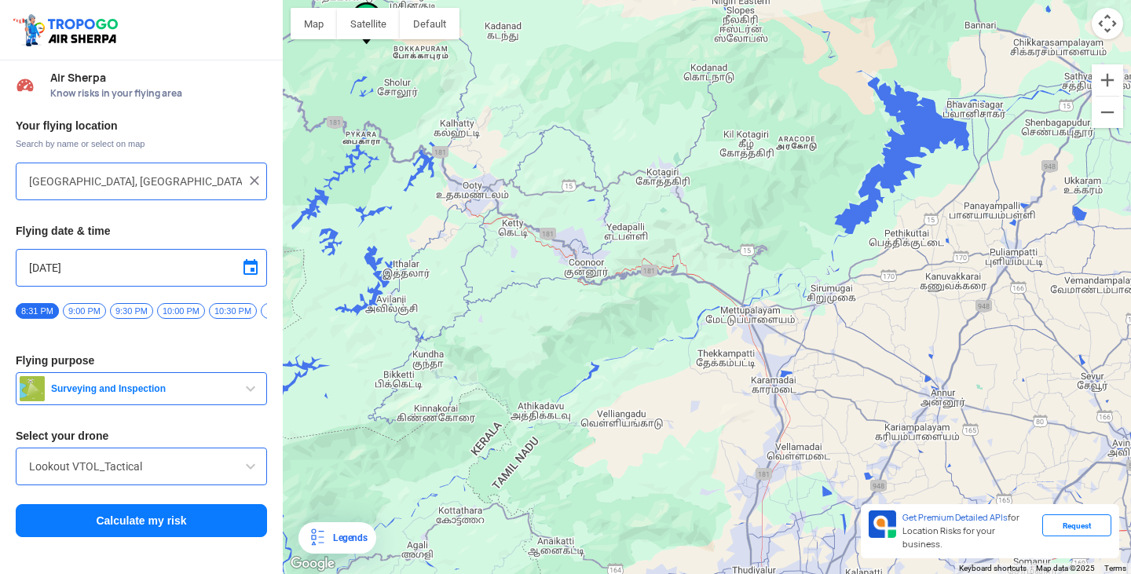
drag, startPoint x: 614, startPoint y: 244, endPoint x: 664, endPoint y: 307, distance: 80.4
click at [664, 307] on div at bounding box center [707, 287] width 848 height 574
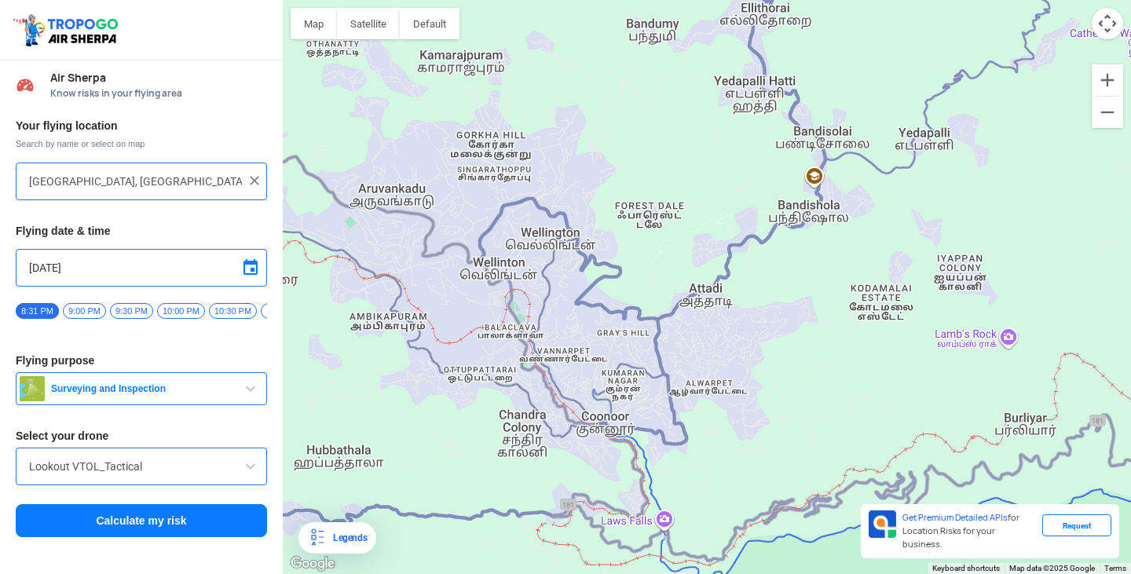
drag, startPoint x: 580, startPoint y: 250, endPoint x: 807, endPoint y: 327, distance: 239.6
click at [807, 327] on div at bounding box center [707, 287] width 848 height 574
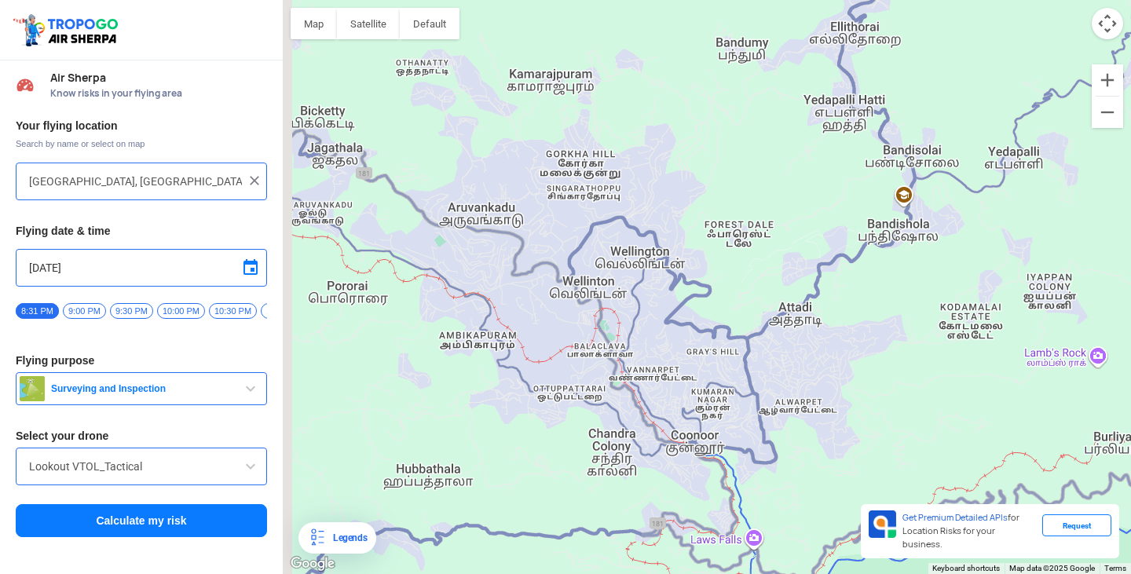
drag, startPoint x: 608, startPoint y: 287, endPoint x: 724, endPoint y: 314, distance: 119.2
click at [724, 314] on div at bounding box center [707, 287] width 848 height 574
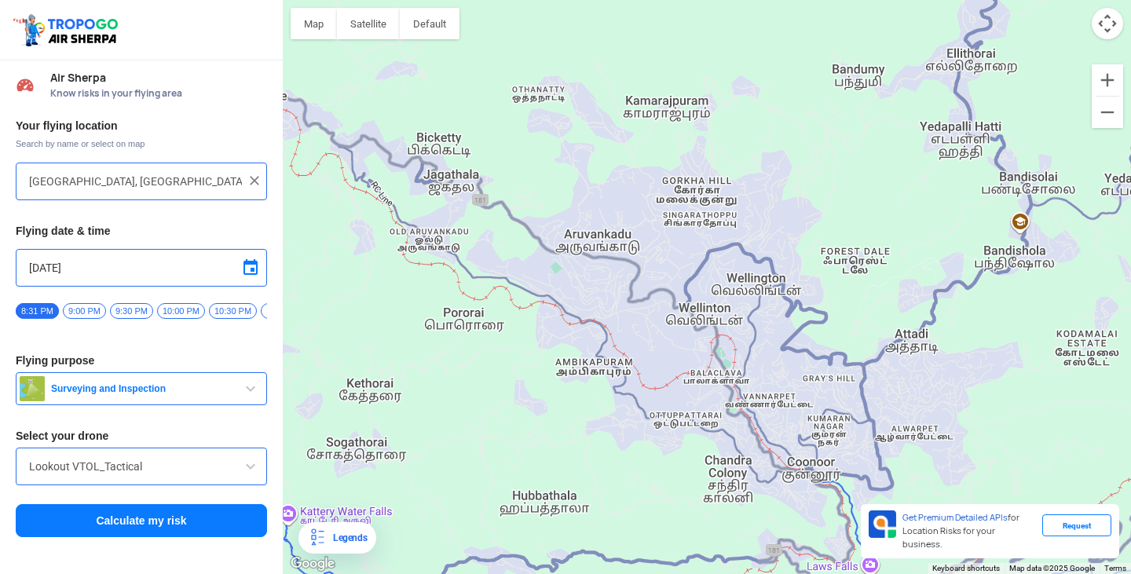
click at [605, 241] on div at bounding box center [707, 287] width 848 height 574
type input "[STREET_ADDRESS]"
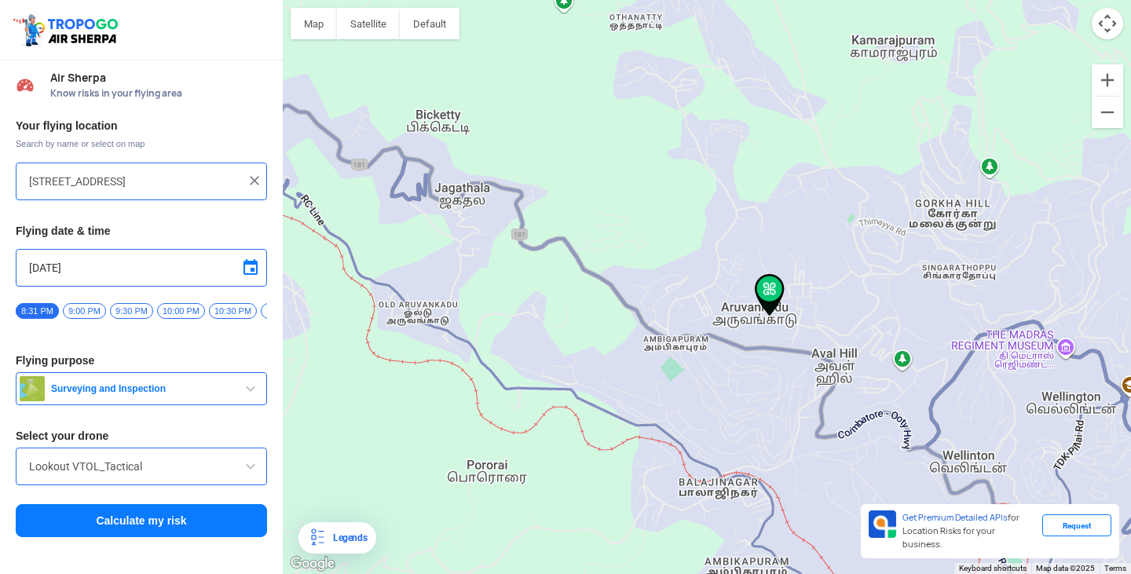
click at [190, 524] on button "Calculate my risk" at bounding box center [141, 520] width 251 height 33
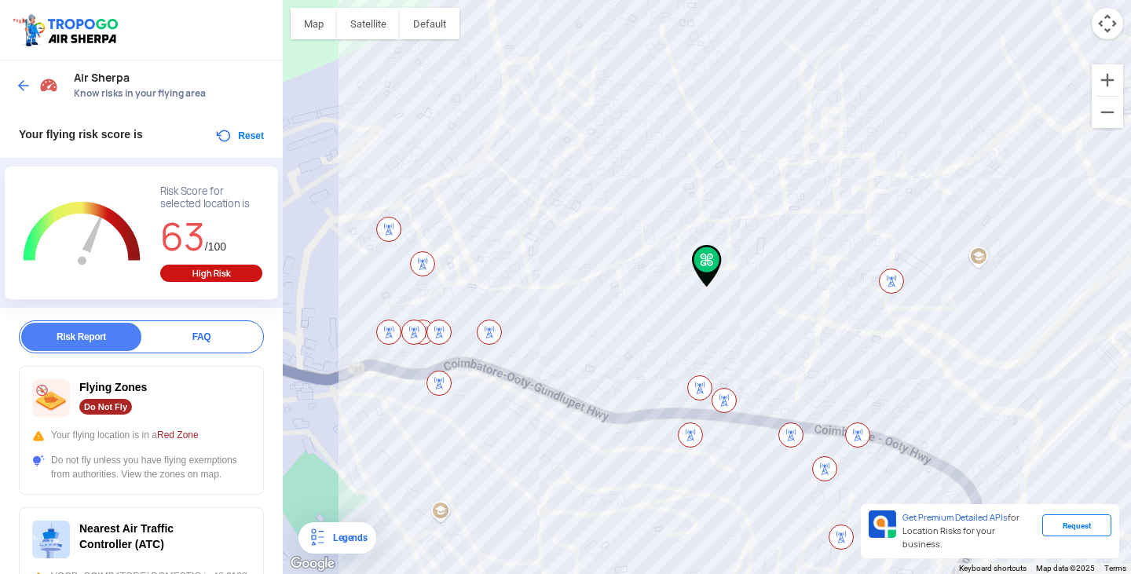
click at [243, 134] on button "Reset" at bounding box center [238, 135] width 49 height 19
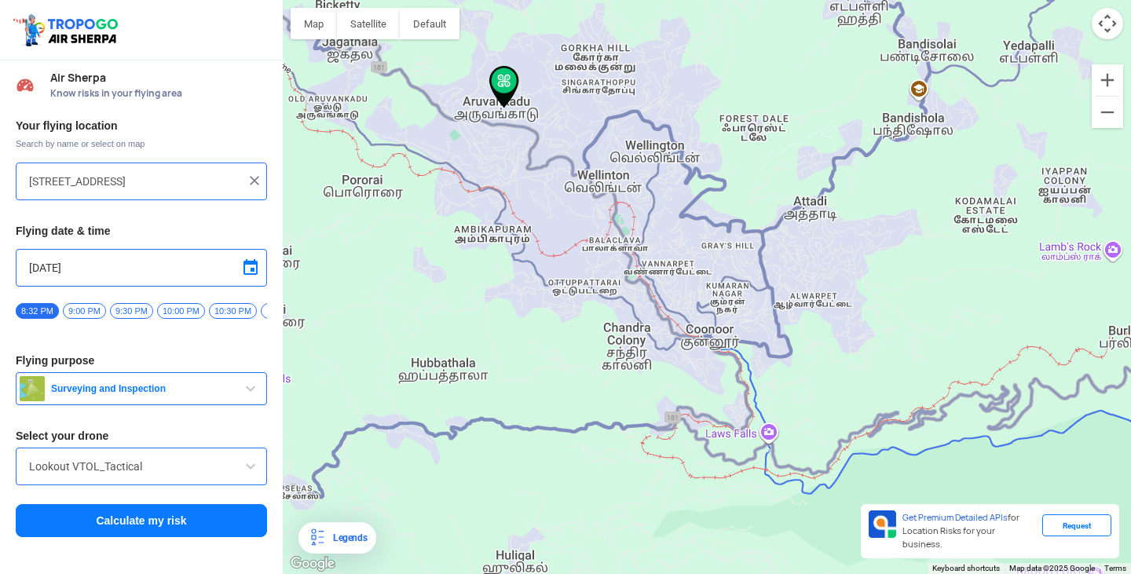
drag, startPoint x: 663, startPoint y: 225, endPoint x: 754, endPoint y: 309, distance: 123.3
click at [754, 309] on div at bounding box center [707, 287] width 848 height 574
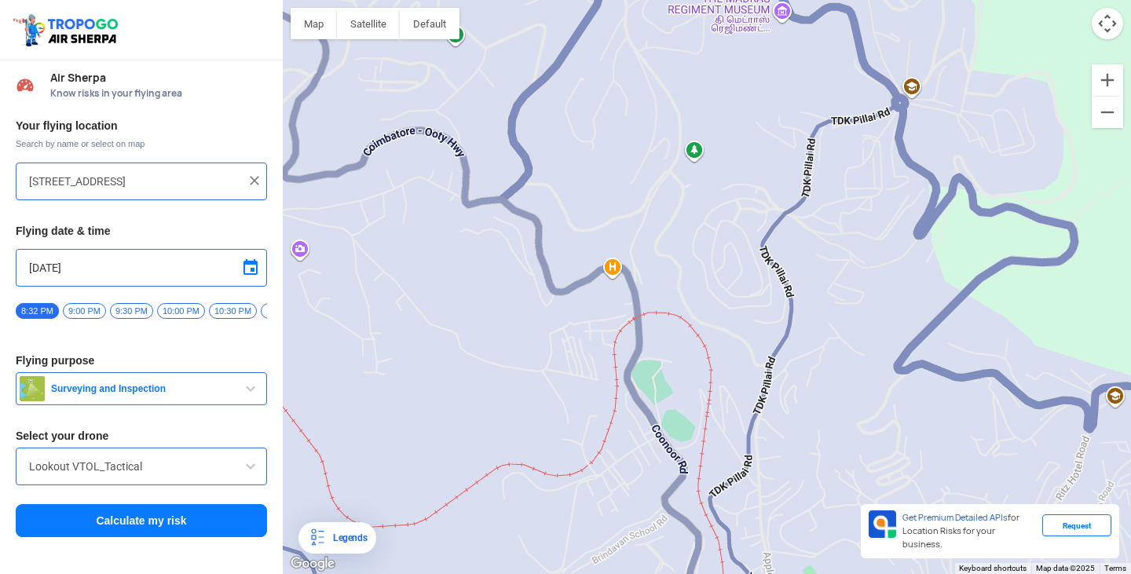
drag, startPoint x: 612, startPoint y: 190, endPoint x: 879, endPoint y: 431, distance: 359.7
click at [879, 431] on div at bounding box center [707, 287] width 848 height 574
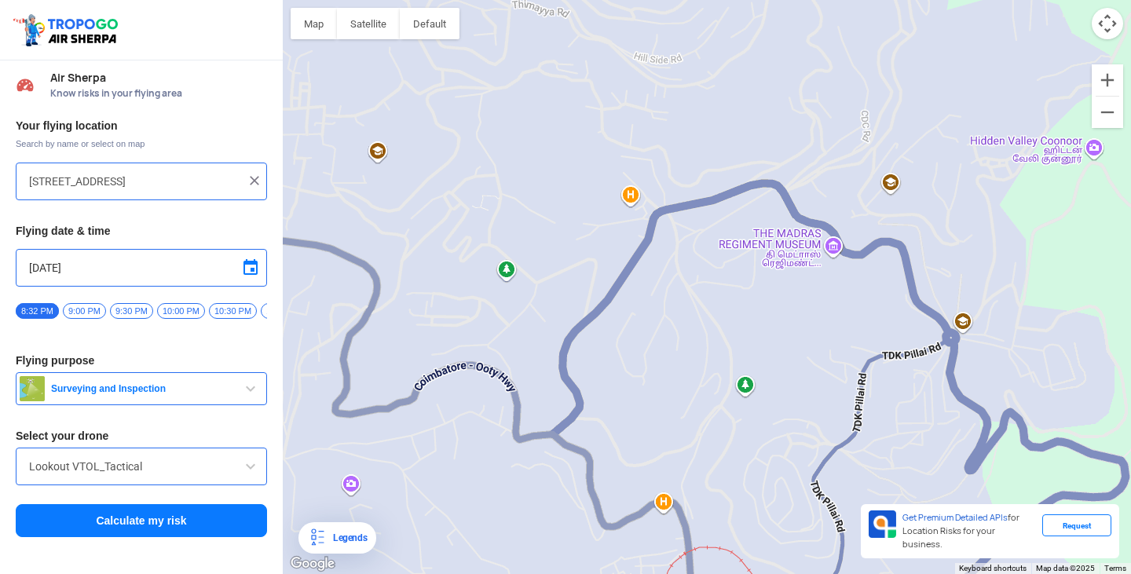
drag, startPoint x: 703, startPoint y: 137, endPoint x: 755, endPoint y: 376, distance: 245.2
click at [755, 376] on div at bounding box center [707, 287] width 848 height 574
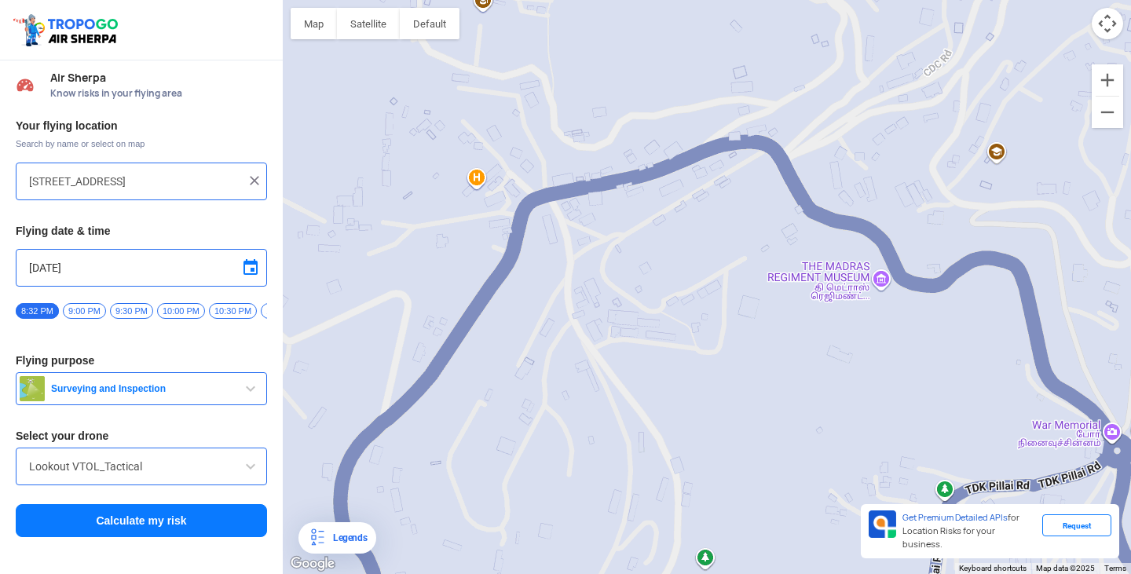
drag, startPoint x: 618, startPoint y: 222, endPoint x: 599, endPoint y: 280, distance: 60.3
click at [599, 280] on div at bounding box center [707, 287] width 848 height 574
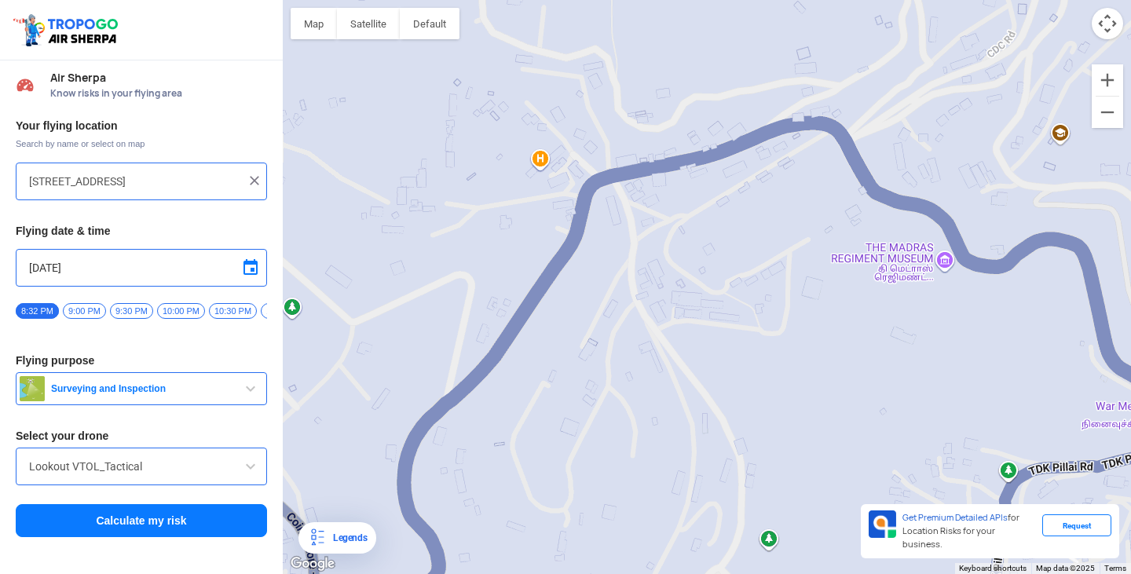
click at [909, 266] on div at bounding box center [707, 287] width 848 height 574
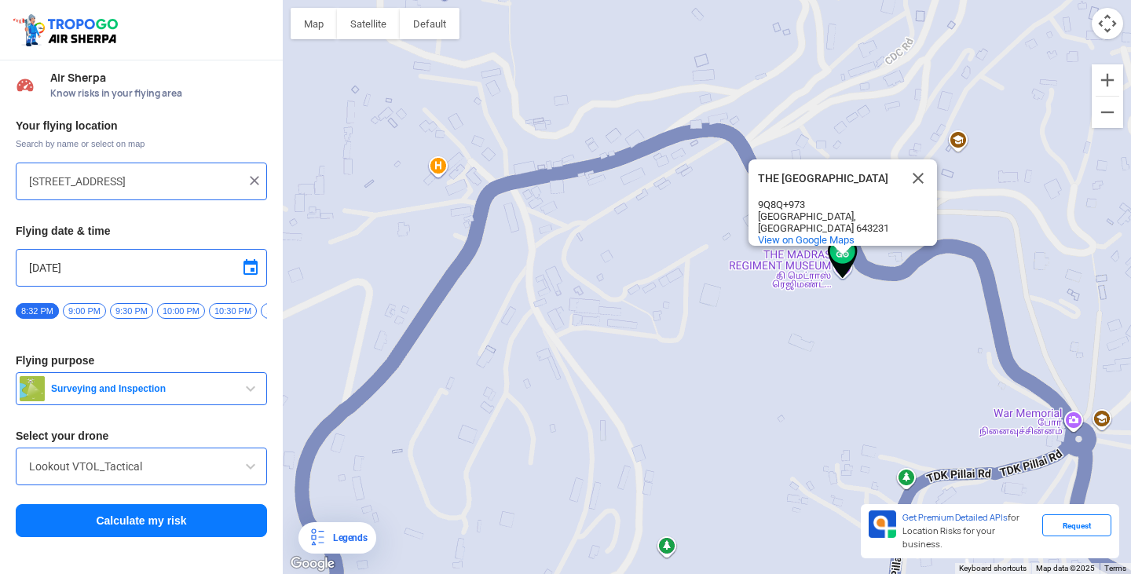
type input "[GEOGRAPHIC_DATA], [GEOGRAPHIC_DATA] 643231, [GEOGRAPHIC_DATA]"
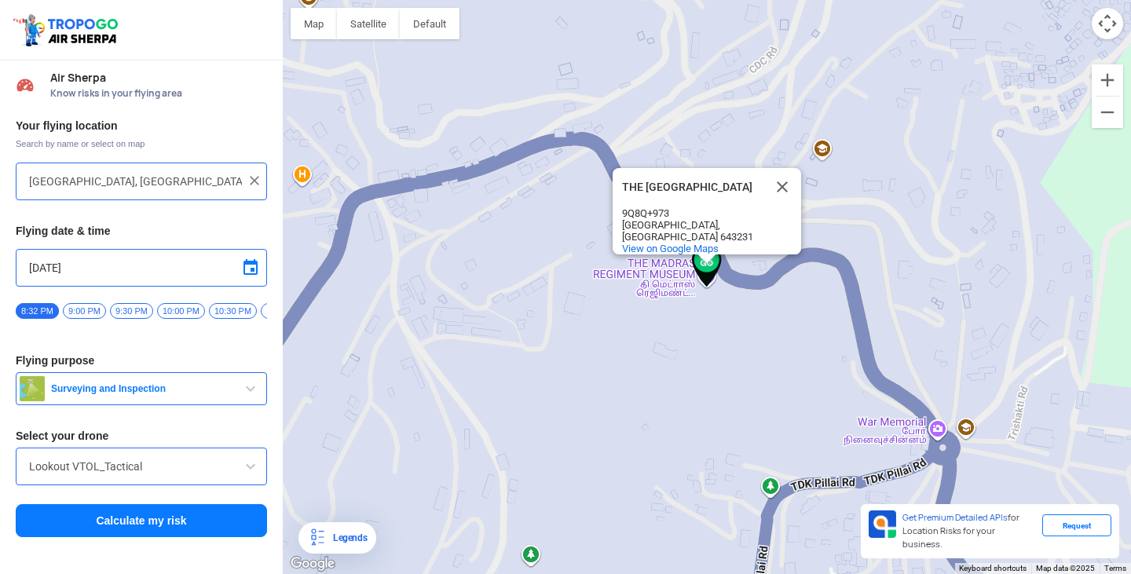
click at [116, 513] on button "Calculate my risk" at bounding box center [141, 520] width 251 height 33
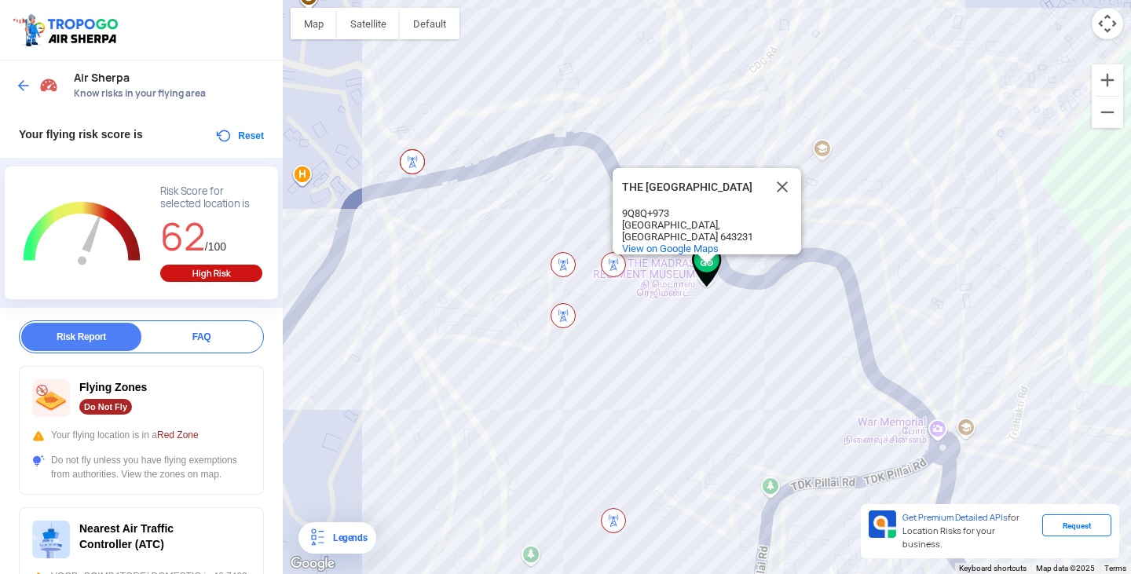
click at [243, 133] on button "Reset" at bounding box center [238, 135] width 49 height 19
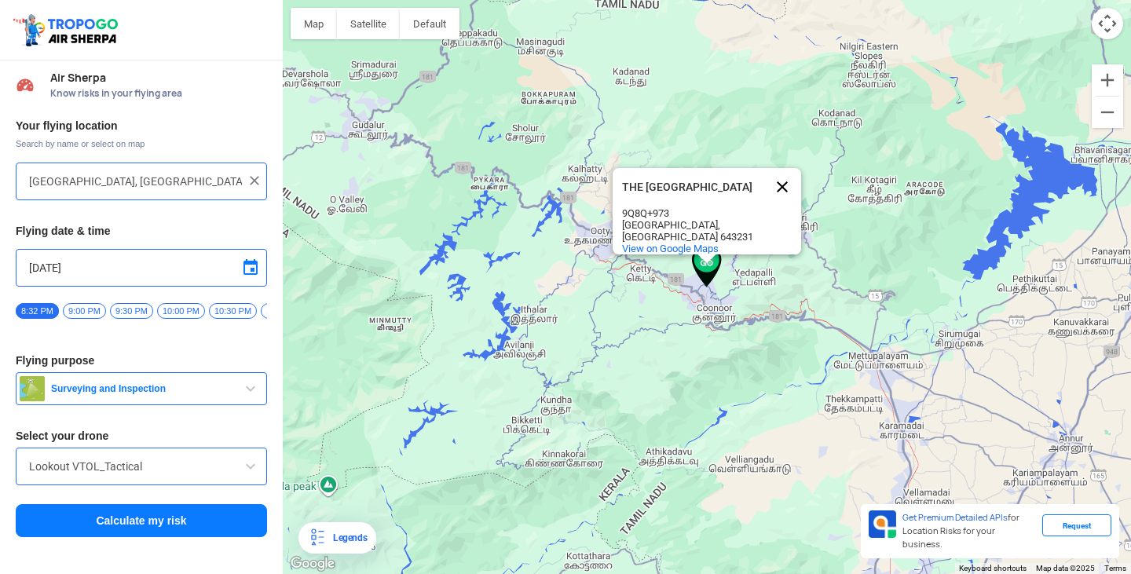
click at [782, 187] on button "Close" at bounding box center [782, 187] width 38 height 38
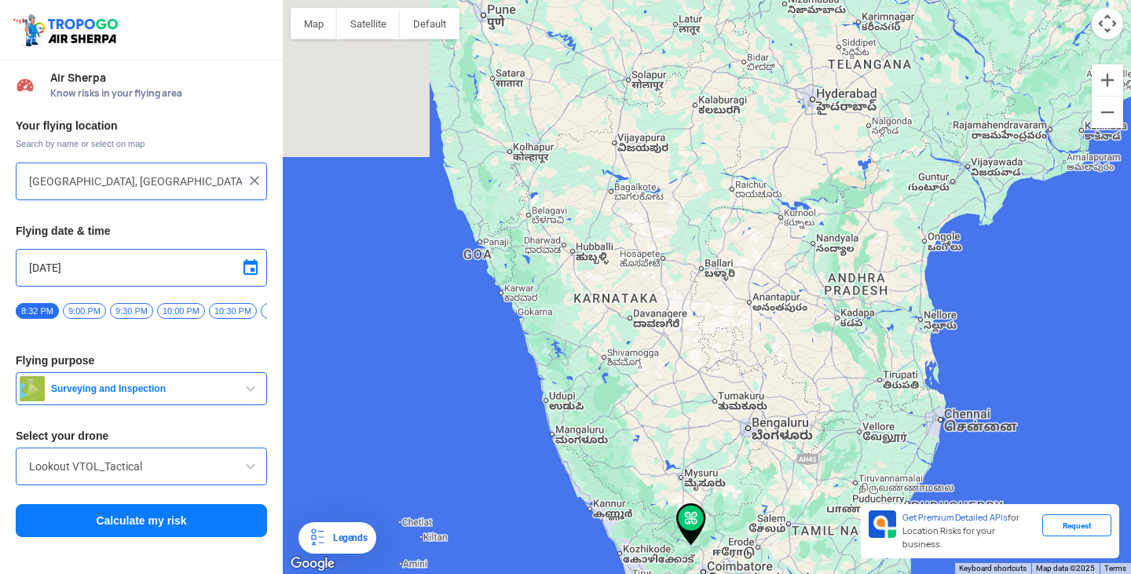
drag, startPoint x: 786, startPoint y: 211, endPoint x: 735, endPoint y: 504, distance: 297.3
click at [736, 503] on div at bounding box center [707, 287] width 848 height 574
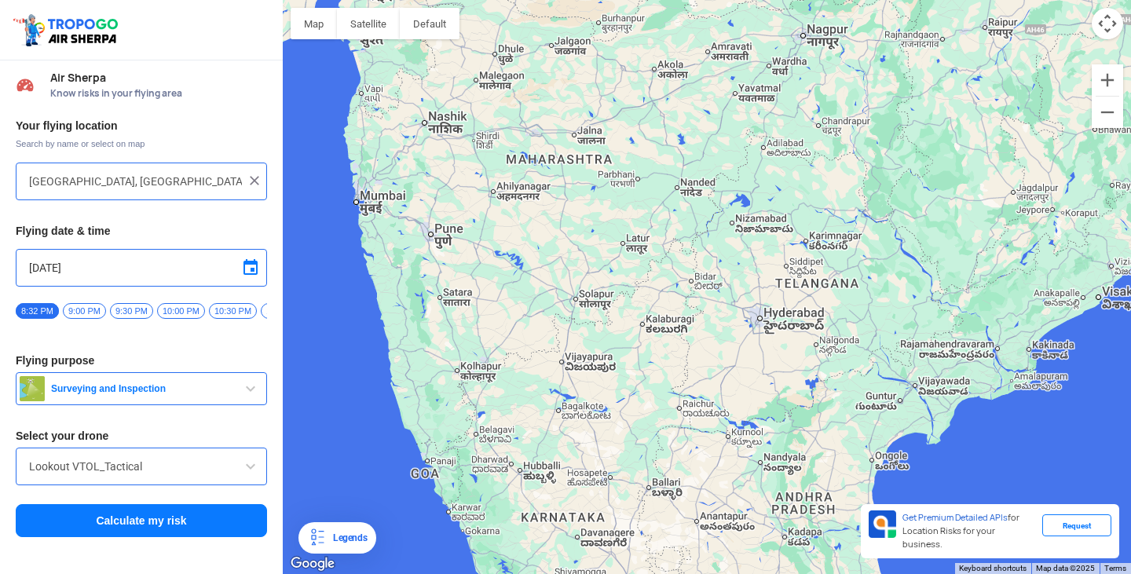
drag, startPoint x: 673, startPoint y: 470, endPoint x: 664, endPoint y: 516, distance: 47.1
click at [664, 515] on div at bounding box center [707, 287] width 848 height 574
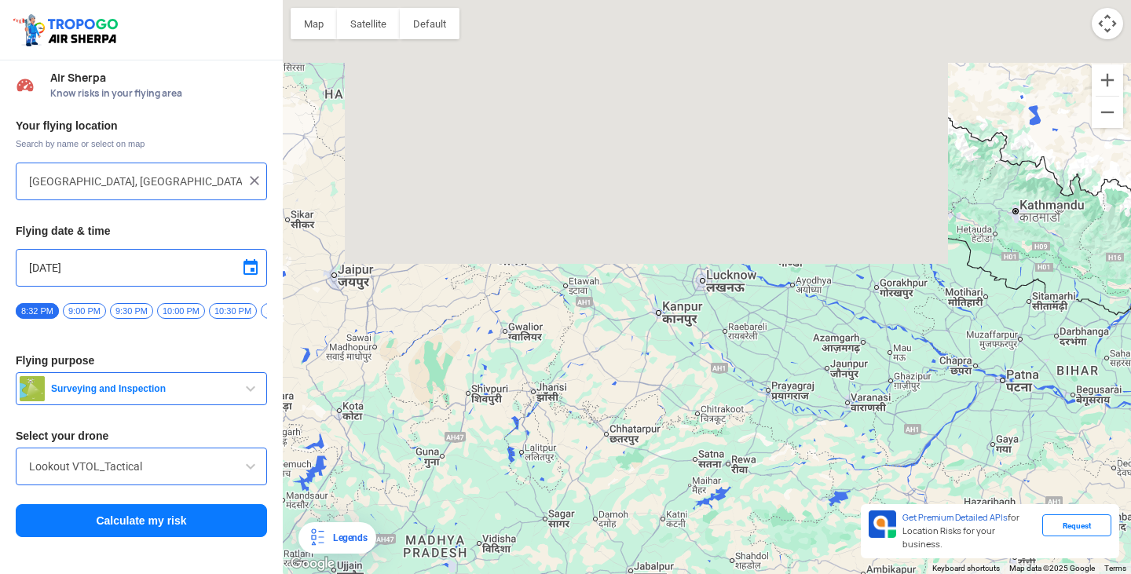
drag, startPoint x: 770, startPoint y: 246, endPoint x: 585, endPoint y: 570, distance: 373.5
click at [585, 561] on div at bounding box center [707, 287] width 848 height 574
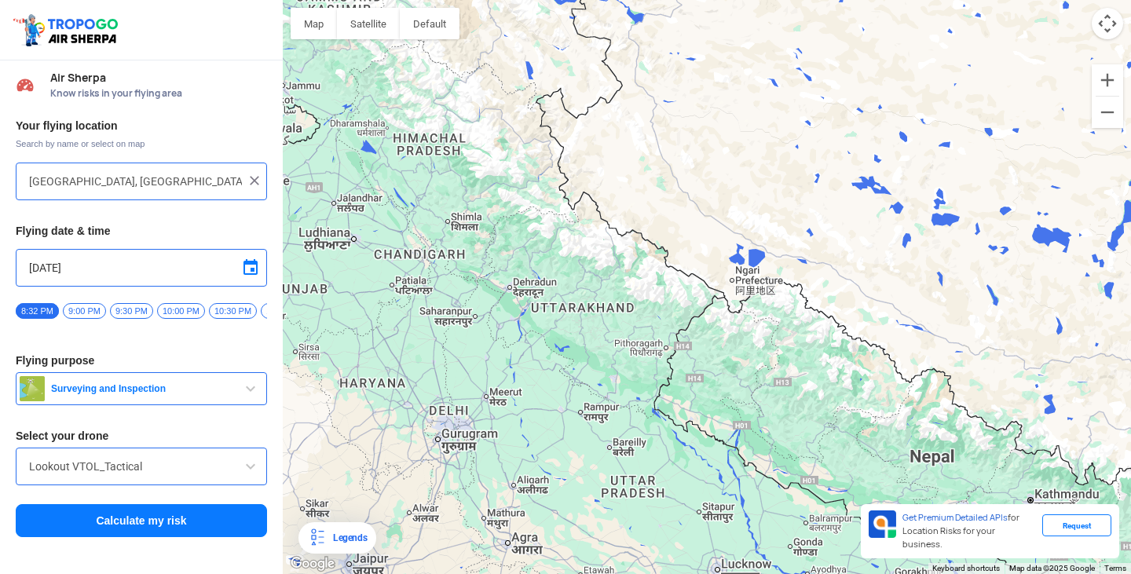
drag, startPoint x: 635, startPoint y: 307, endPoint x: 776, endPoint y: 396, distance: 166.2
click at [776, 396] on div at bounding box center [707, 287] width 848 height 574
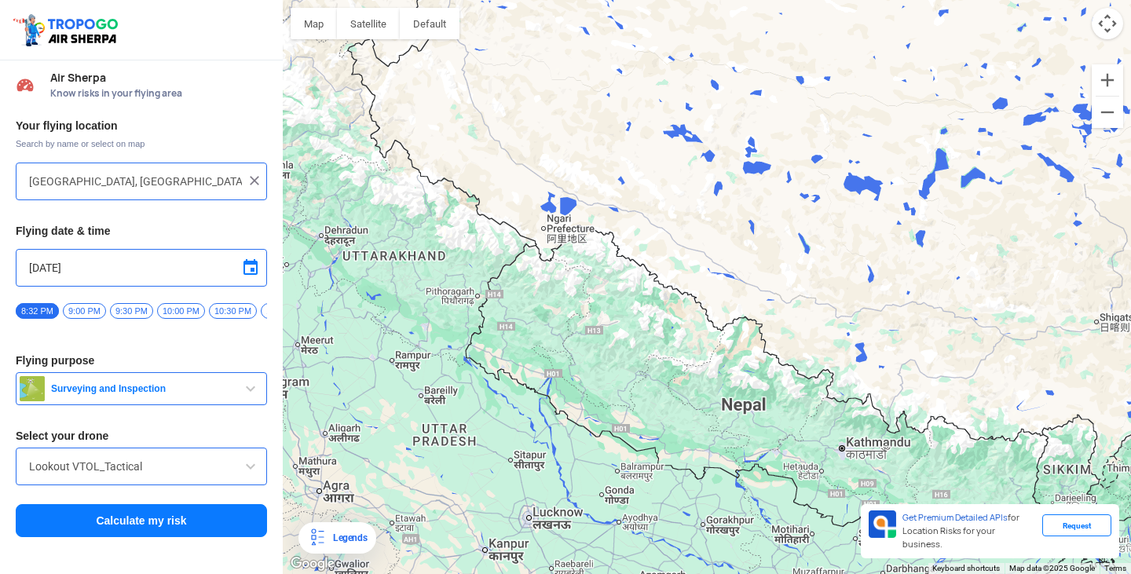
drag, startPoint x: 914, startPoint y: 450, endPoint x: 723, endPoint y: 398, distance: 197.7
click at [723, 398] on div at bounding box center [707, 287] width 848 height 574
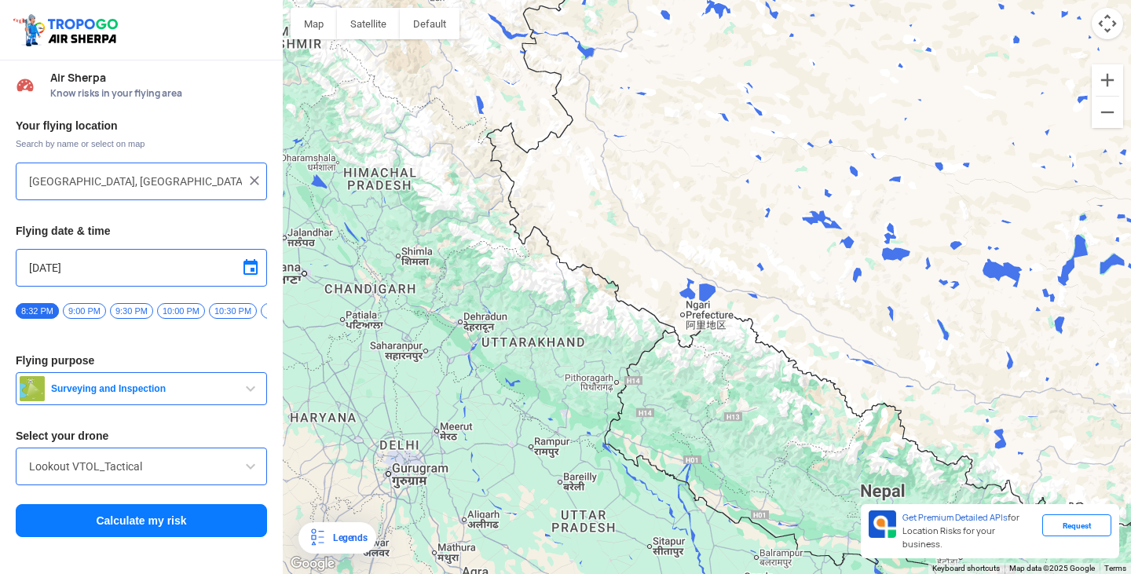
drag, startPoint x: 635, startPoint y: 360, endPoint x: 795, endPoint y: 459, distance: 187.2
click at [795, 459] on div at bounding box center [707, 287] width 848 height 574
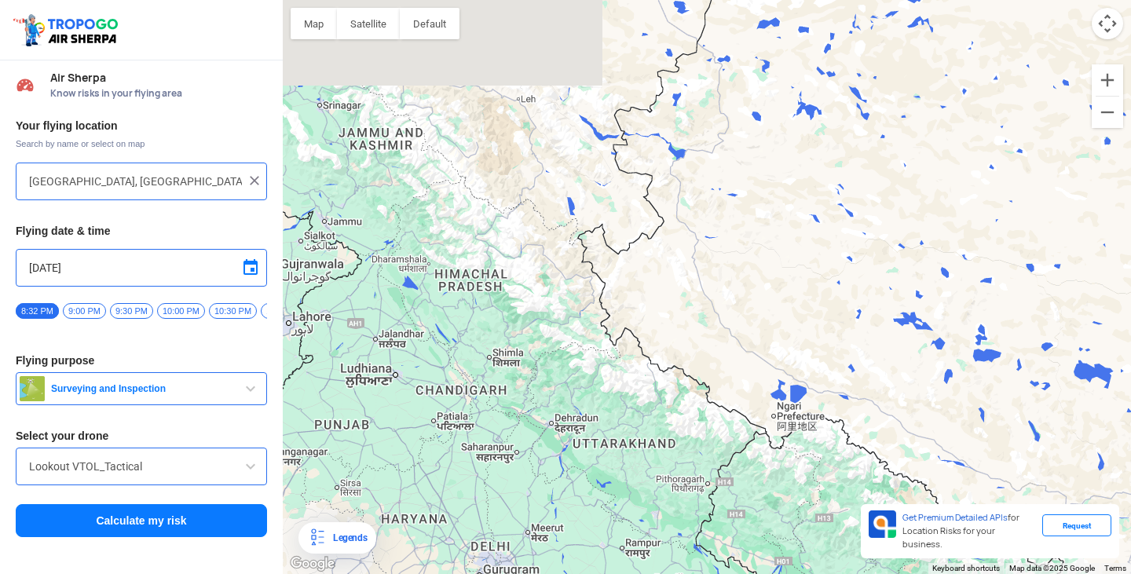
drag, startPoint x: 519, startPoint y: 236, endPoint x: 630, endPoint y: 364, distance: 169.8
click at [630, 364] on div at bounding box center [707, 287] width 848 height 574
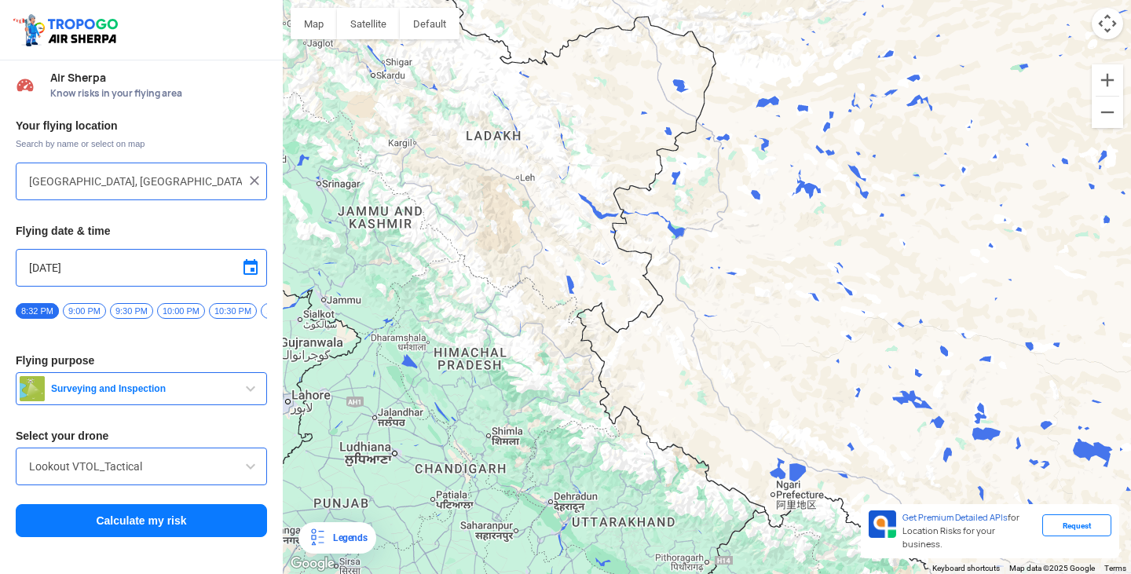
drag, startPoint x: 612, startPoint y: 320, endPoint x: 494, endPoint y: 242, distance: 141.1
click at [494, 242] on div at bounding box center [707, 287] width 848 height 574
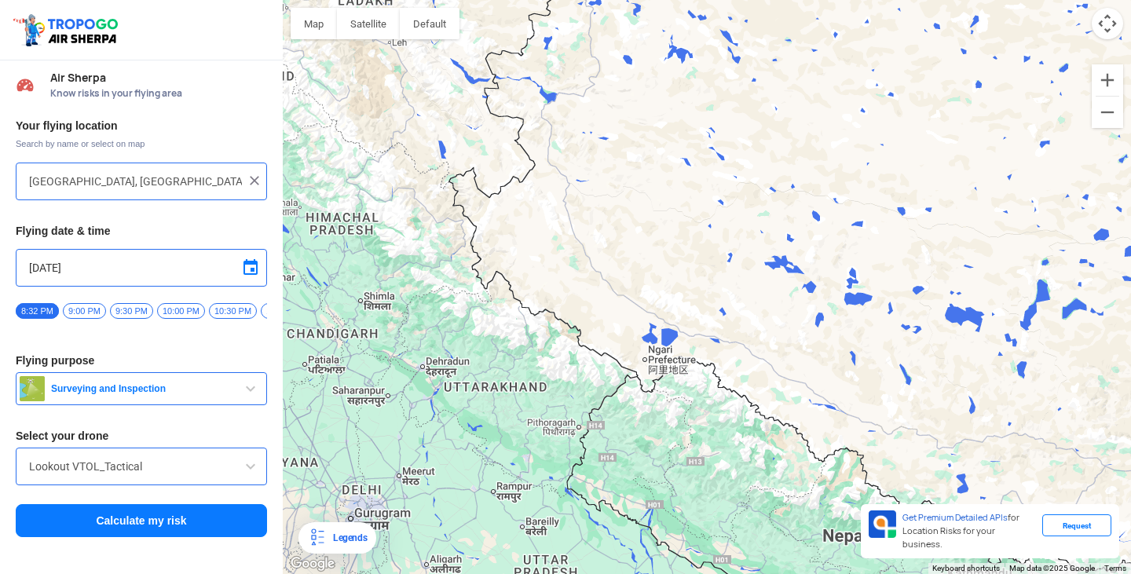
drag, startPoint x: 658, startPoint y: 503, endPoint x: 524, endPoint y: 361, distance: 195.0
click at [524, 361] on div at bounding box center [707, 287] width 848 height 574
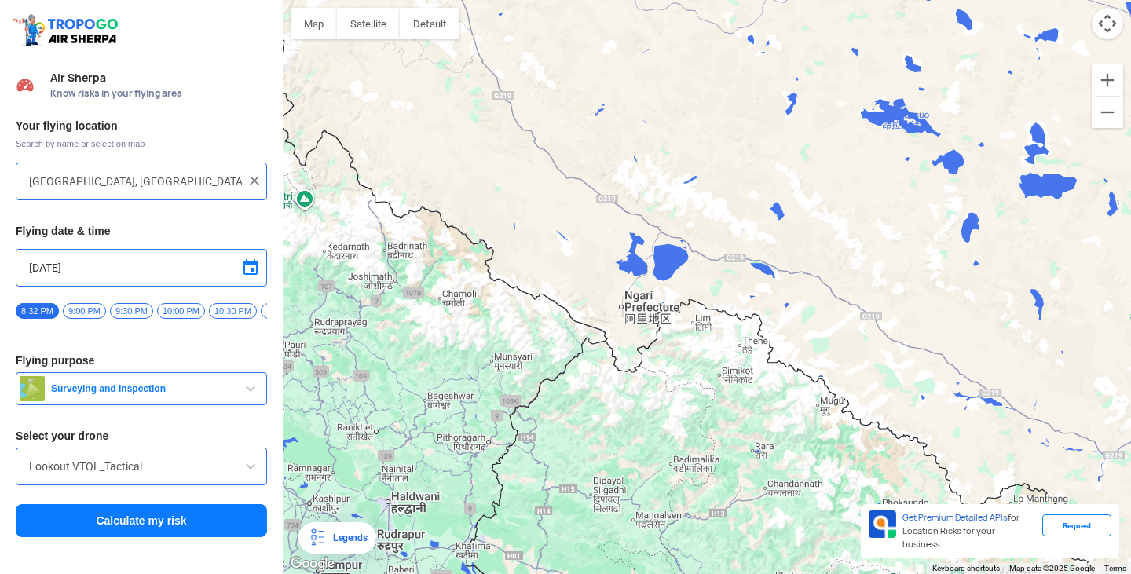
click at [734, 263] on div at bounding box center [707, 287] width 848 height 574
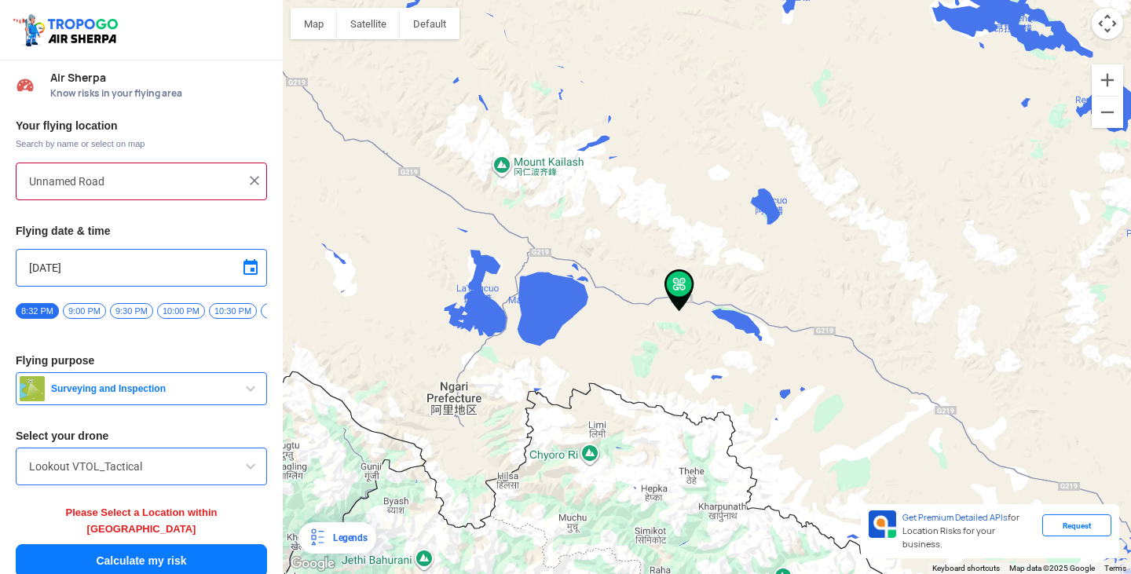
click at [589, 451] on div at bounding box center [707, 287] width 848 height 574
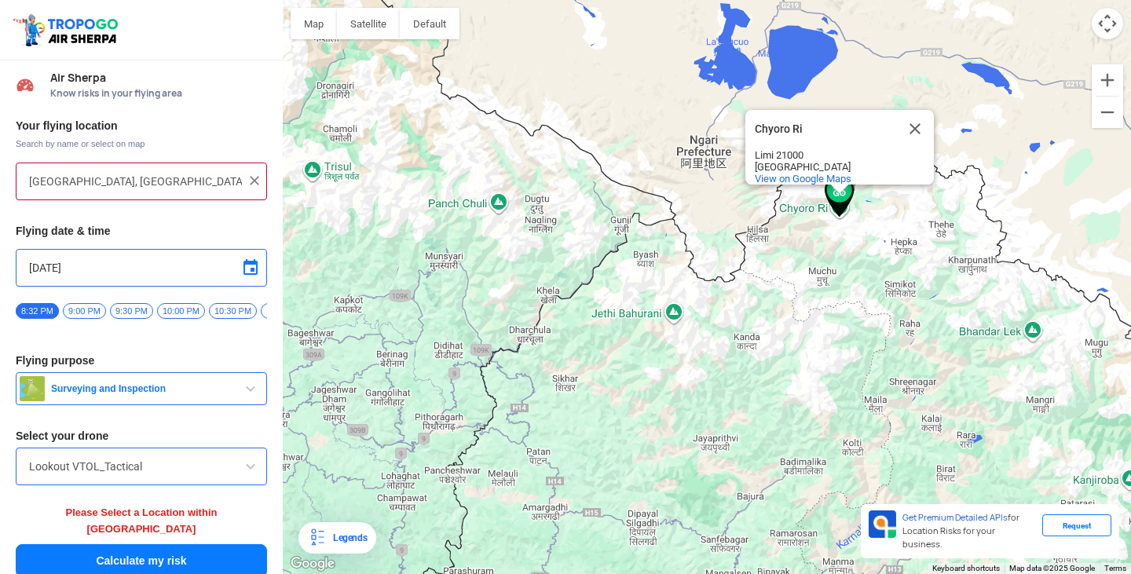
drag, startPoint x: 444, startPoint y: 350, endPoint x: 580, endPoint y: 279, distance: 153.5
click at [580, 279] on div "Chyoro Ri Chyoro Ri Limi 21000 [GEOGRAPHIC_DATA] View on Google Maps" at bounding box center [707, 287] width 848 height 574
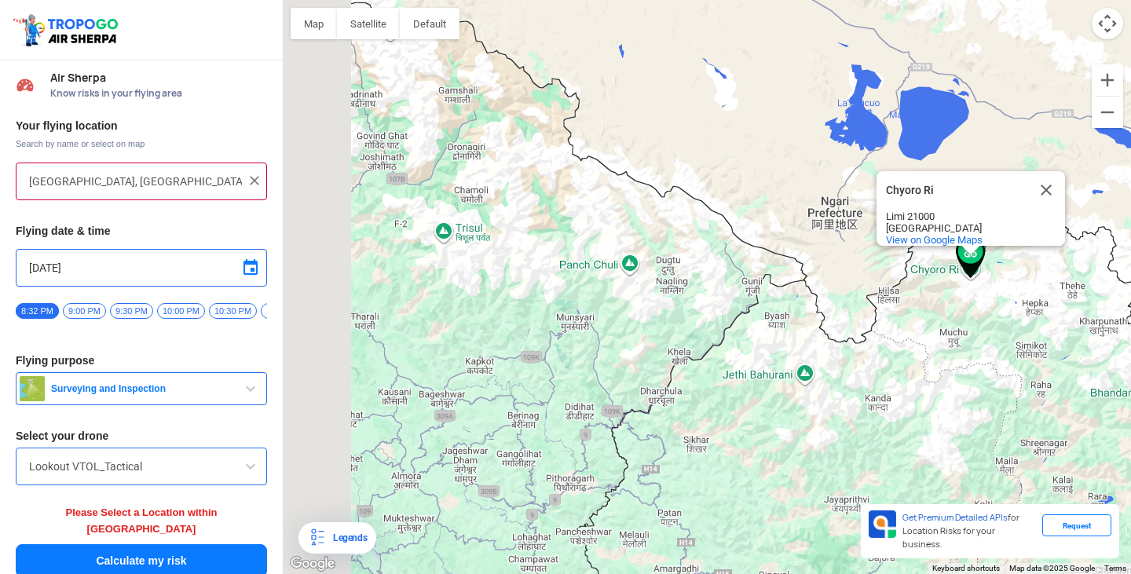
drag, startPoint x: 467, startPoint y: 216, endPoint x: 668, endPoint y: 302, distance: 218.8
click at [668, 302] on div "Chyoro Ri Chyoro Ri Limi 21000 [GEOGRAPHIC_DATA] View on Google Maps" at bounding box center [707, 287] width 848 height 574
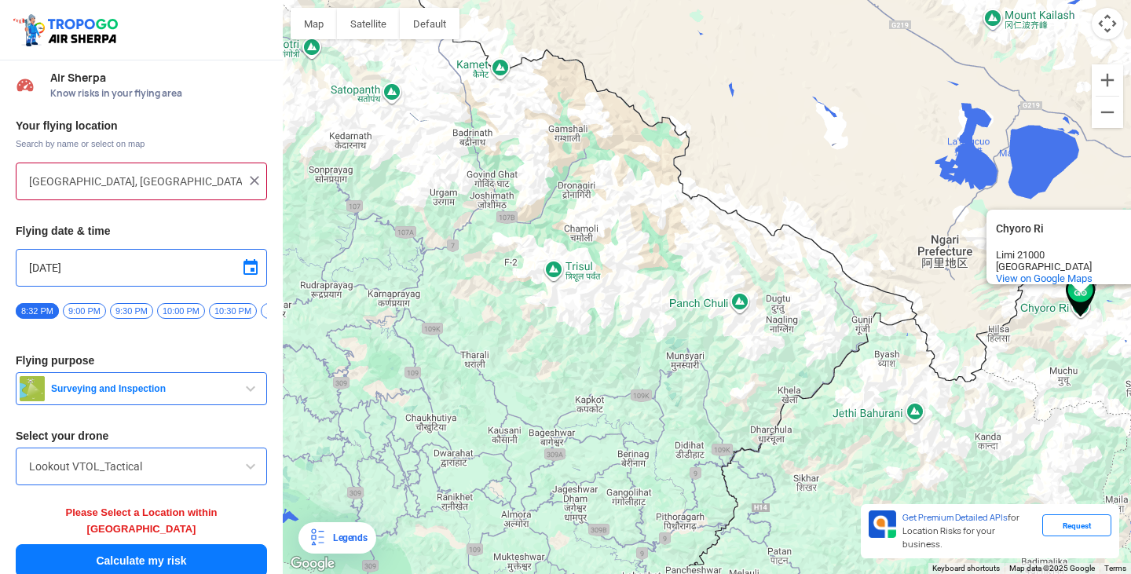
click at [557, 270] on div "Chyoro Ri Chyoro Ri Limi 21000 [GEOGRAPHIC_DATA] View on Google Maps" at bounding box center [707, 287] width 848 height 574
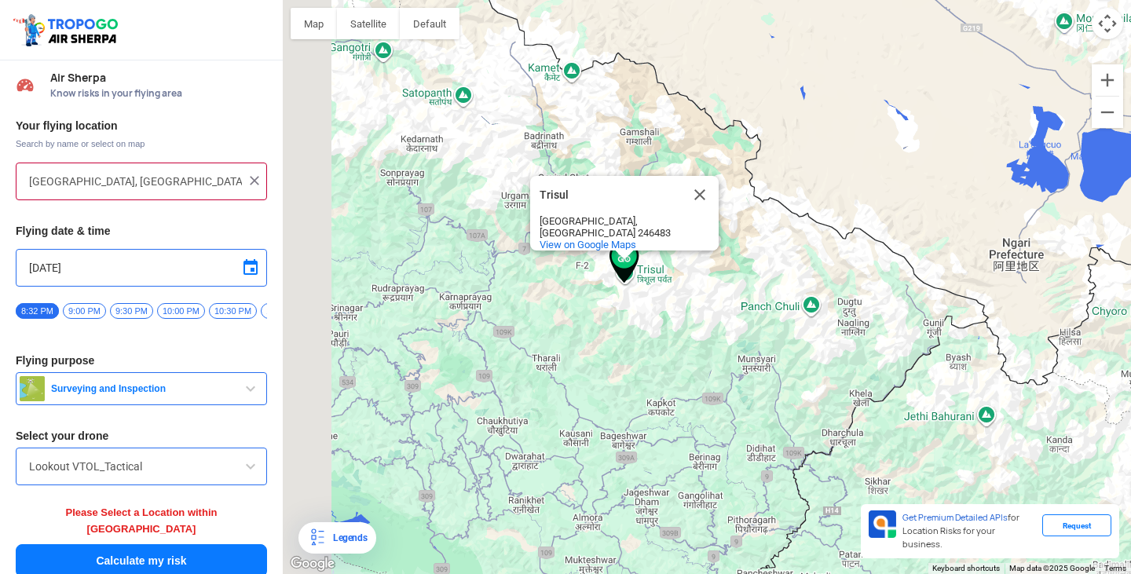
type input "[GEOGRAPHIC_DATA], [GEOGRAPHIC_DATA], [GEOGRAPHIC_DATA]"
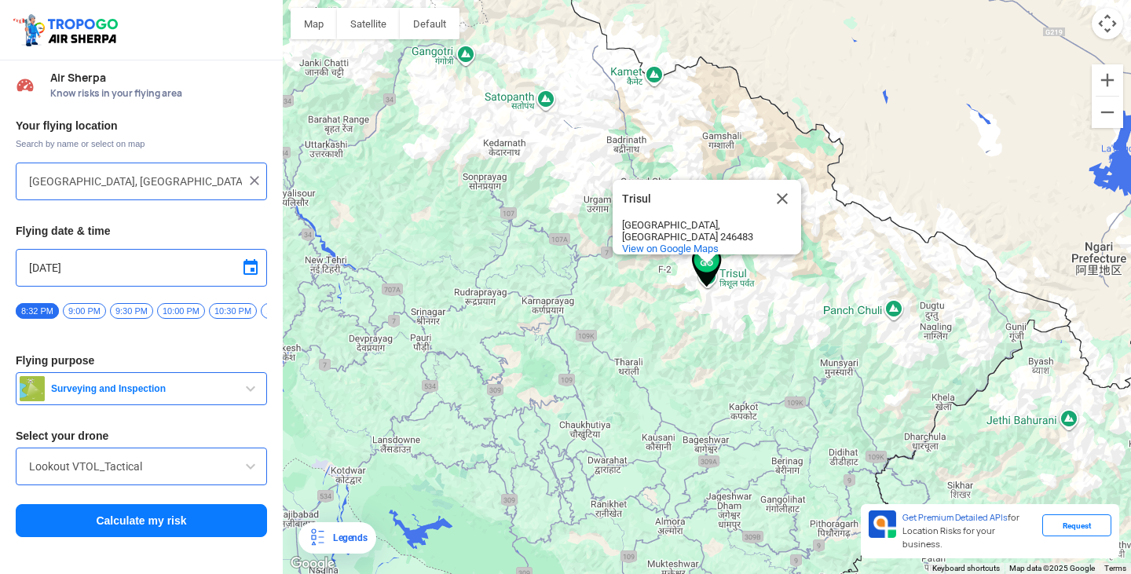
click at [149, 524] on button "Calculate my risk" at bounding box center [141, 520] width 251 height 33
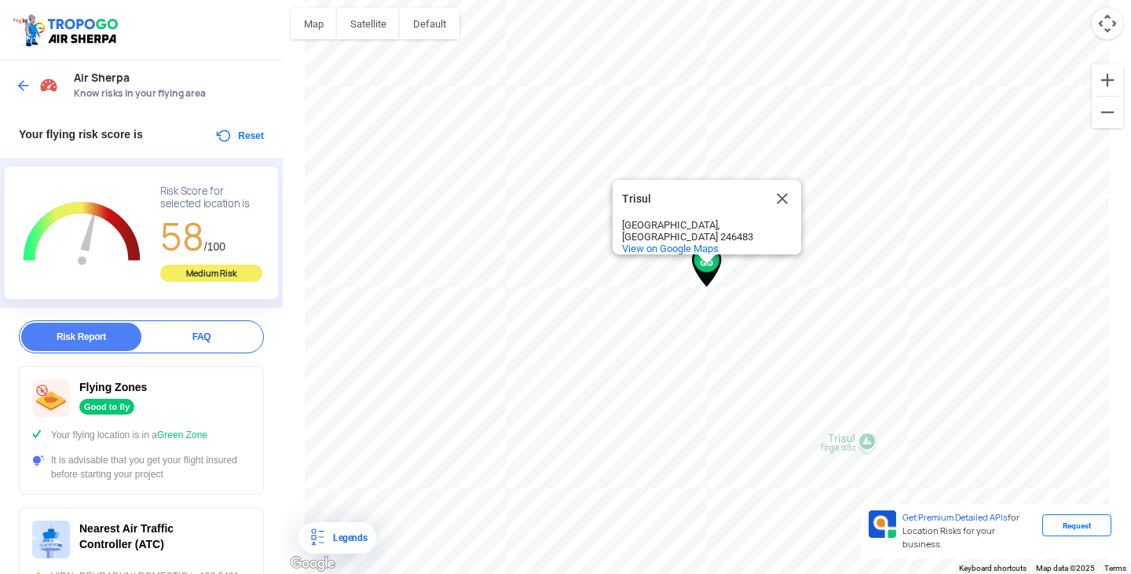
click at [247, 130] on button "Reset" at bounding box center [238, 135] width 49 height 19
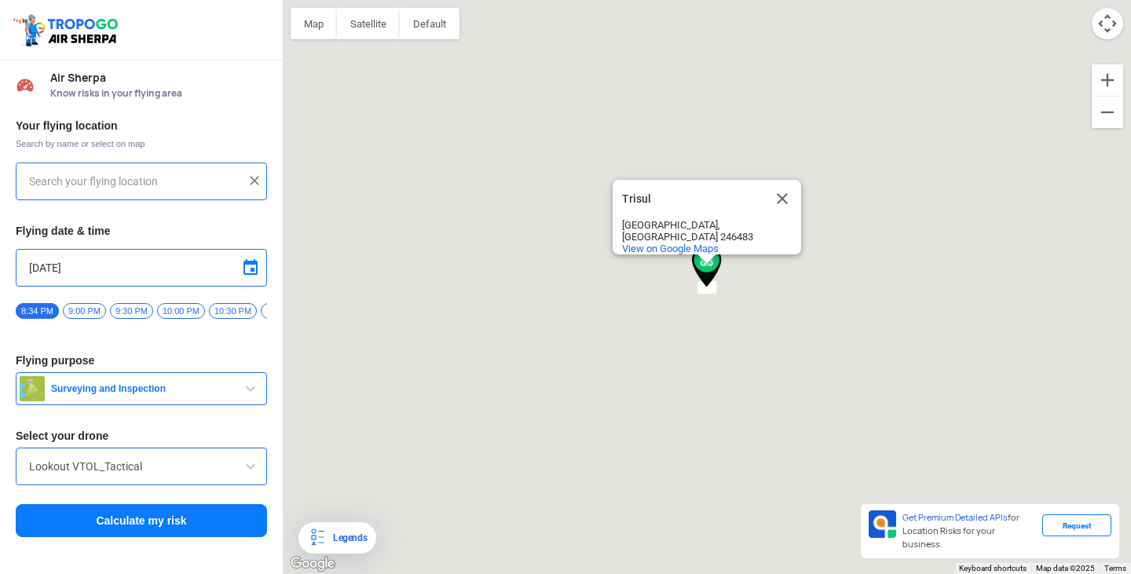
type input "[GEOGRAPHIC_DATA], [GEOGRAPHIC_DATA], [GEOGRAPHIC_DATA]"
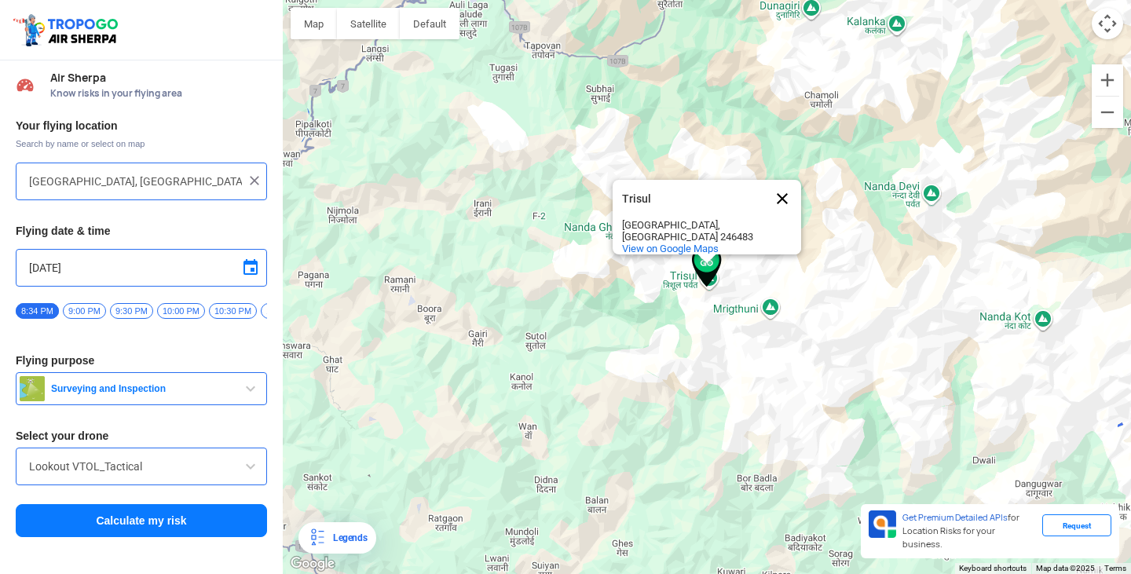
click at [777, 204] on button "Close" at bounding box center [782, 199] width 38 height 38
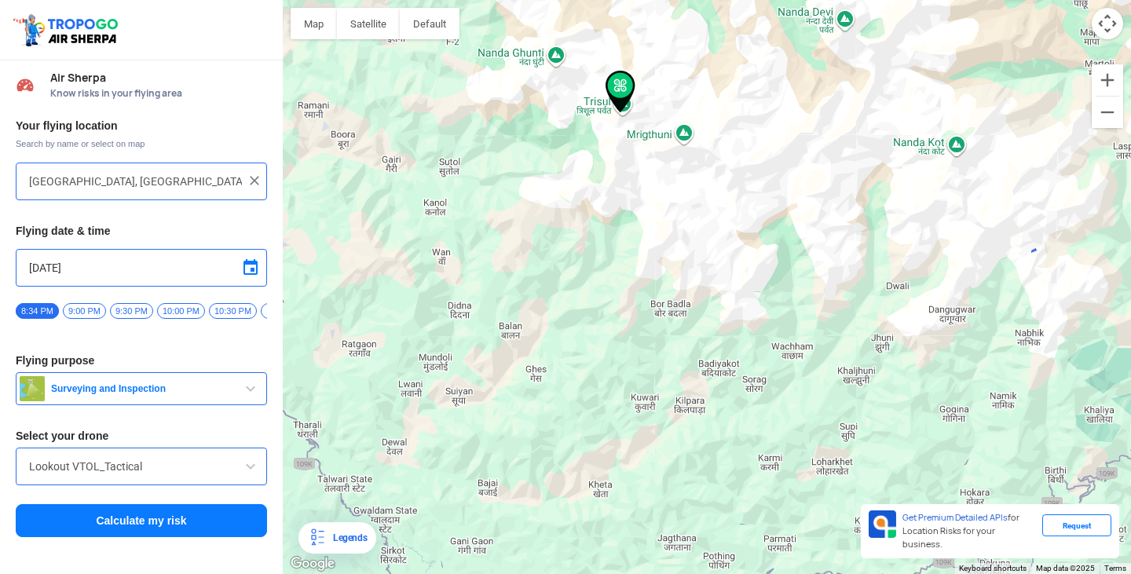
drag, startPoint x: 667, startPoint y: 401, endPoint x: 579, endPoint y: 226, distance: 195.9
click at [579, 226] on div at bounding box center [707, 287] width 848 height 574
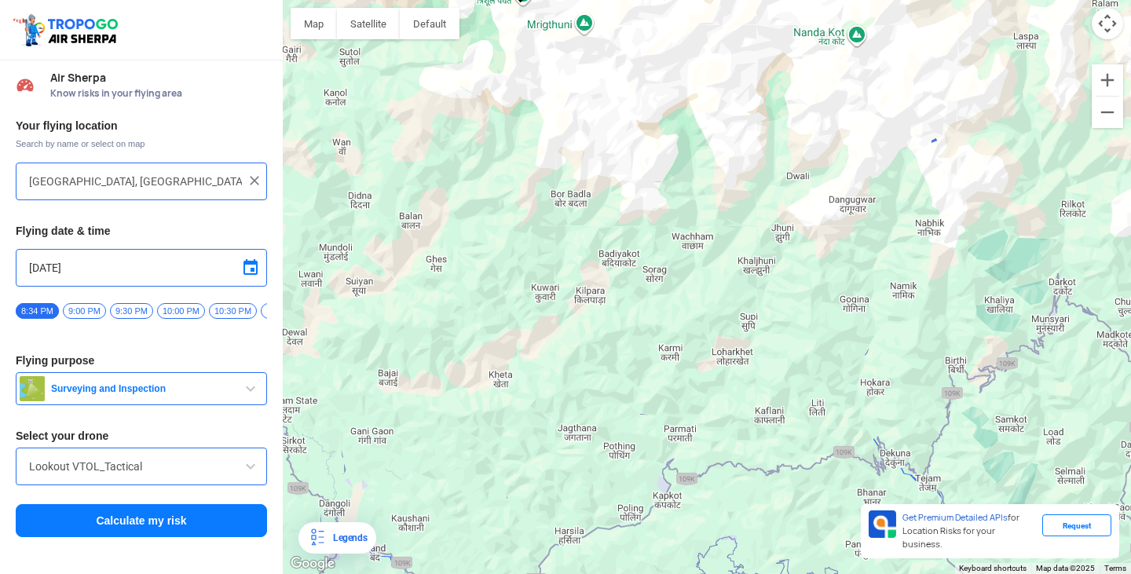
drag, startPoint x: 786, startPoint y: 424, endPoint x: 683, endPoint y: 309, distance: 154.0
click at [683, 309] on div at bounding box center [707, 287] width 848 height 574
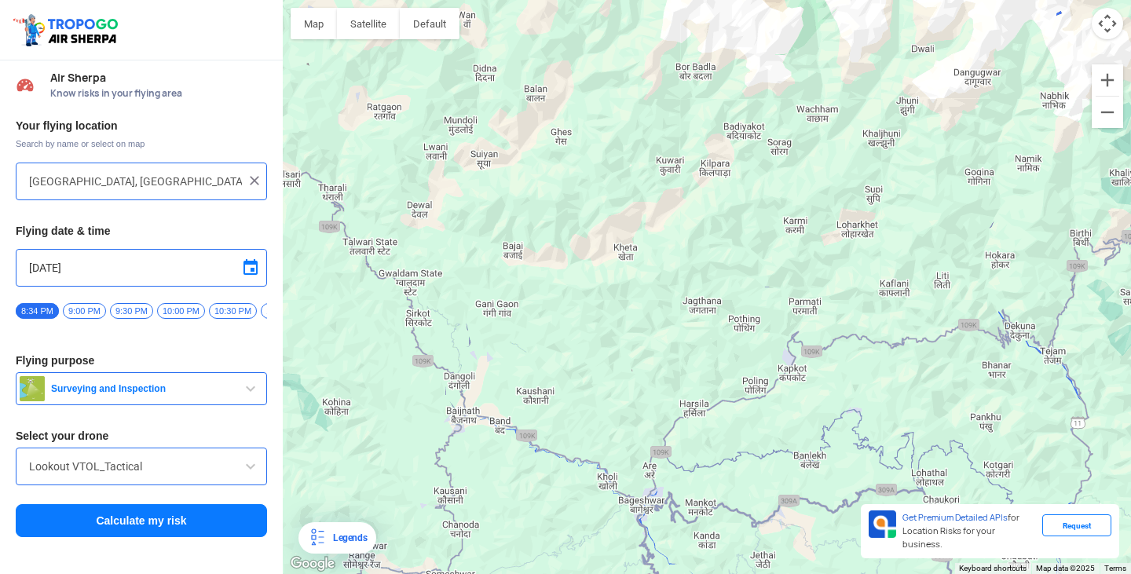
drag, startPoint x: 608, startPoint y: 371, endPoint x: 738, endPoint y: 241, distance: 184.3
click at [738, 241] on div at bounding box center [707, 287] width 848 height 574
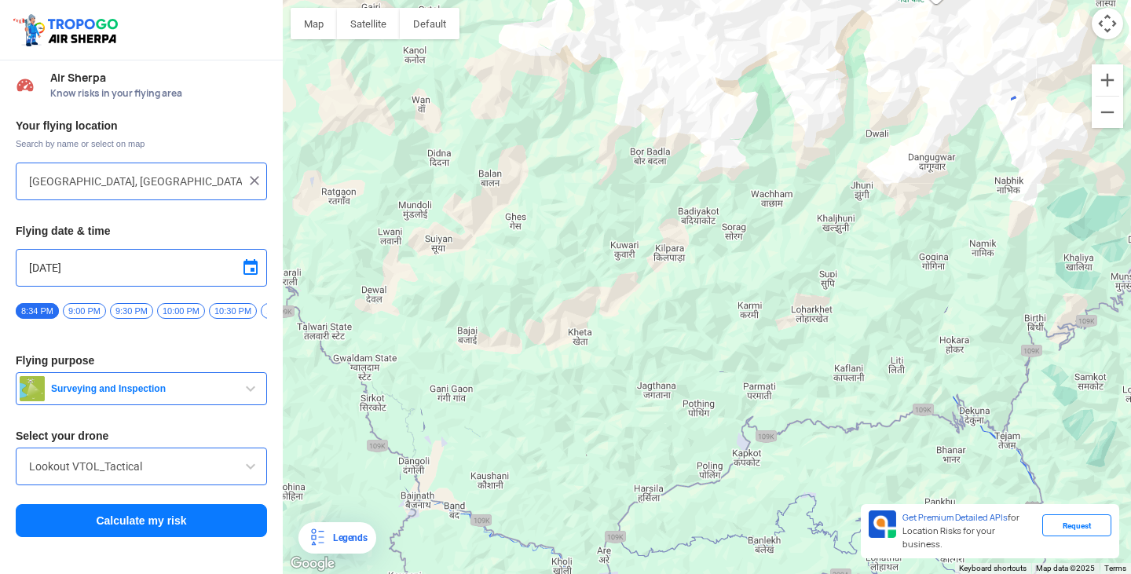
drag, startPoint x: 700, startPoint y: 355, endPoint x: 650, endPoint y: 448, distance: 106.1
click at [650, 448] on div at bounding box center [707, 287] width 848 height 574
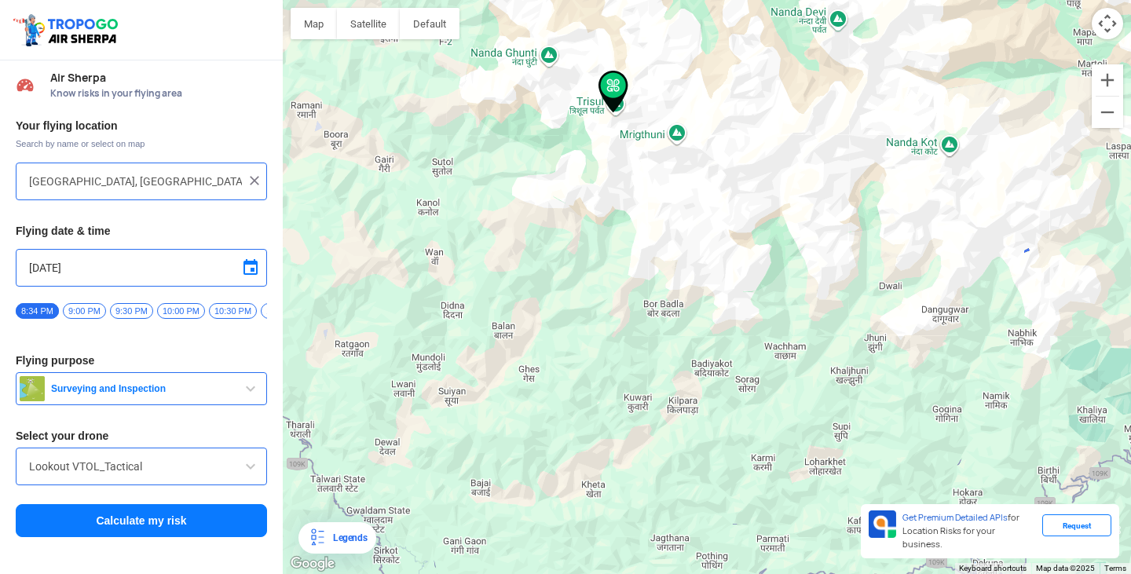
drag, startPoint x: 737, startPoint y: 268, endPoint x: 762, endPoint y: 428, distance: 162.1
click at [762, 428] on div at bounding box center [707, 287] width 848 height 574
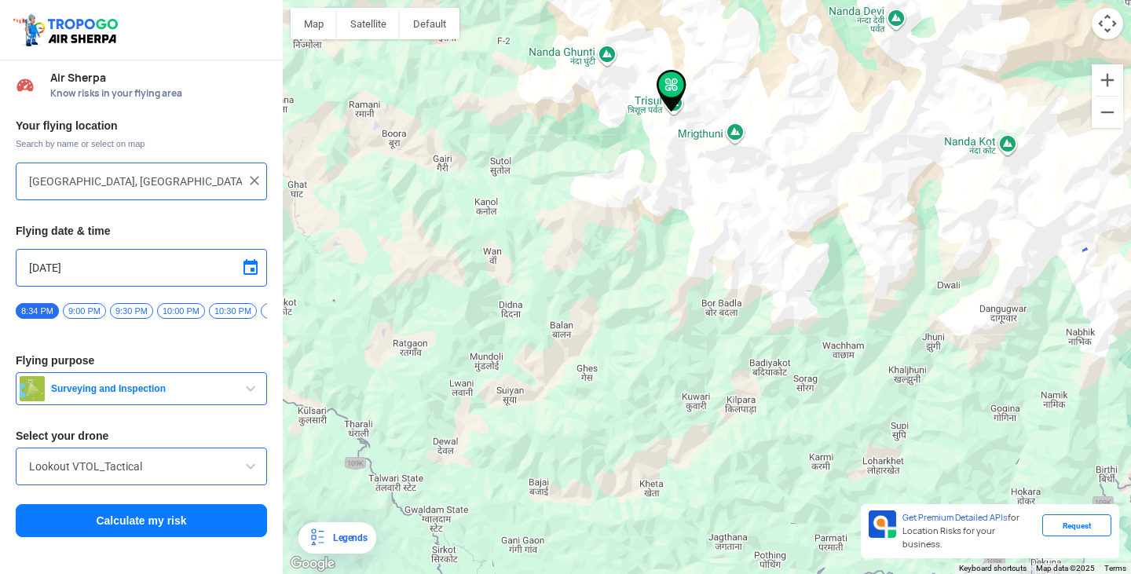
drag, startPoint x: 782, startPoint y: 415, endPoint x: 844, endPoint y: 409, distance: 62.3
click at [844, 409] on div at bounding box center [707, 287] width 848 height 574
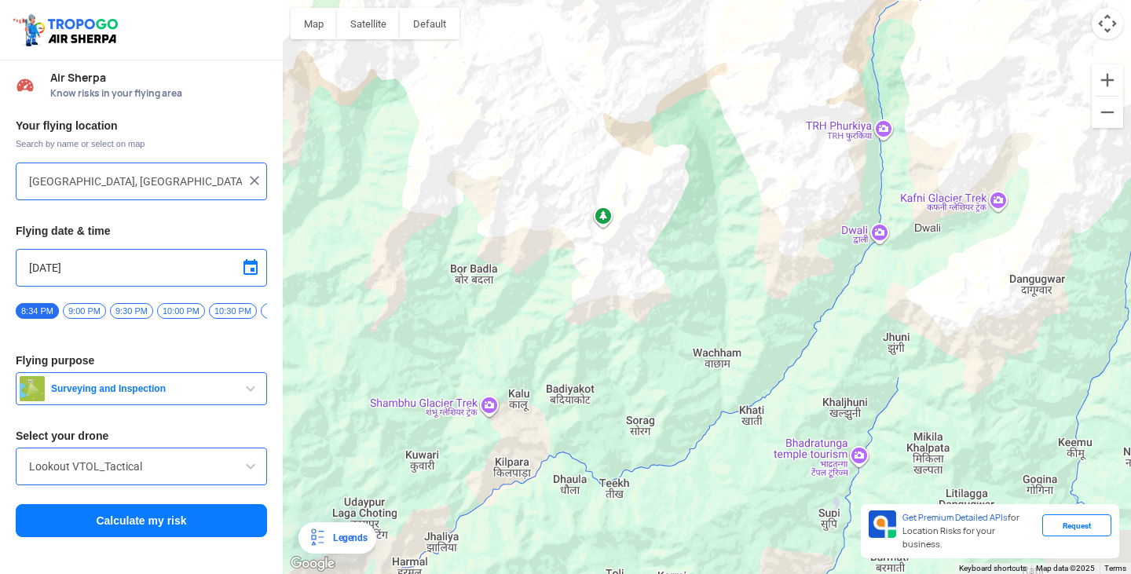
drag, startPoint x: 815, startPoint y: 221, endPoint x: 701, endPoint y: 247, distance: 116.6
click at [689, 276] on div at bounding box center [707, 287] width 848 height 574
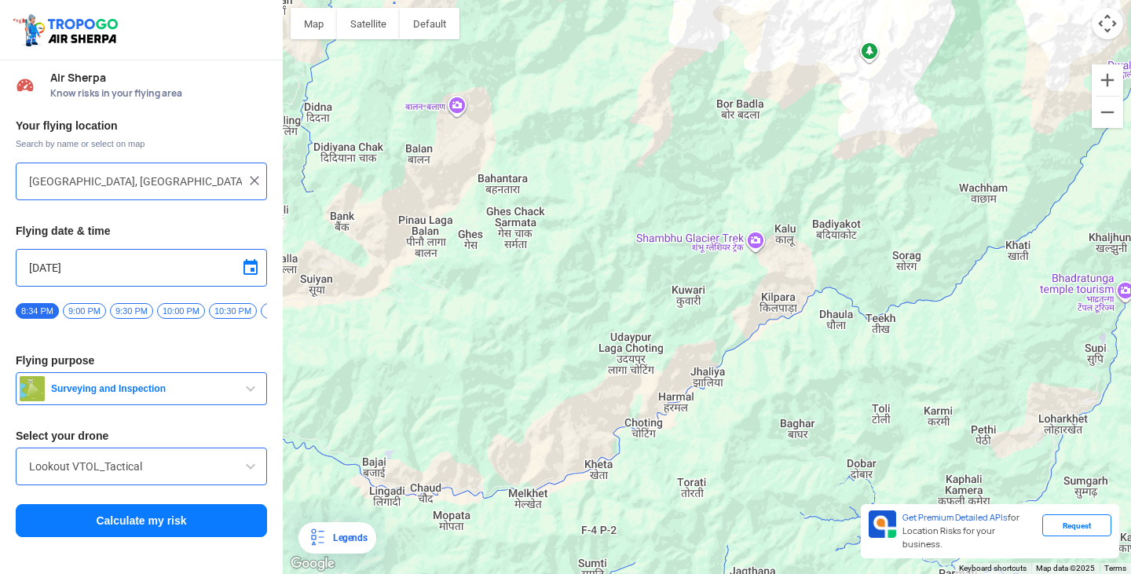
drag, startPoint x: 502, startPoint y: 354, endPoint x: 681, endPoint y: 444, distance: 200.5
click at [681, 444] on div at bounding box center [707, 287] width 848 height 574
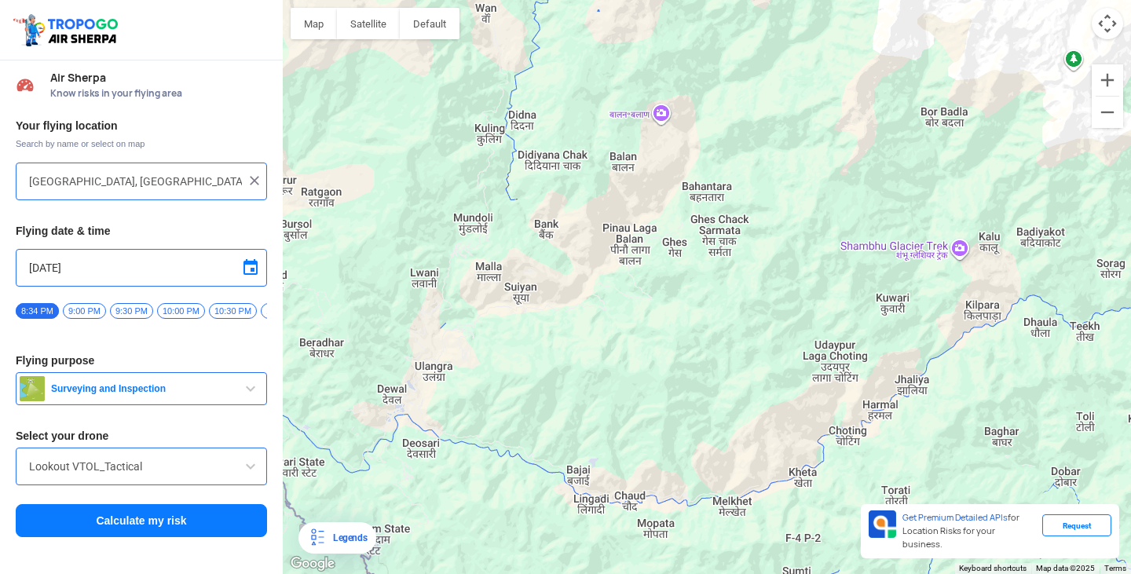
drag, startPoint x: 496, startPoint y: 316, endPoint x: 709, endPoint y: 323, distance: 212.9
click at [709, 323] on div at bounding box center [707, 287] width 848 height 574
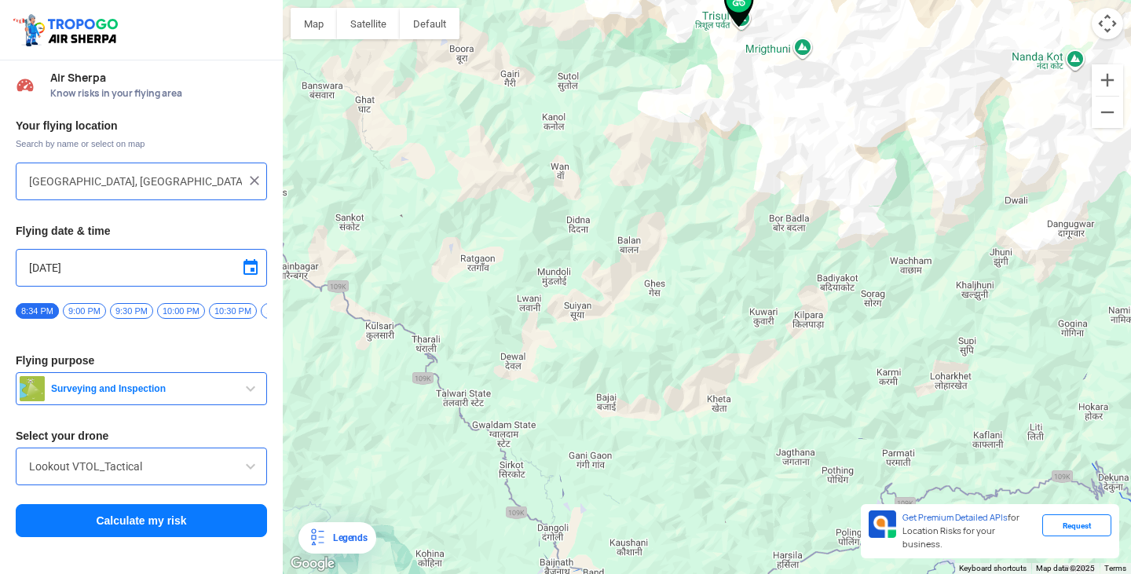
drag, startPoint x: 564, startPoint y: 367, endPoint x: 698, endPoint y: 378, distance: 134.7
click at [692, 377] on div at bounding box center [707, 287] width 848 height 574
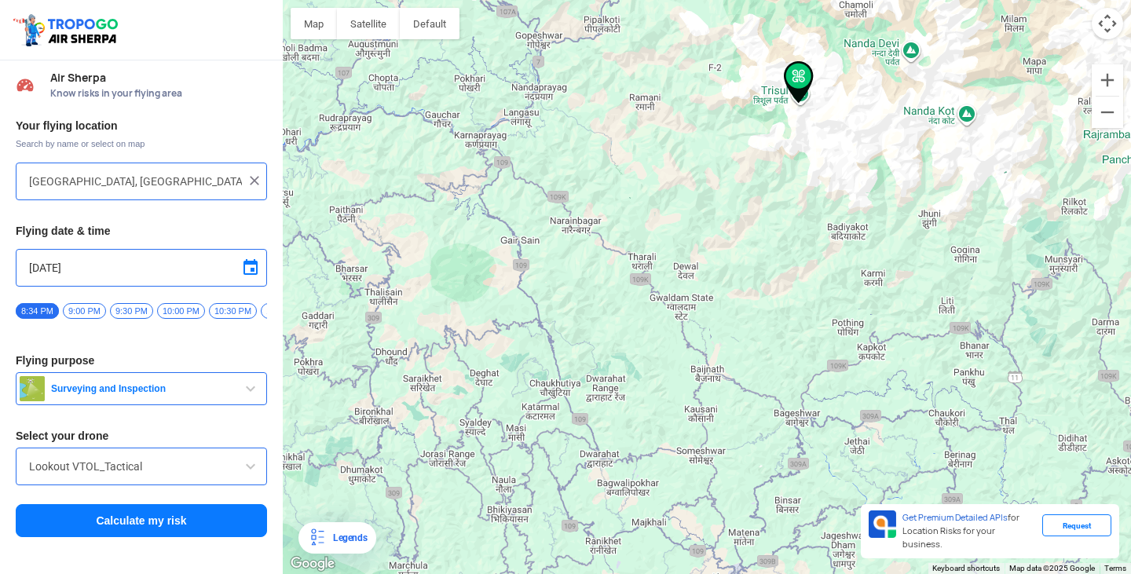
drag, startPoint x: 663, startPoint y: 437, endPoint x: 608, endPoint y: 334, distance: 116.6
click at [608, 334] on div at bounding box center [707, 287] width 848 height 574
